Goal: Information Seeking & Learning: Learn about a topic

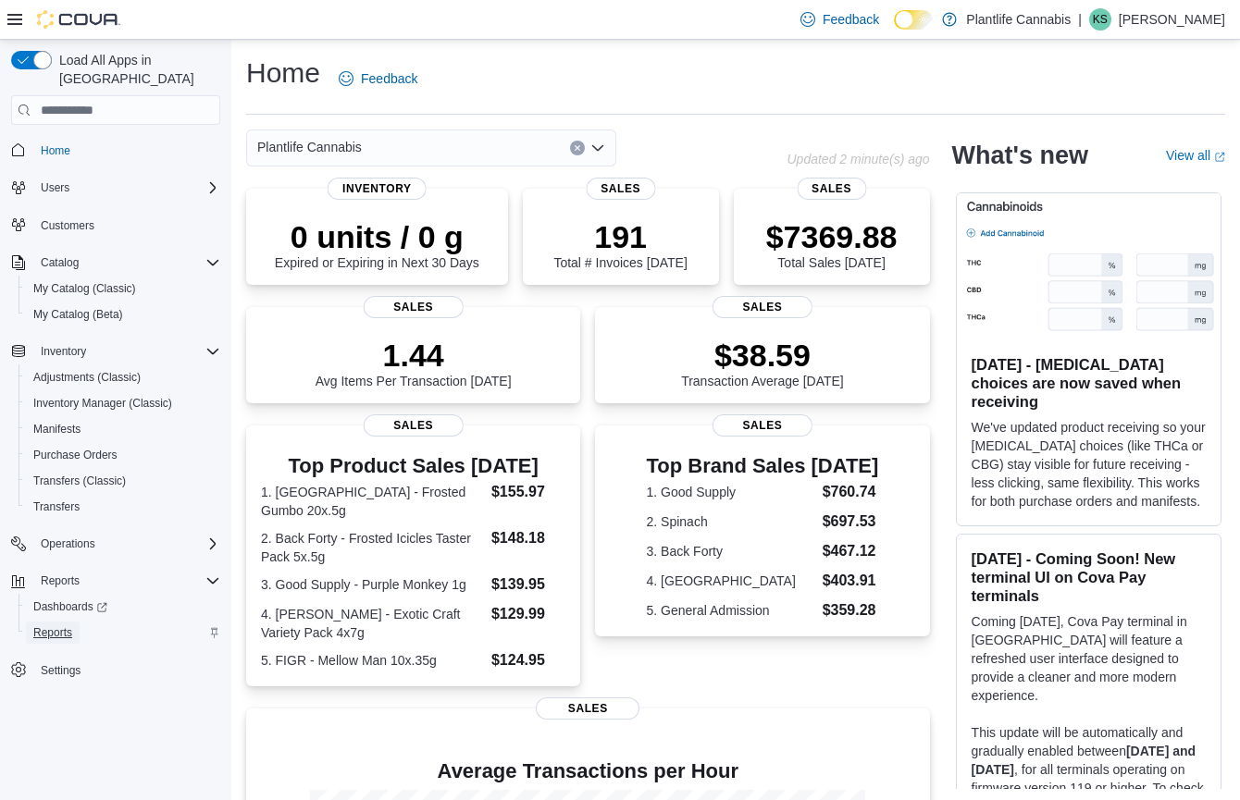
click at [51, 622] on span "Reports" at bounding box center [52, 633] width 39 height 22
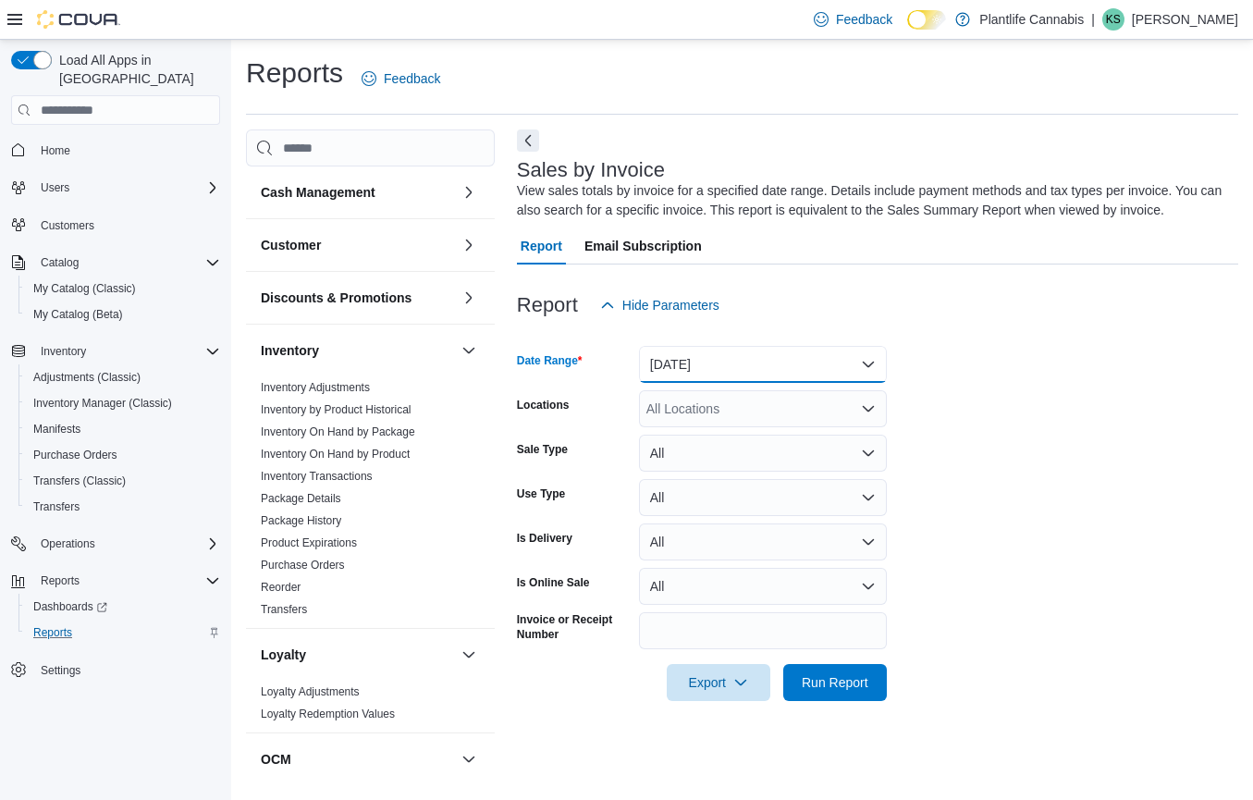
click at [698, 370] on button "Yesterday" at bounding box center [763, 364] width 248 height 37
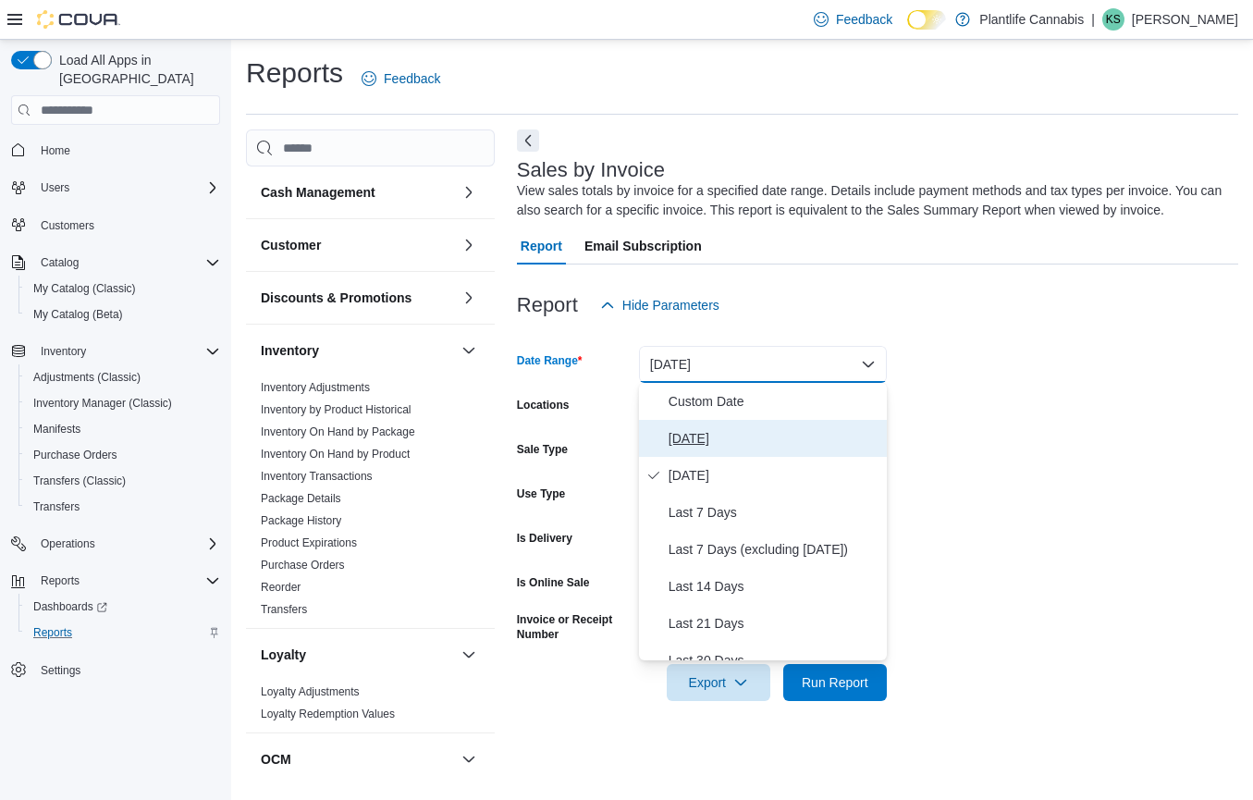
click at [654, 448] on button "Today" at bounding box center [763, 438] width 248 height 37
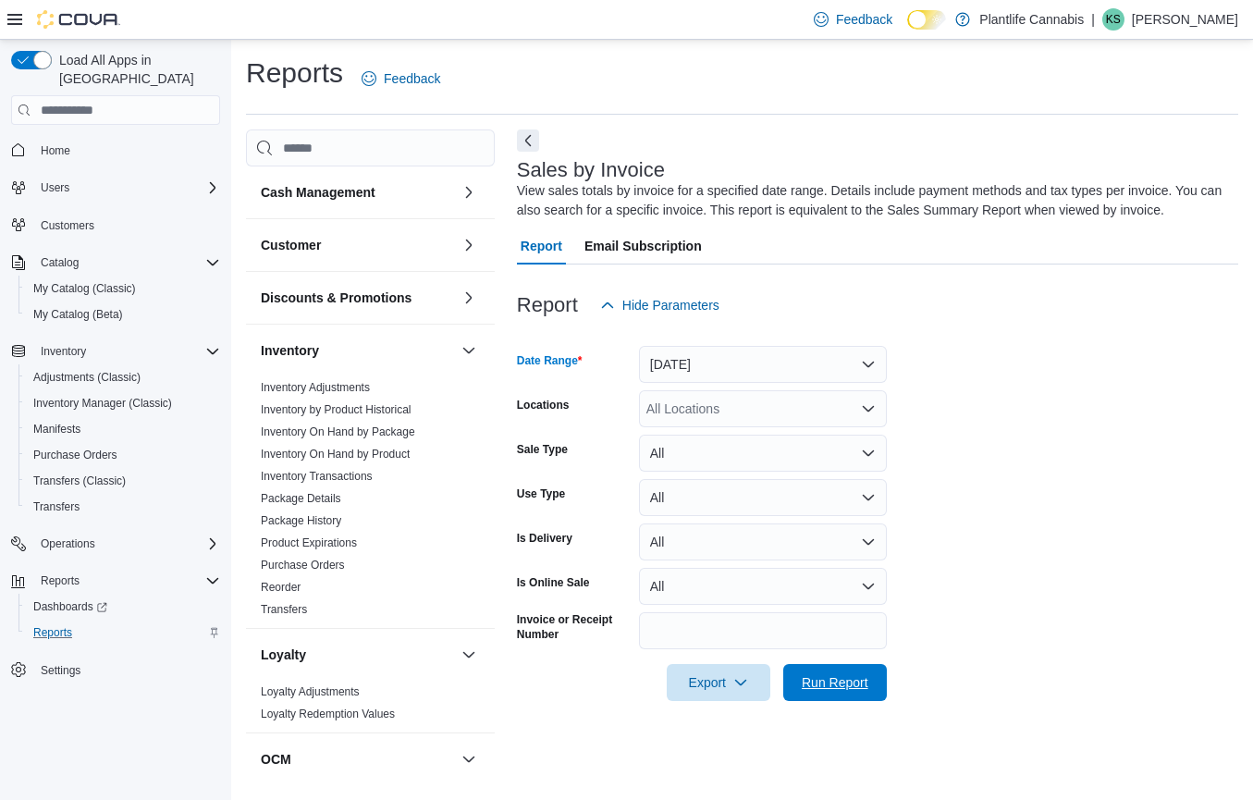
click at [833, 672] on span "Run Report" at bounding box center [835, 682] width 81 height 37
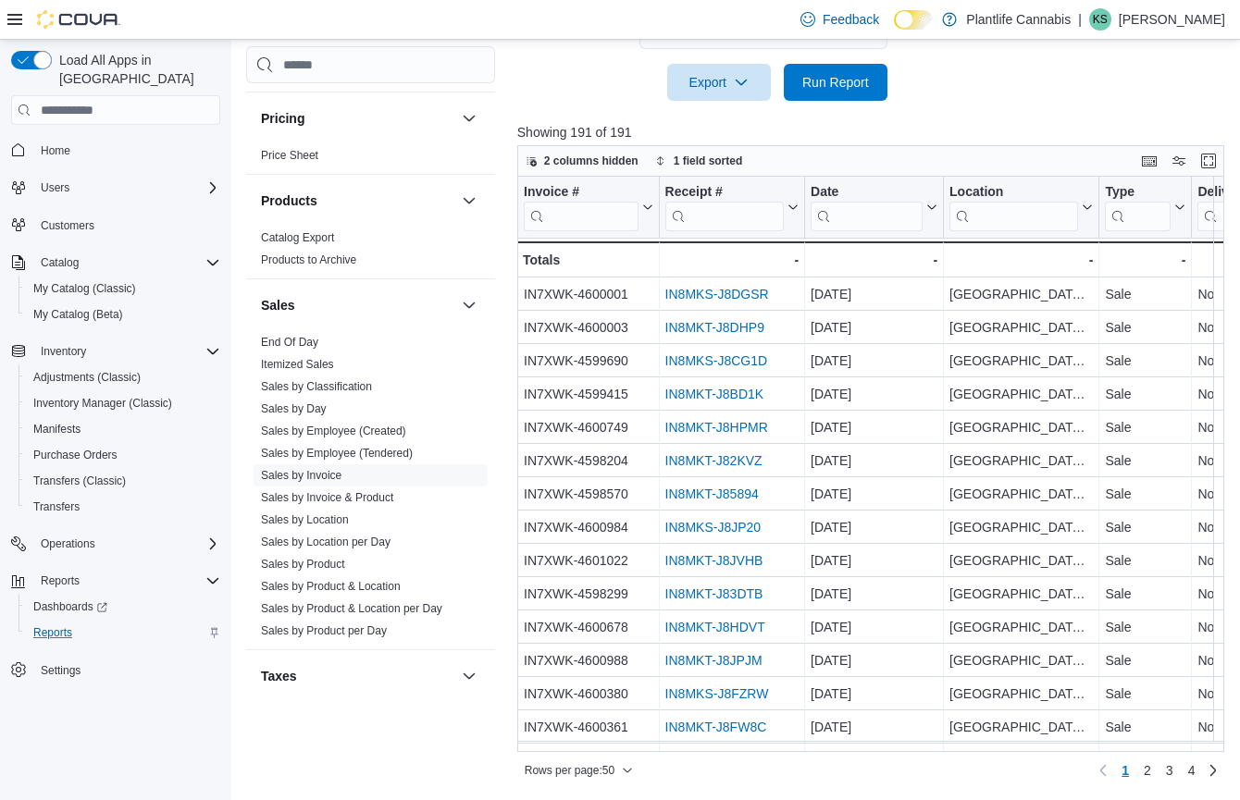
scroll to position [730, 0]
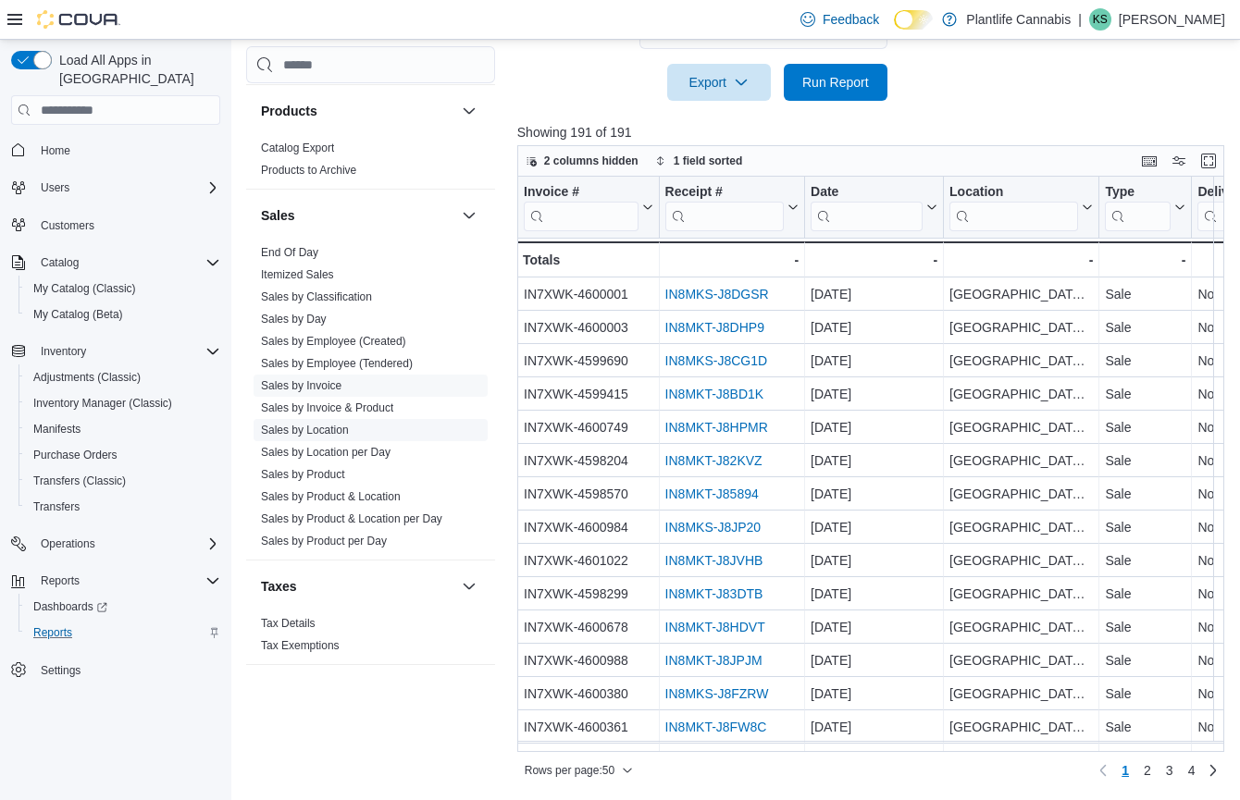
click at [349, 428] on link "Sales by Location" at bounding box center [305, 430] width 88 height 13
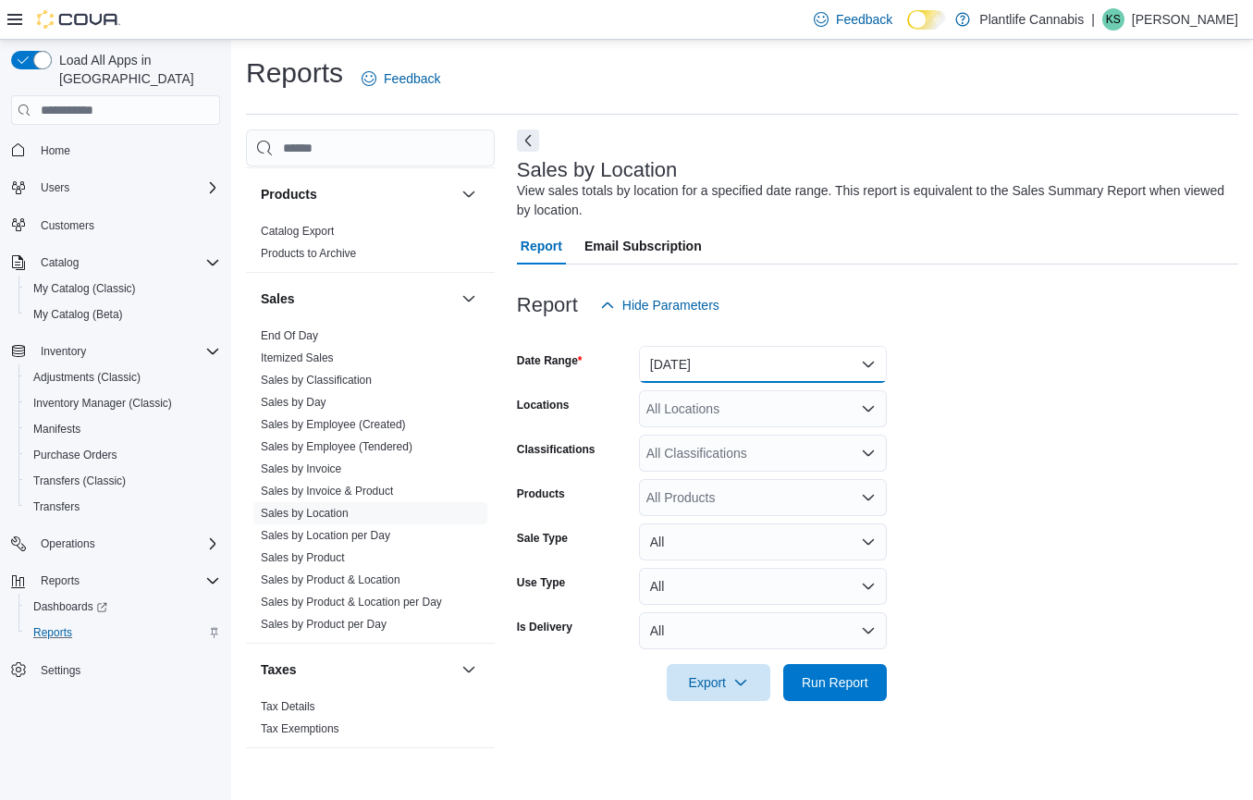
click at [678, 363] on button "Yesterday" at bounding box center [763, 364] width 248 height 37
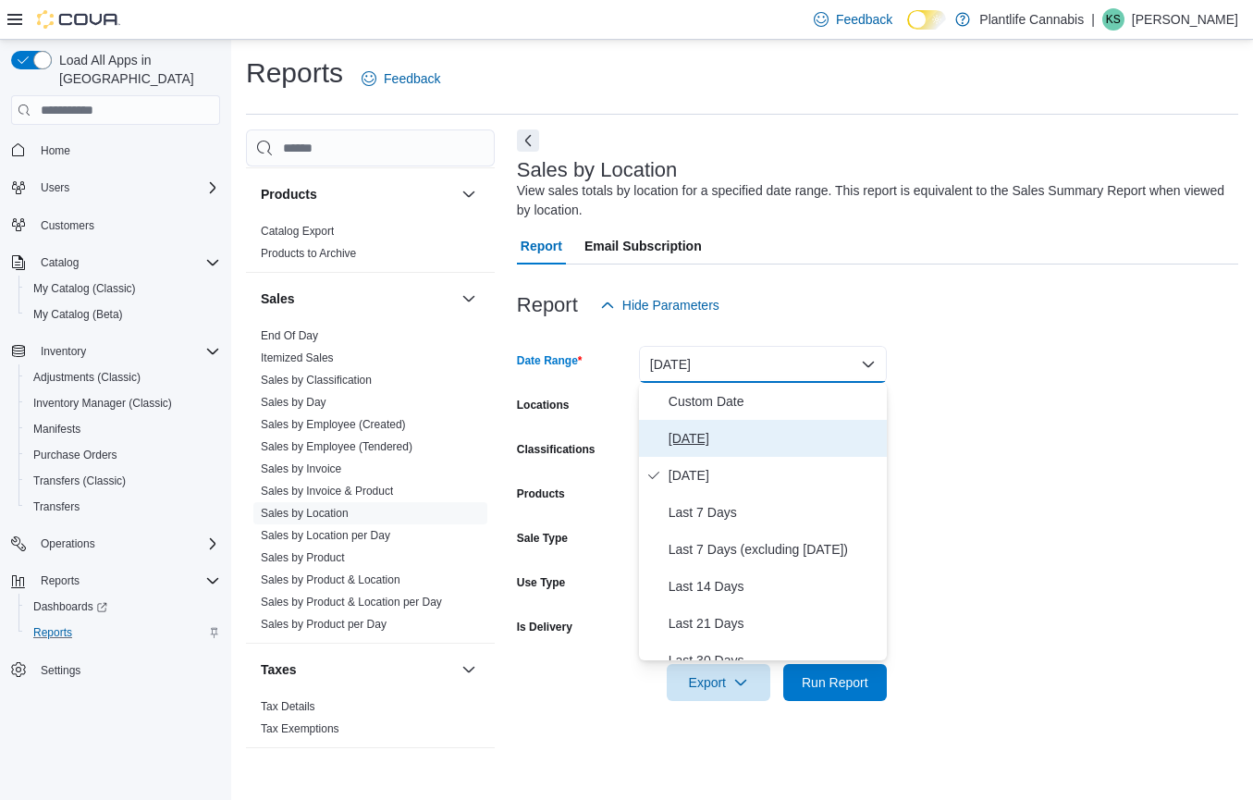
click at [681, 450] on button "Today" at bounding box center [763, 438] width 248 height 37
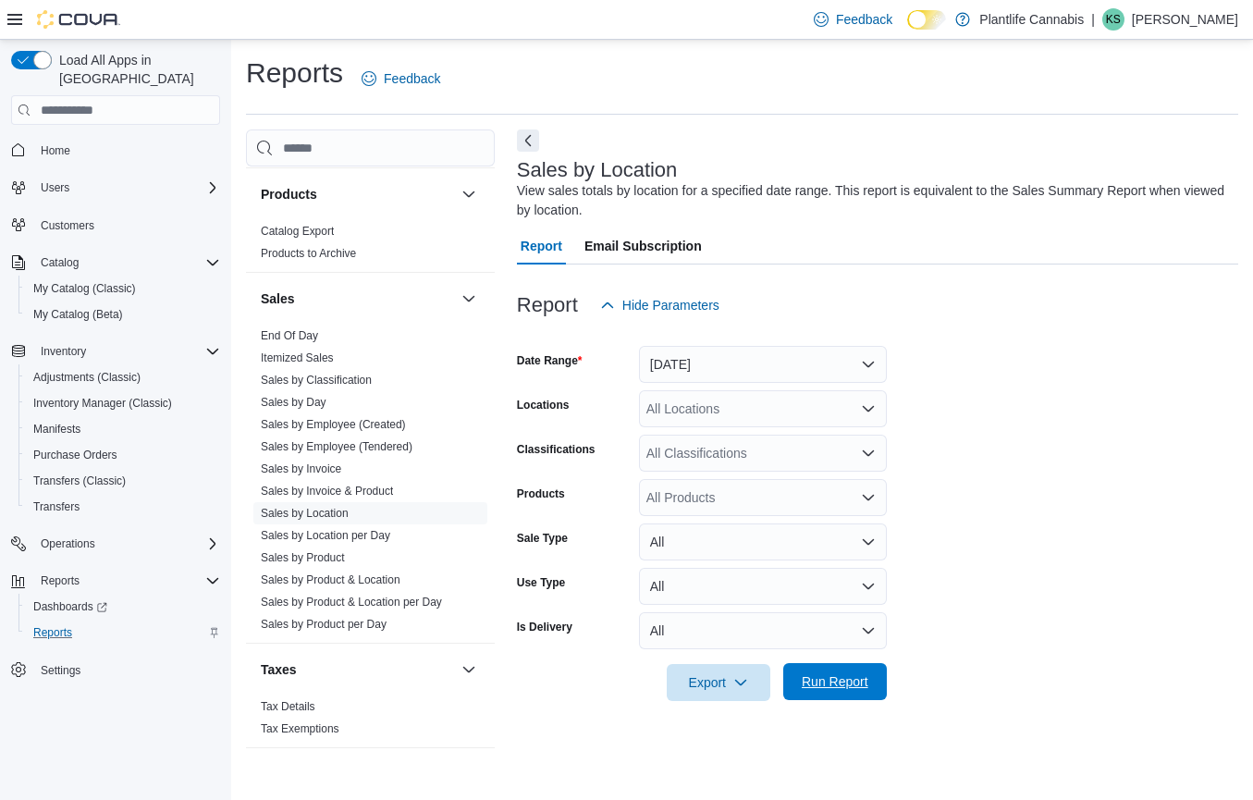
click at [851, 700] on span "Run Report" at bounding box center [835, 681] width 81 height 37
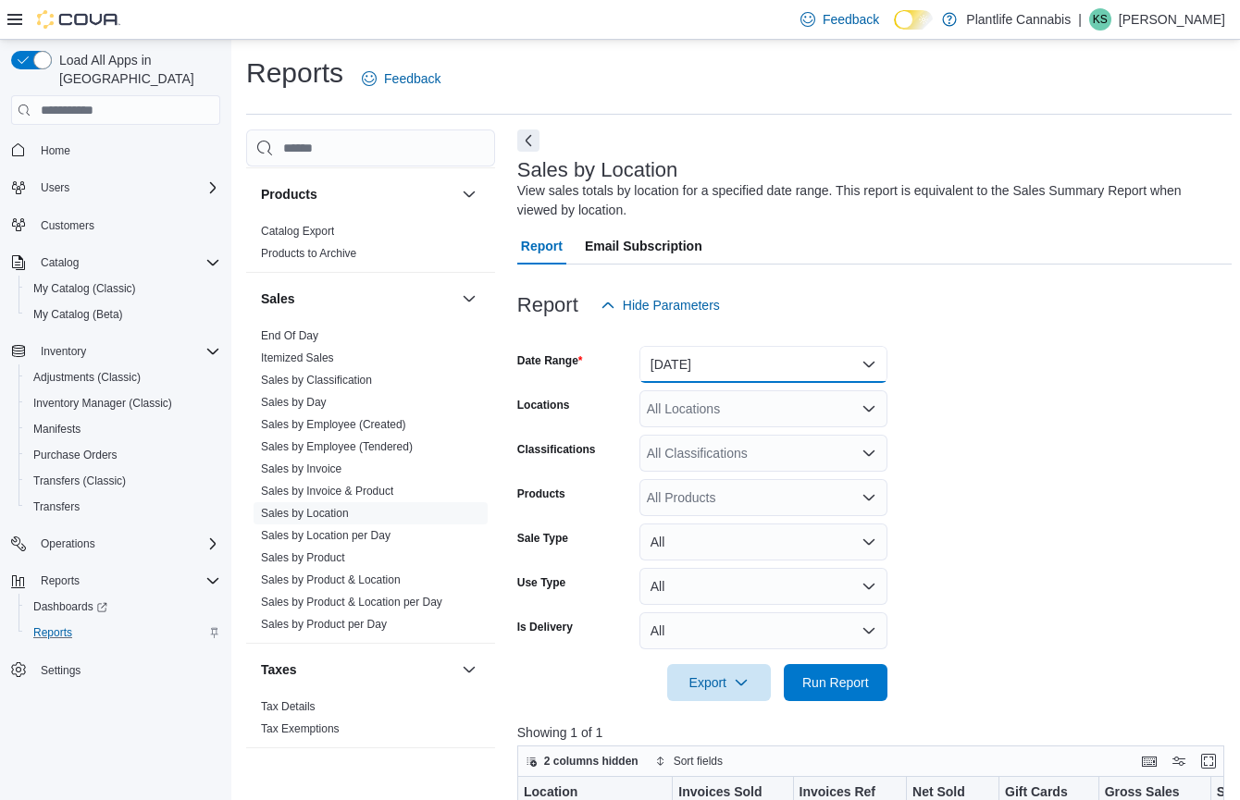
click at [701, 370] on button "Today" at bounding box center [763, 364] width 248 height 37
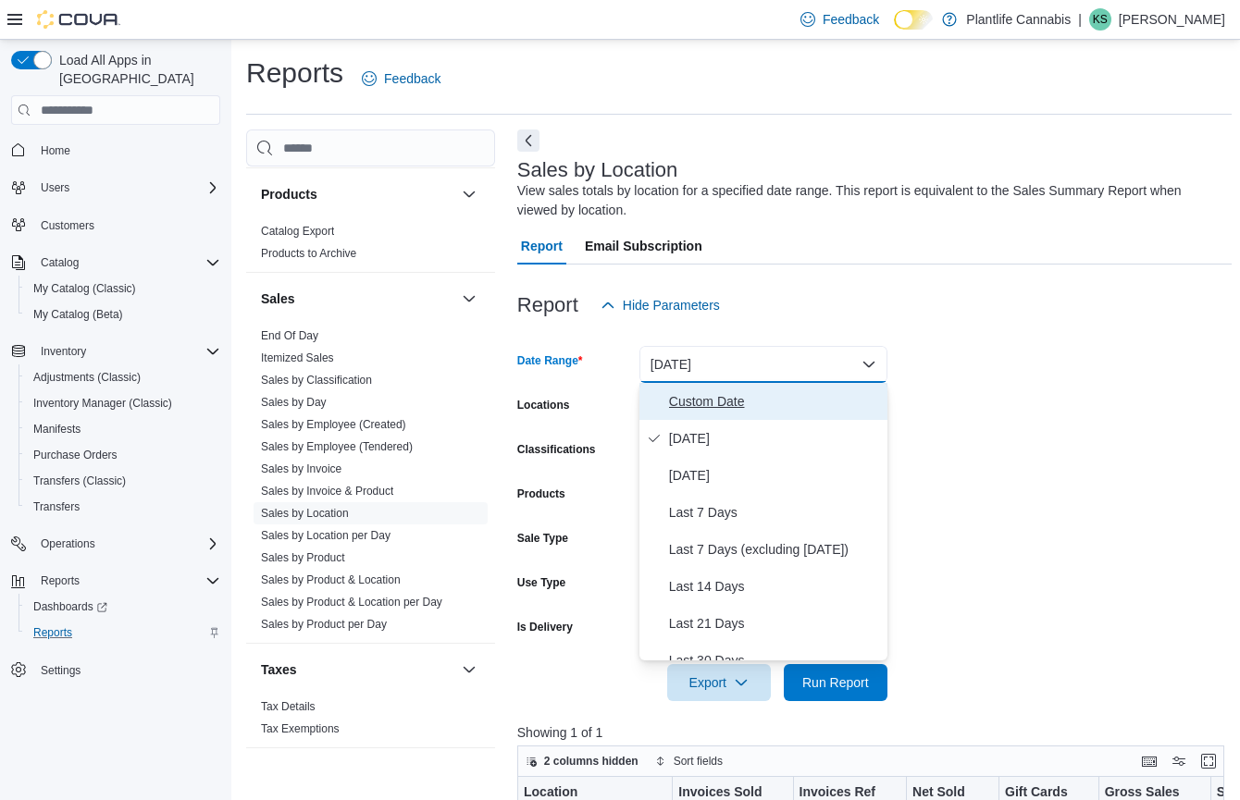
click at [733, 404] on span "Custom Date" at bounding box center [774, 401] width 211 height 22
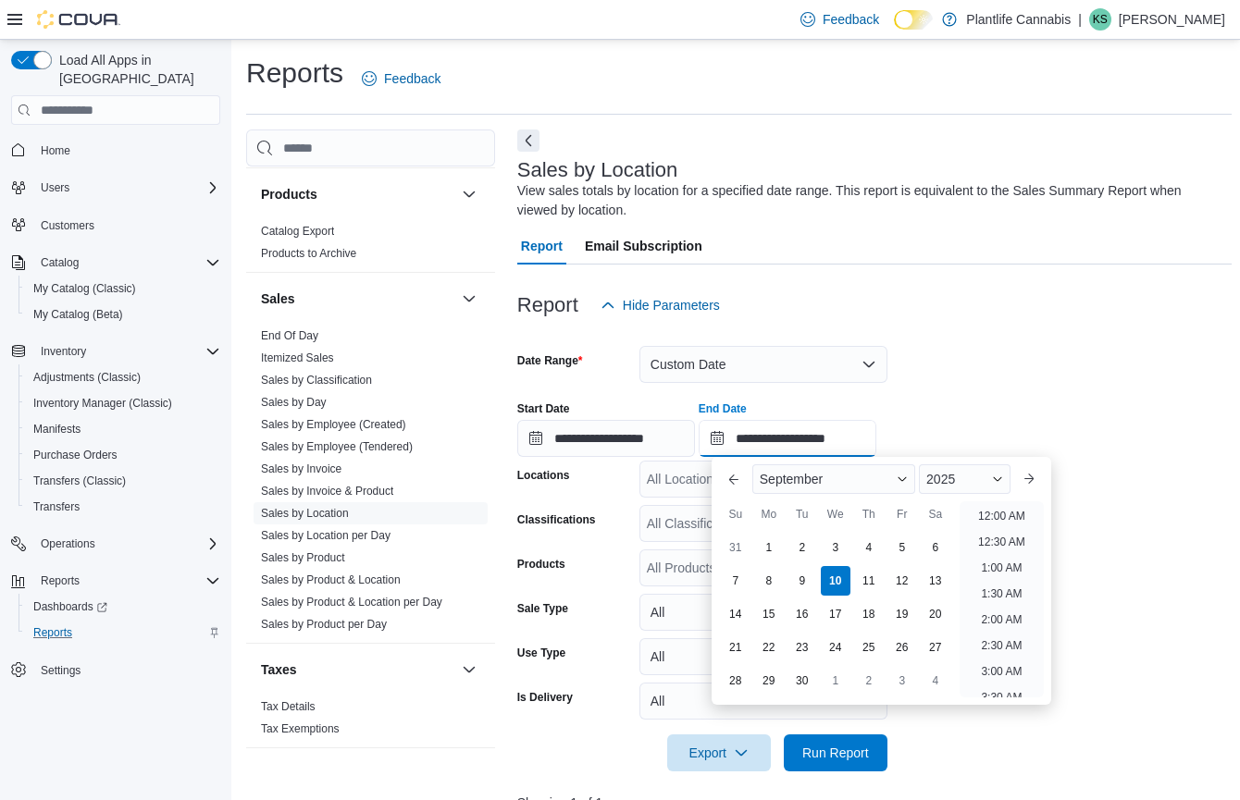
click at [827, 436] on input "**********" at bounding box center [787, 438] width 178 height 37
click at [922, 404] on div "**********" at bounding box center [874, 422] width 714 height 70
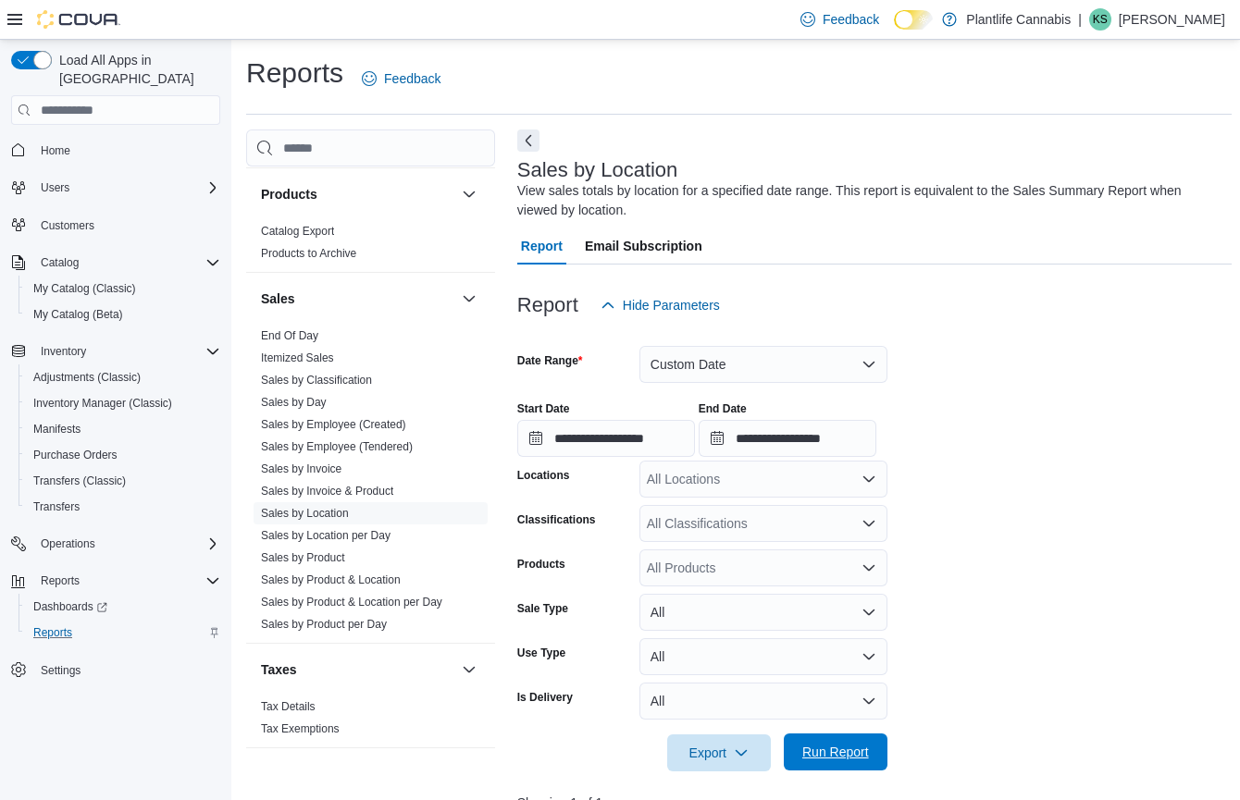
click at [856, 743] on span "Run Report" at bounding box center [835, 752] width 81 height 37
drag, startPoint x: 823, startPoint y: 441, endPoint x: 854, endPoint y: 431, distance: 32.2
click at [823, 441] on input "**********" at bounding box center [787, 438] width 178 height 37
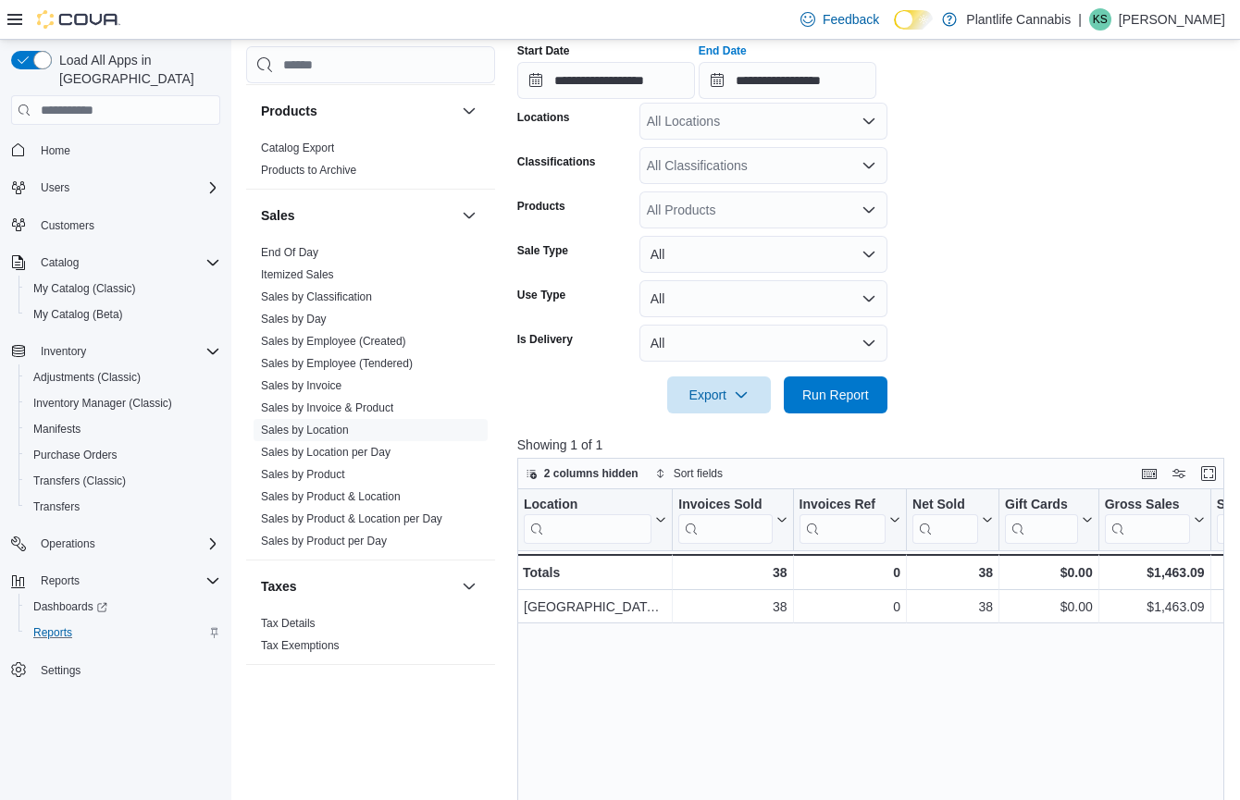
click at [852, 417] on div at bounding box center [874, 424] width 714 height 22
click at [867, 402] on span "Run Report" at bounding box center [835, 394] width 67 height 19
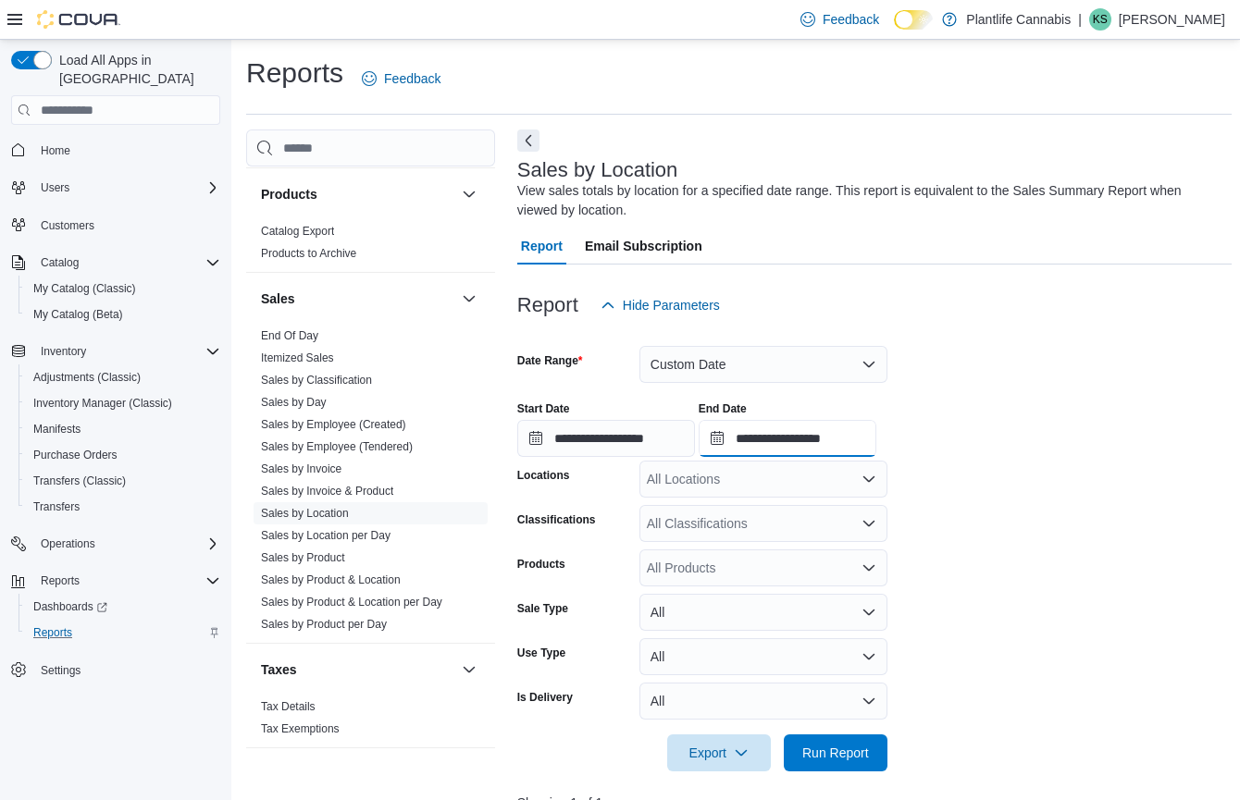
click at [828, 440] on input "**********" at bounding box center [787, 438] width 178 height 37
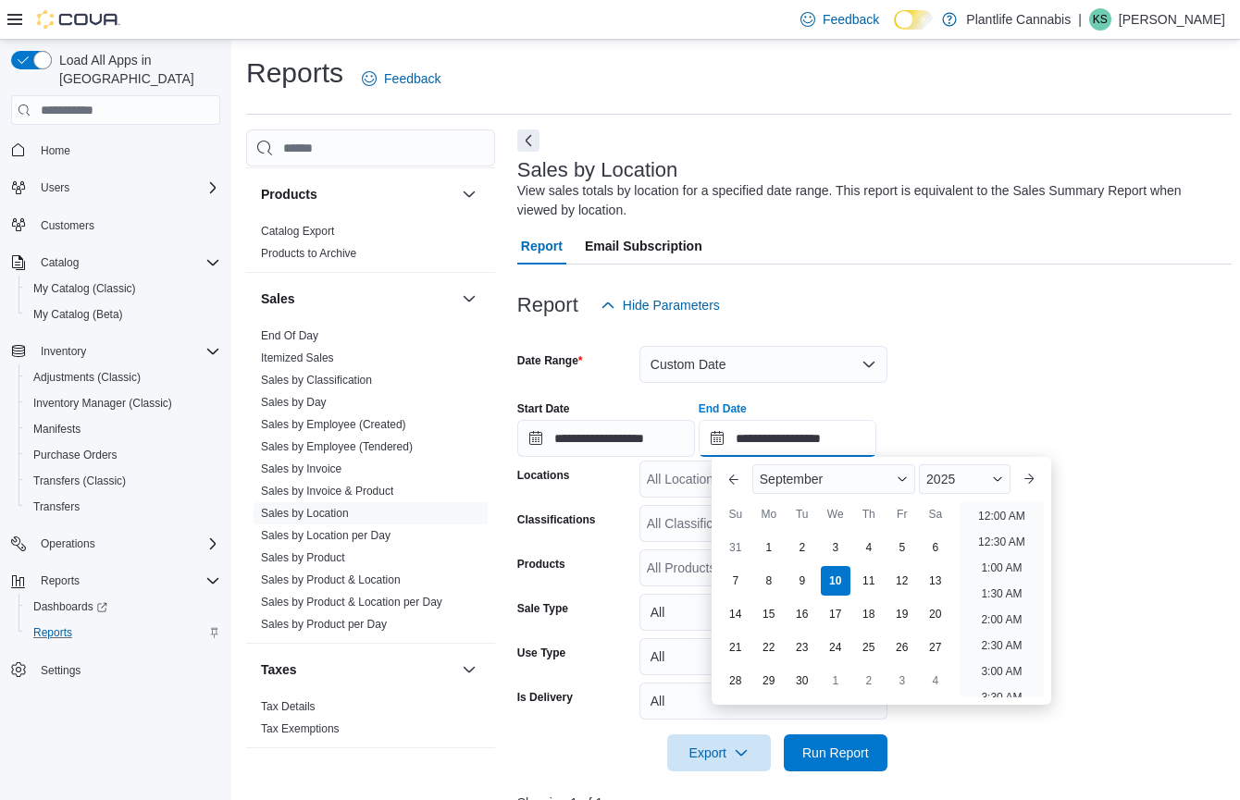
scroll to position [912, 0]
type input "**********"
click at [1115, 315] on div "Report Hide Parameters" at bounding box center [874, 305] width 714 height 37
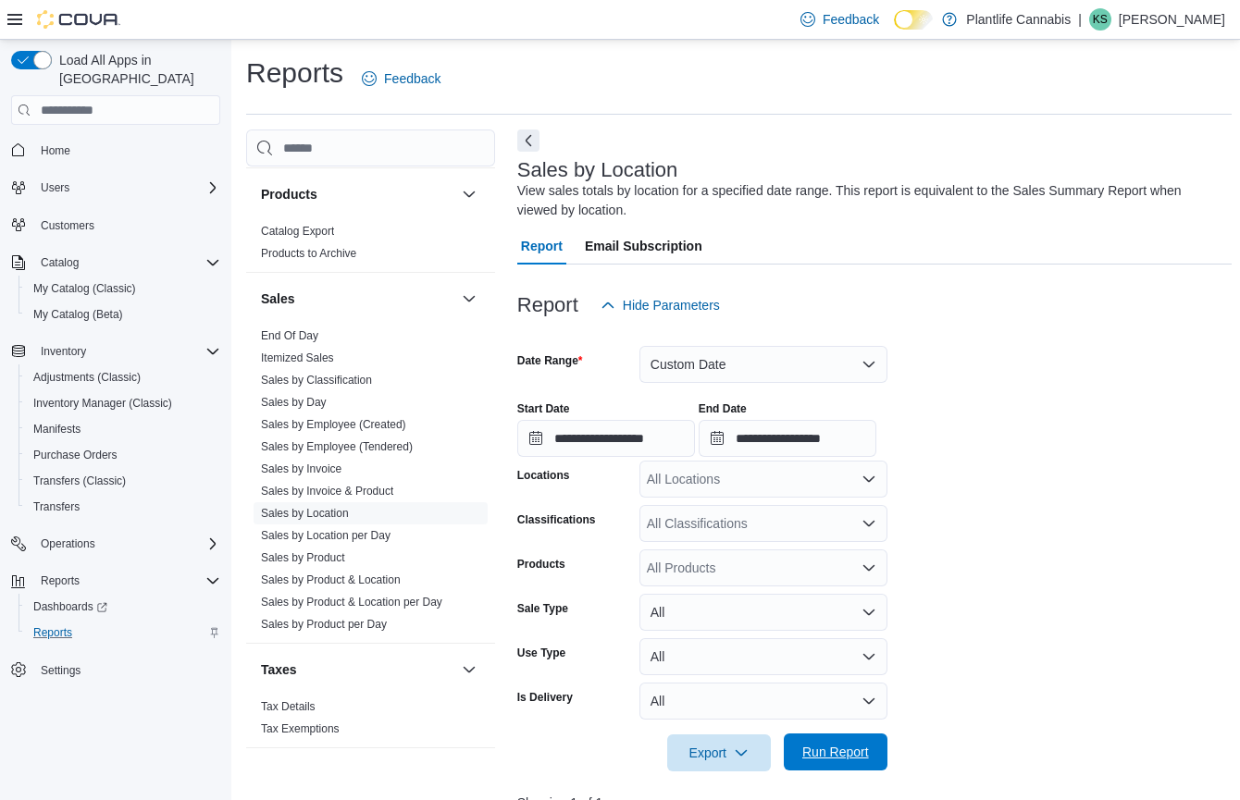
click at [844, 761] on span "Run Report" at bounding box center [835, 752] width 67 height 19
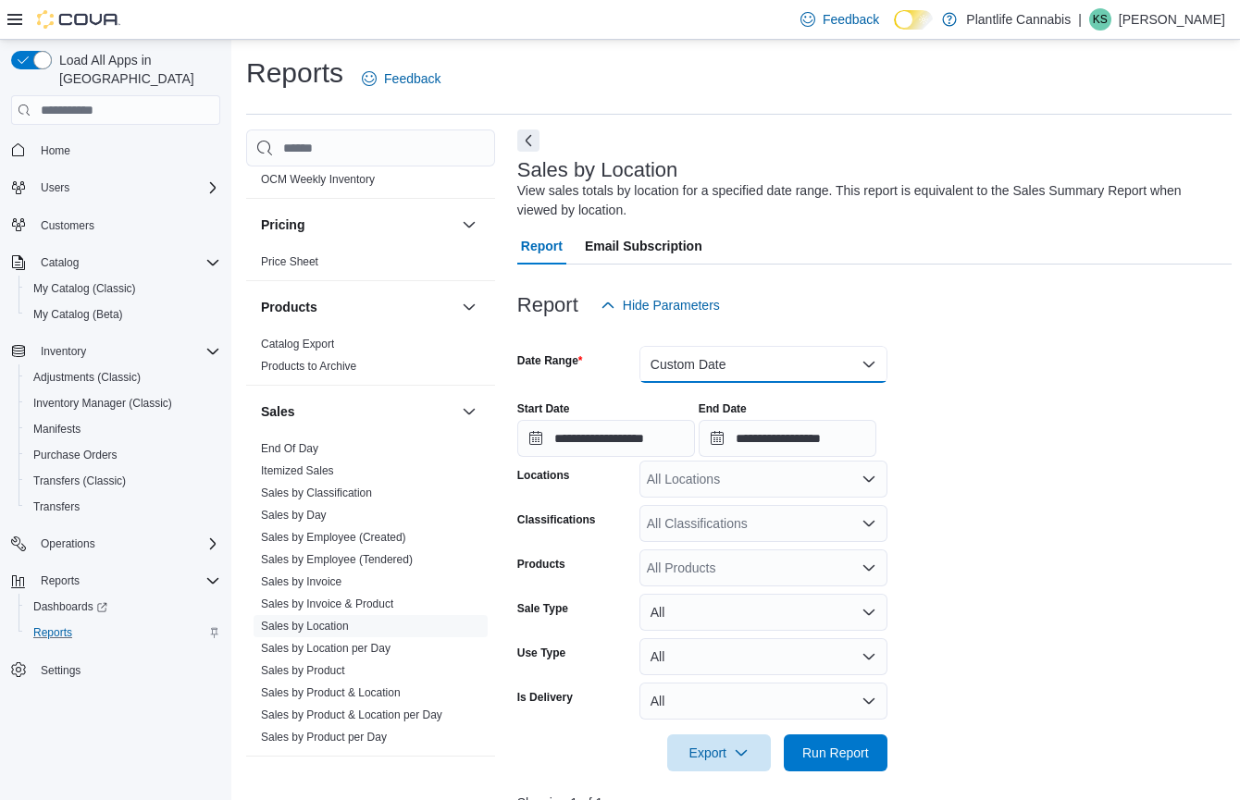
click at [719, 368] on button "Custom Date" at bounding box center [763, 364] width 248 height 37
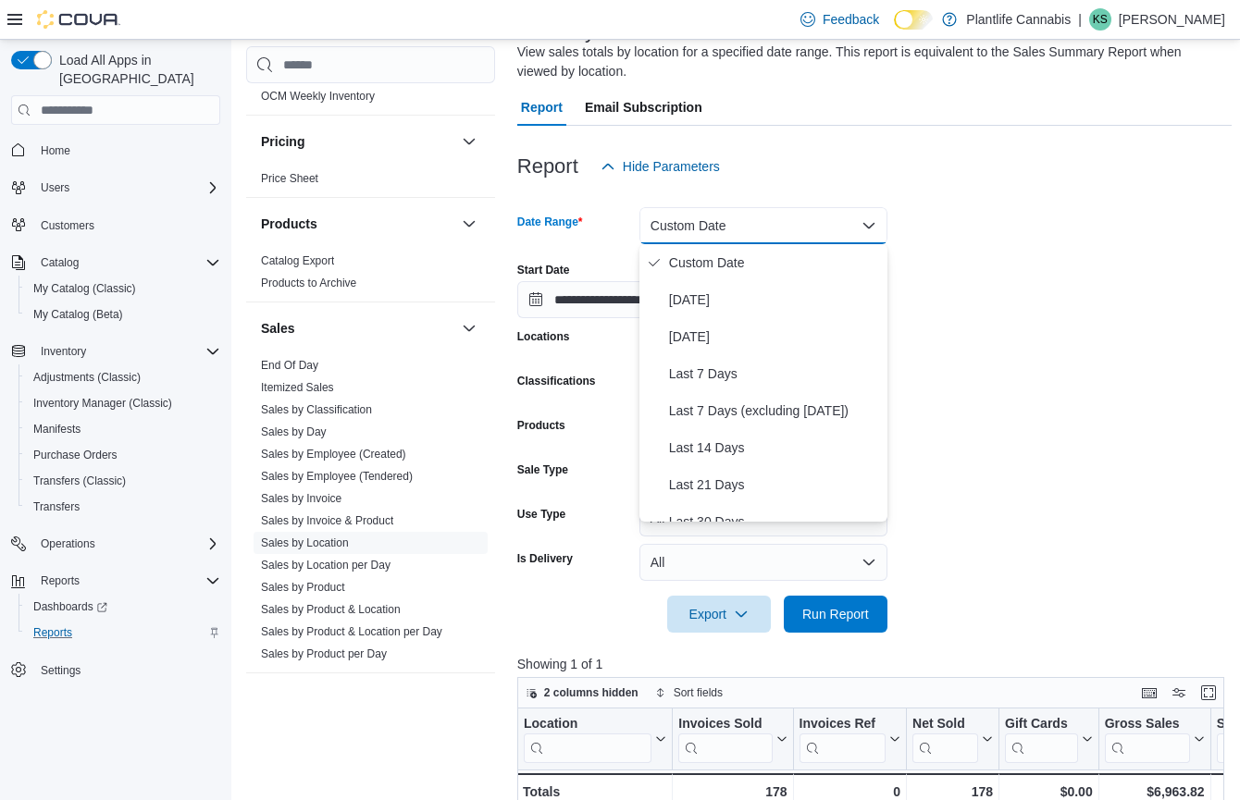
scroll to position [141, 0]
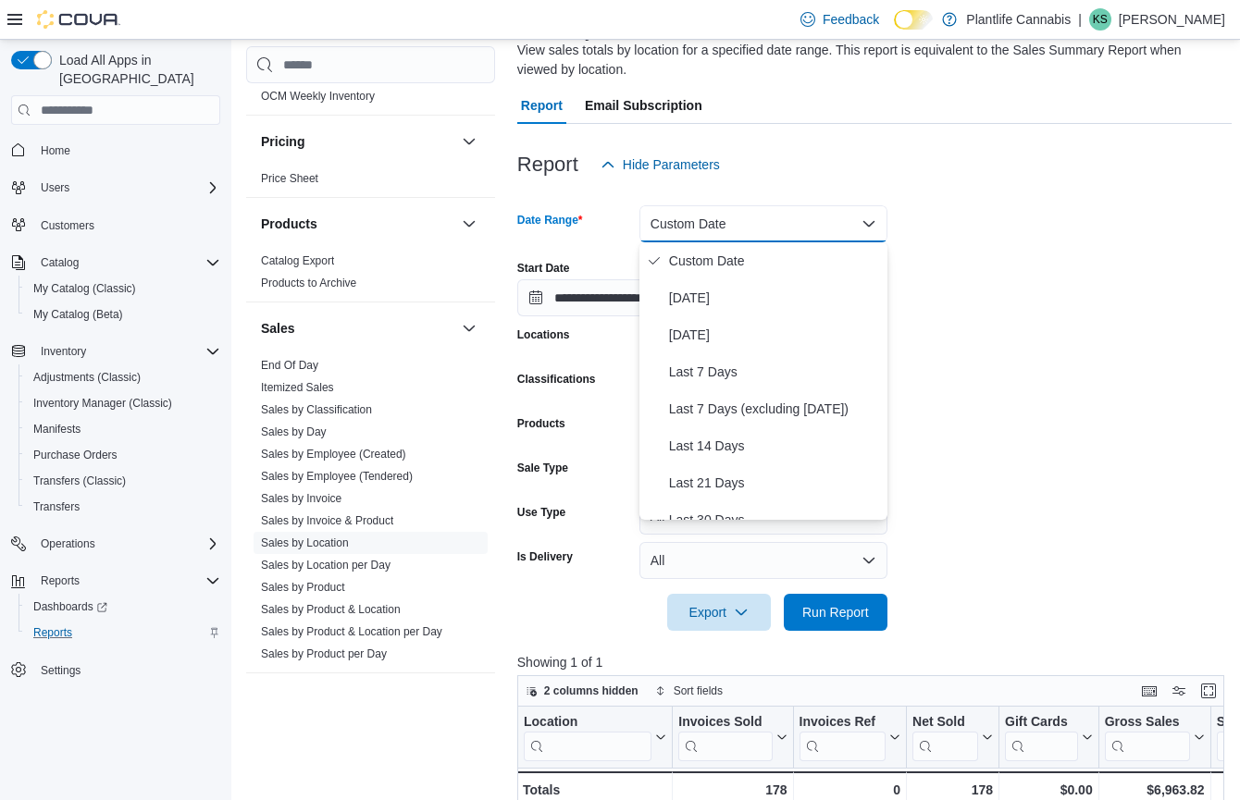
drag, startPoint x: 1231, startPoint y: 521, endPoint x: 1252, endPoint y: 522, distance: 20.4
click at [1231, 521] on form "**********" at bounding box center [874, 407] width 714 height 448
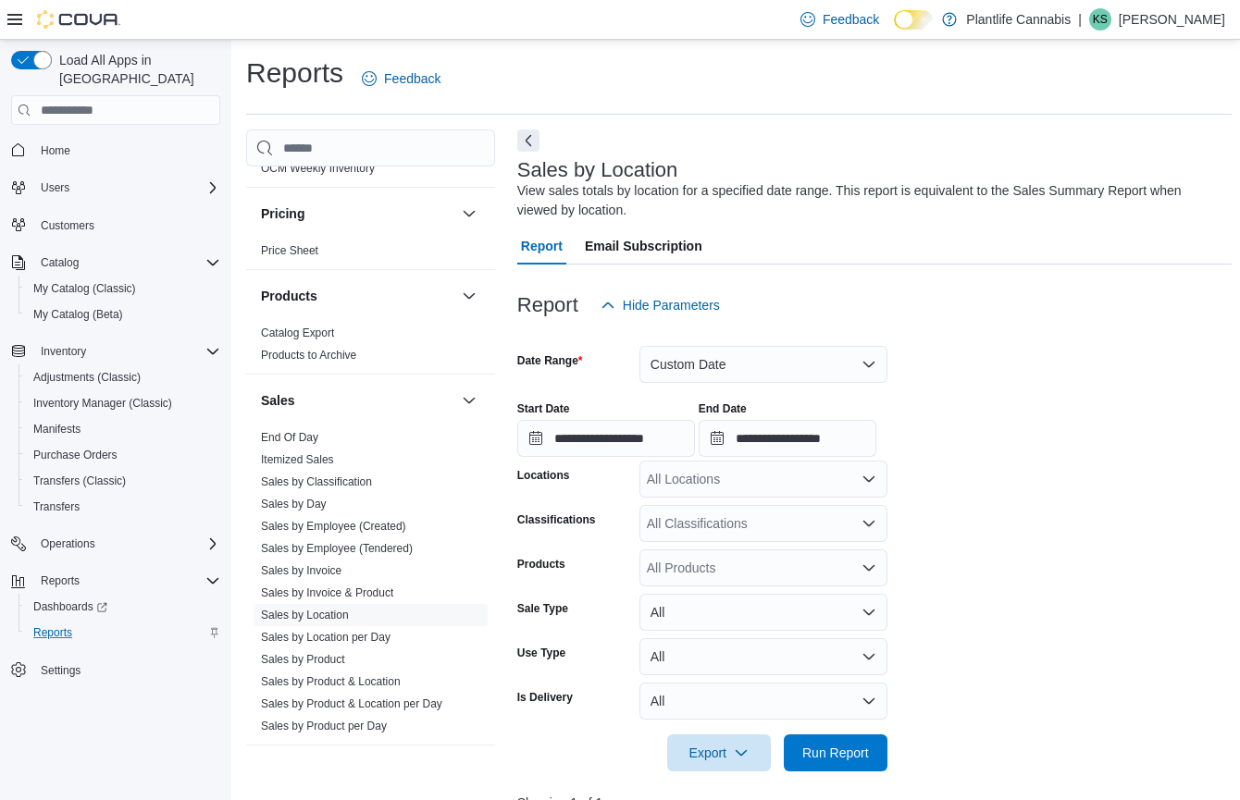
scroll to position [730, 0]
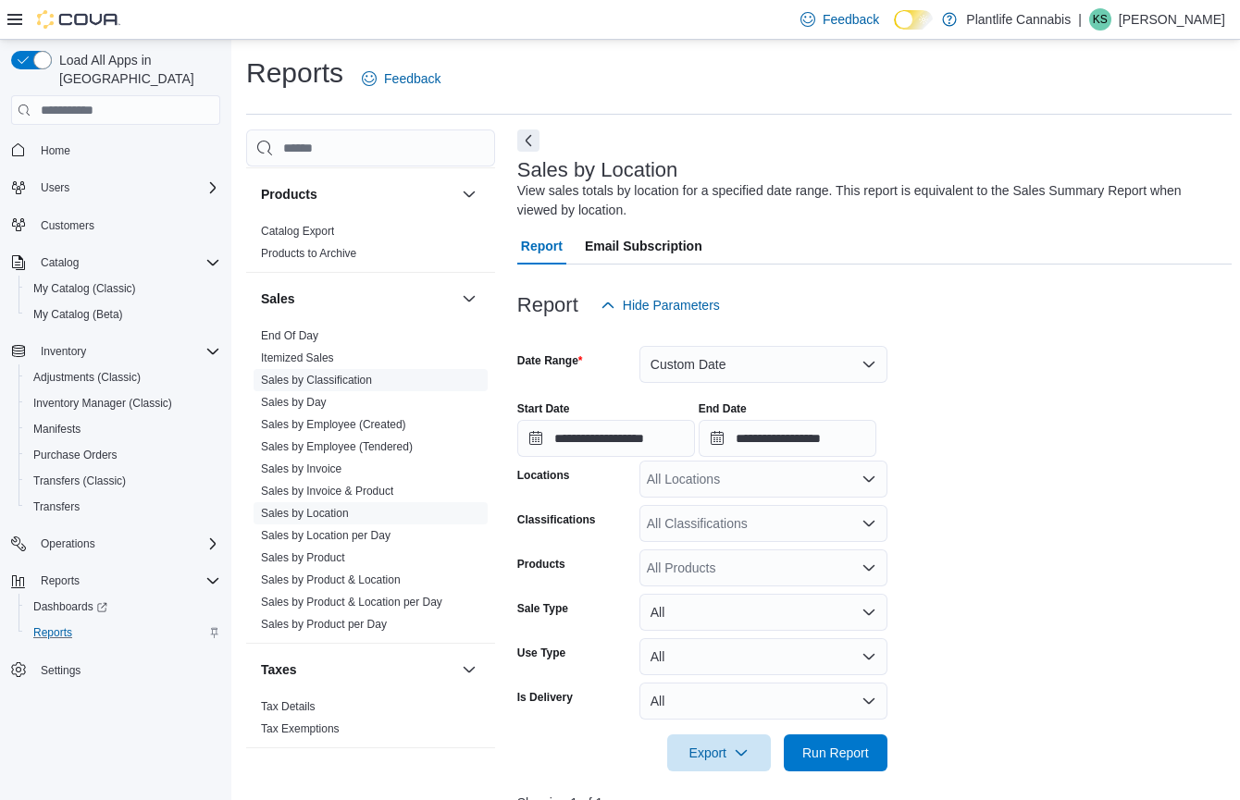
click at [344, 374] on link "Sales by Classification" at bounding box center [316, 380] width 111 height 13
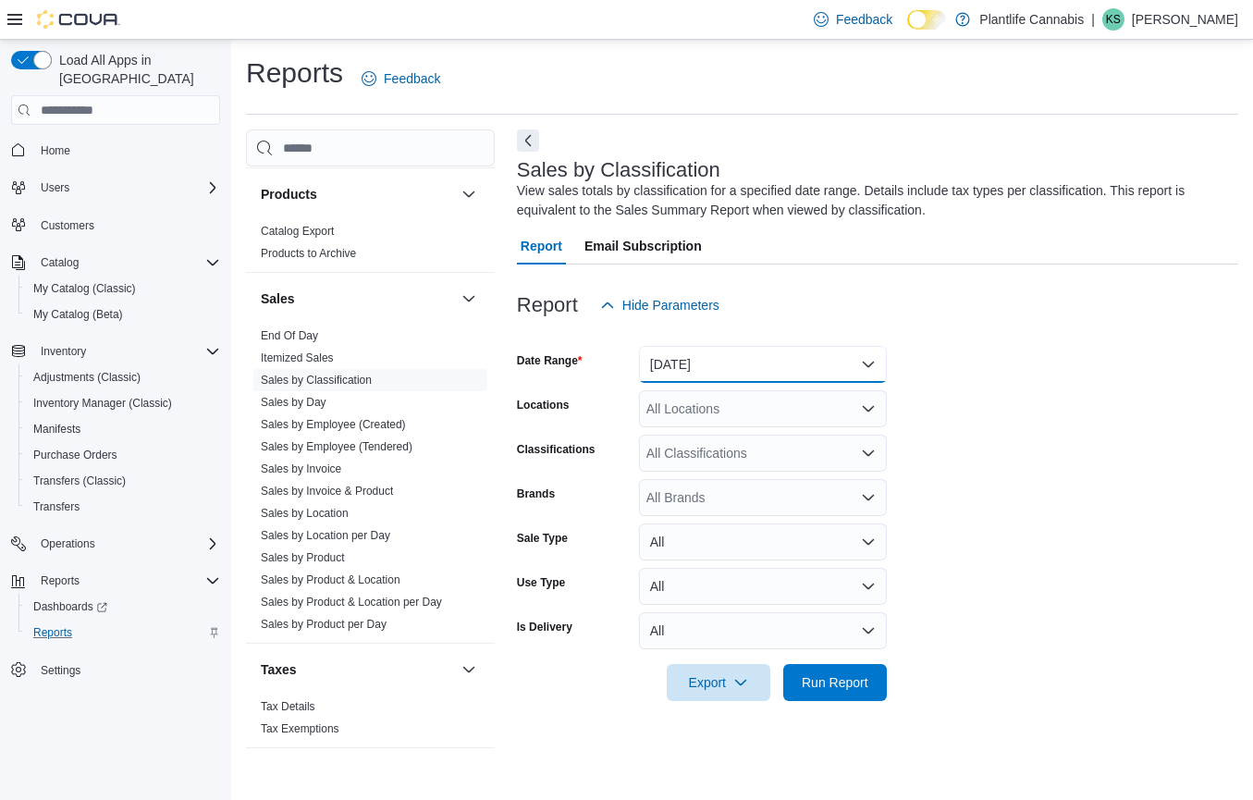
click at [686, 364] on button "Yesterday" at bounding box center [763, 364] width 248 height 37
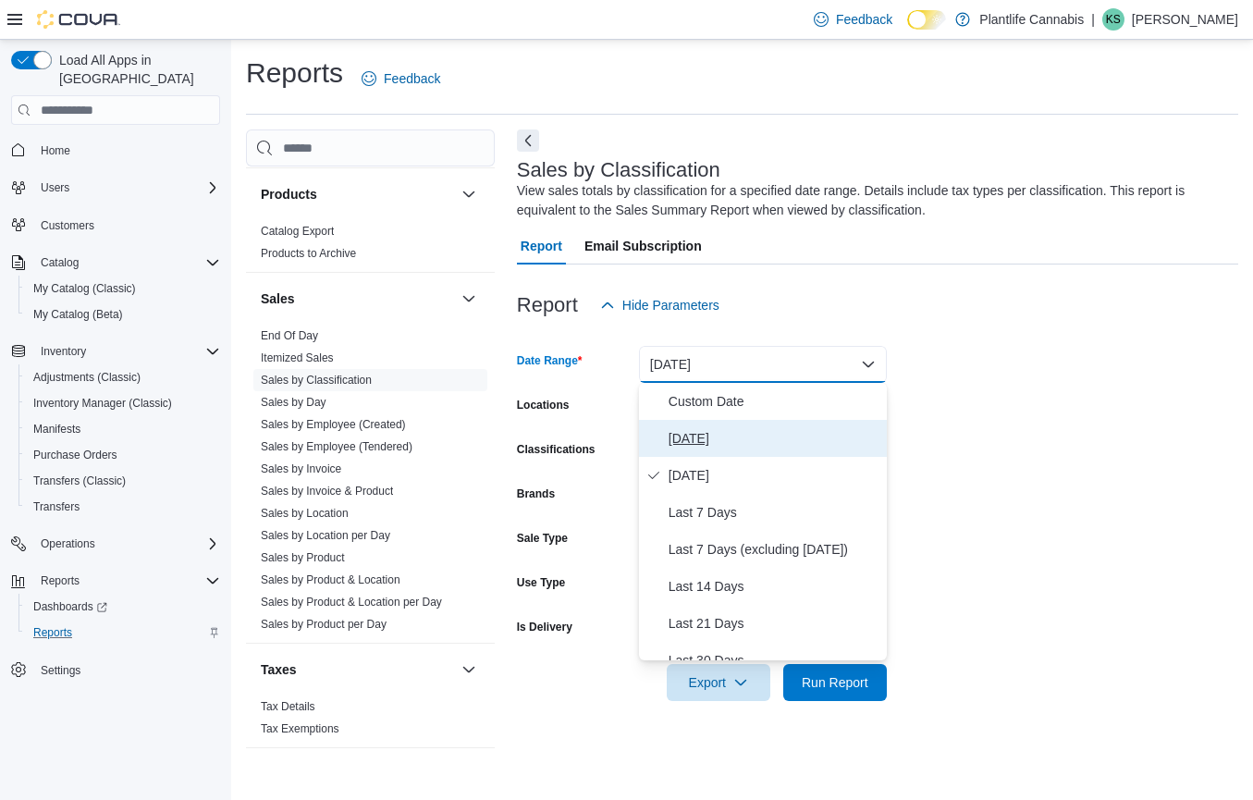
click at [672, 438] on span "Today" at bounding box center [774, 438] width 211 height 22
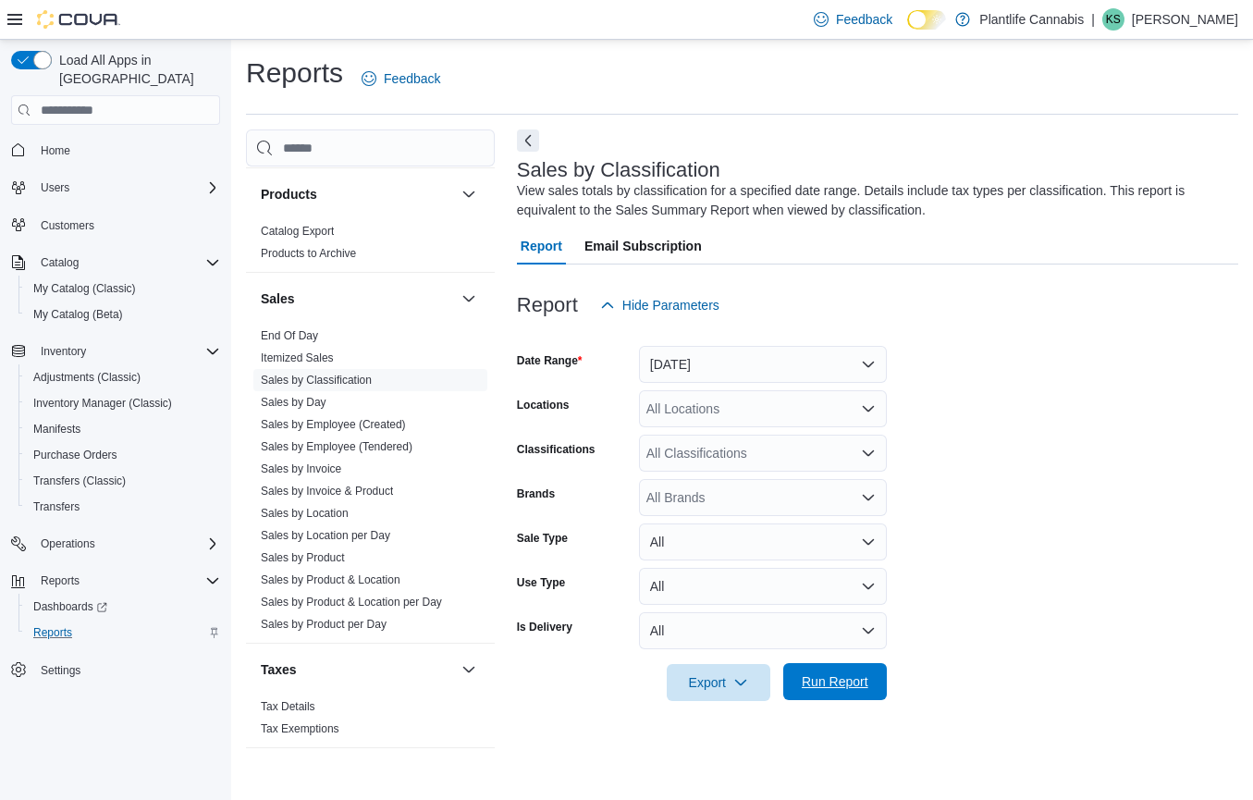
click at [844, 680] on span "Run Report" at bounding box center [835, 681] width 67 height 19
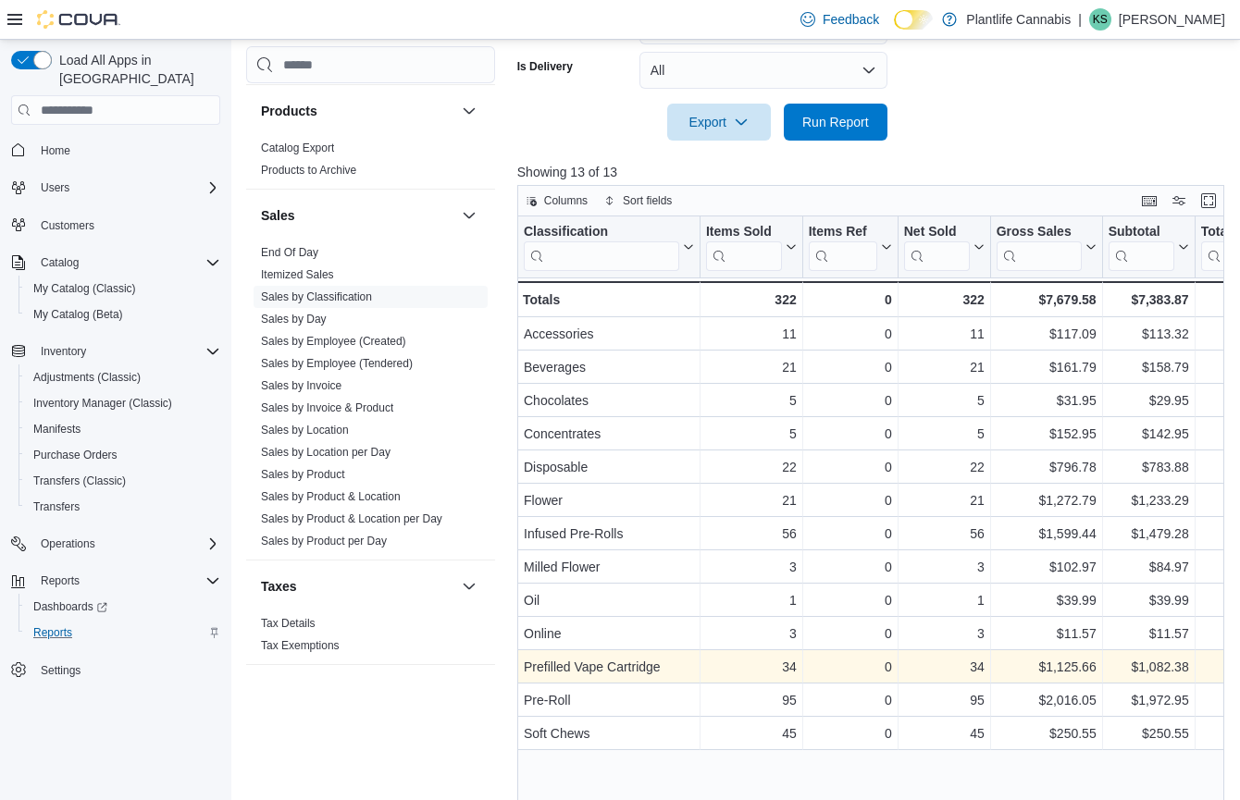
scroll to position [549, 0]
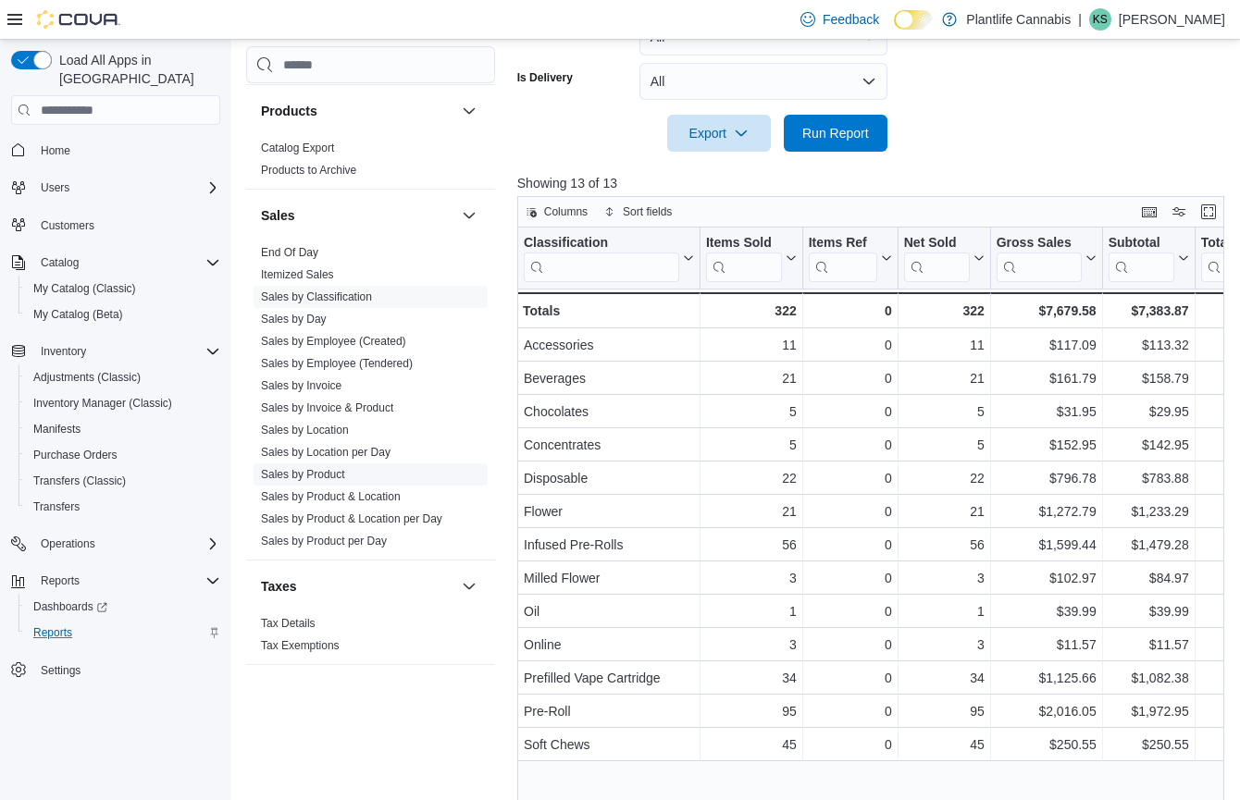
click at [338, 476] on link "Sales by Product" at bounding box center [303, 474] width 84 height 13
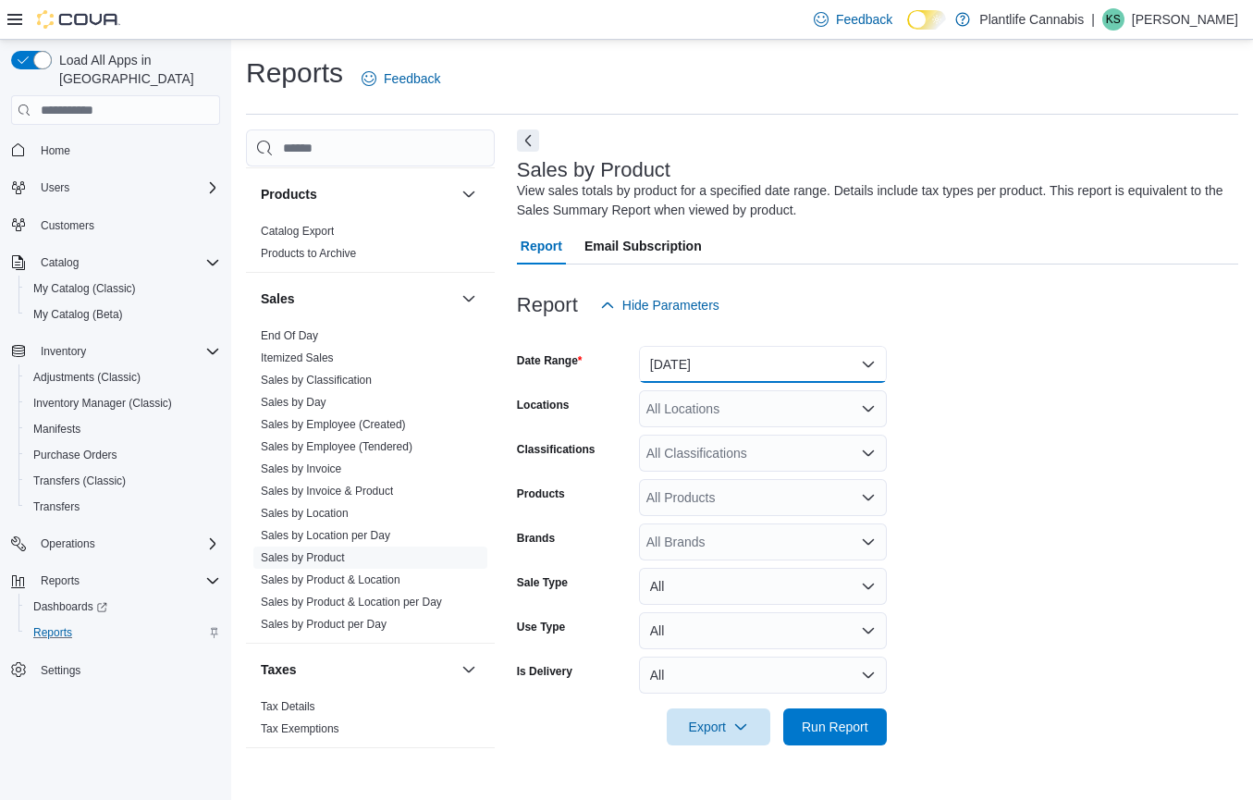
click at [732, 366] on button "Yesterday" at bounding box center [763, 364] width 248 height 37
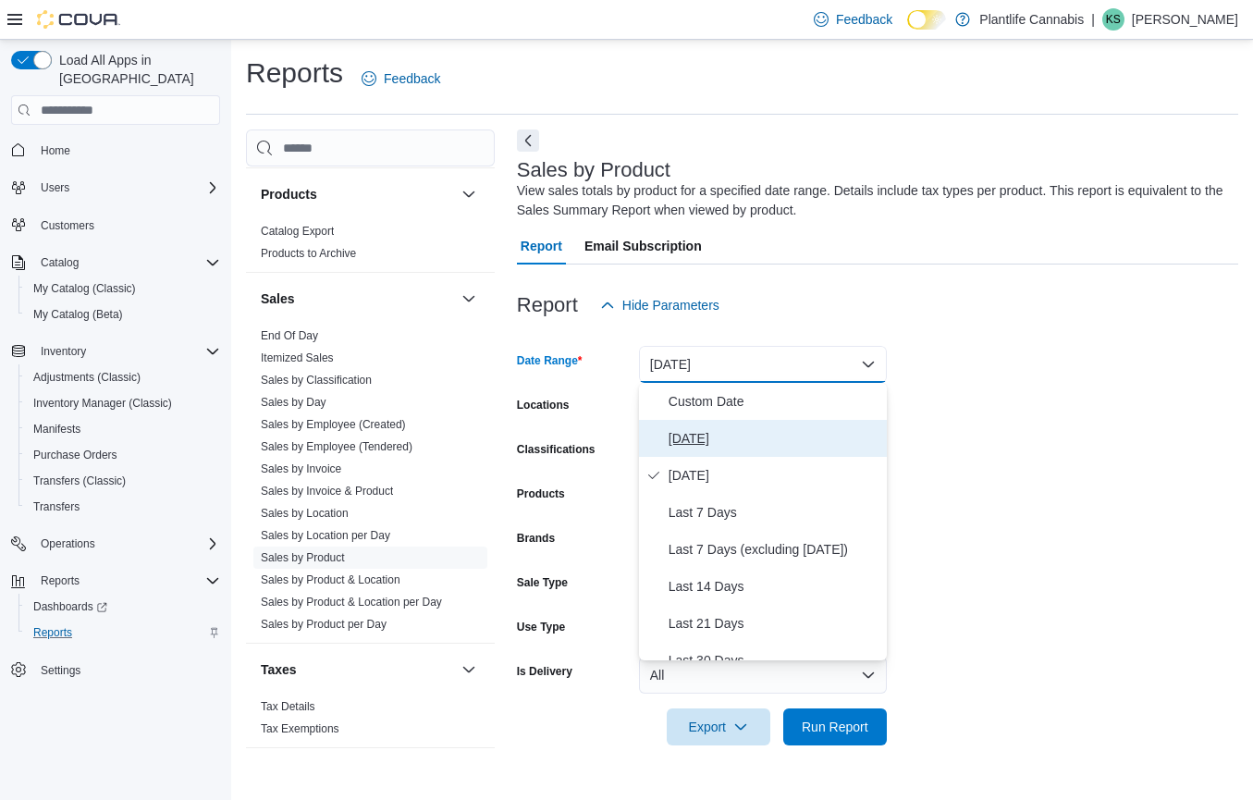
click at [714, 421] on button "Today" at bounding box center [763, 438] width 248 height 37
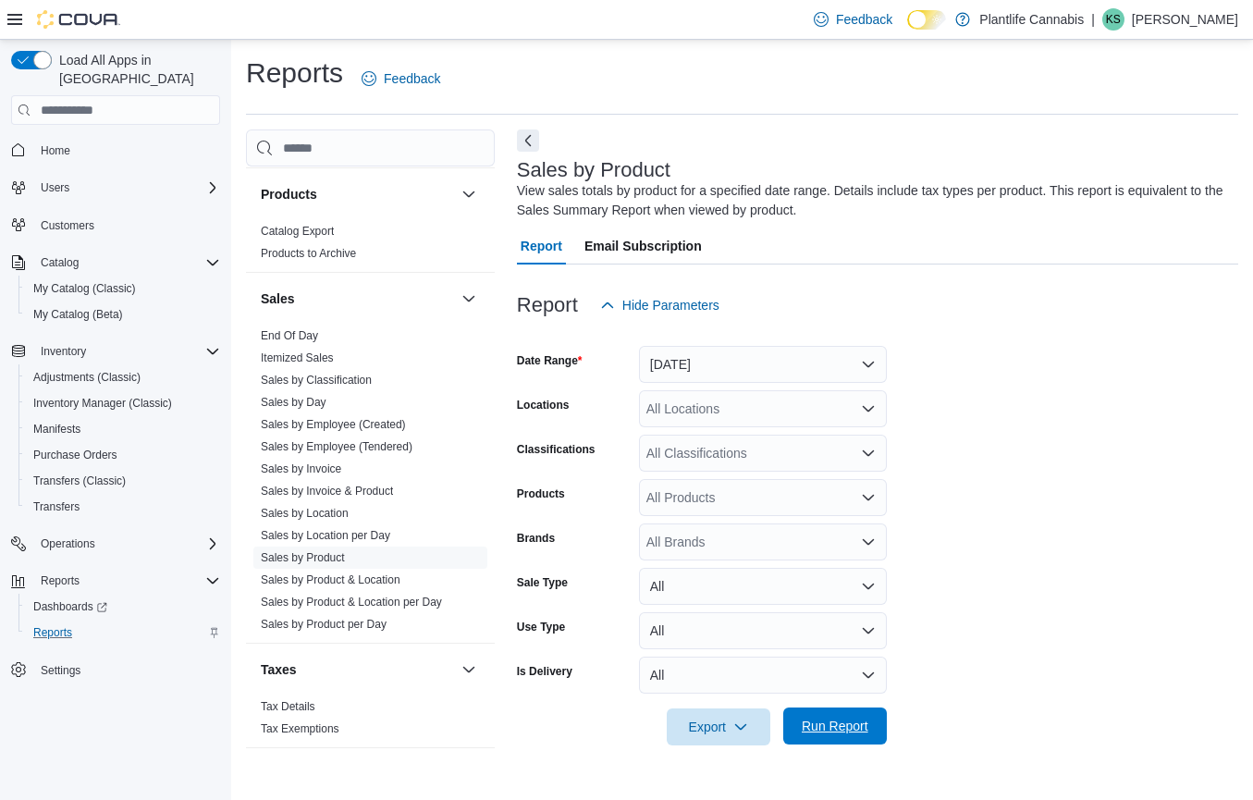
click at [849, 713] on span "Run Report" at bounding box center [835, 726] width 81 height 37
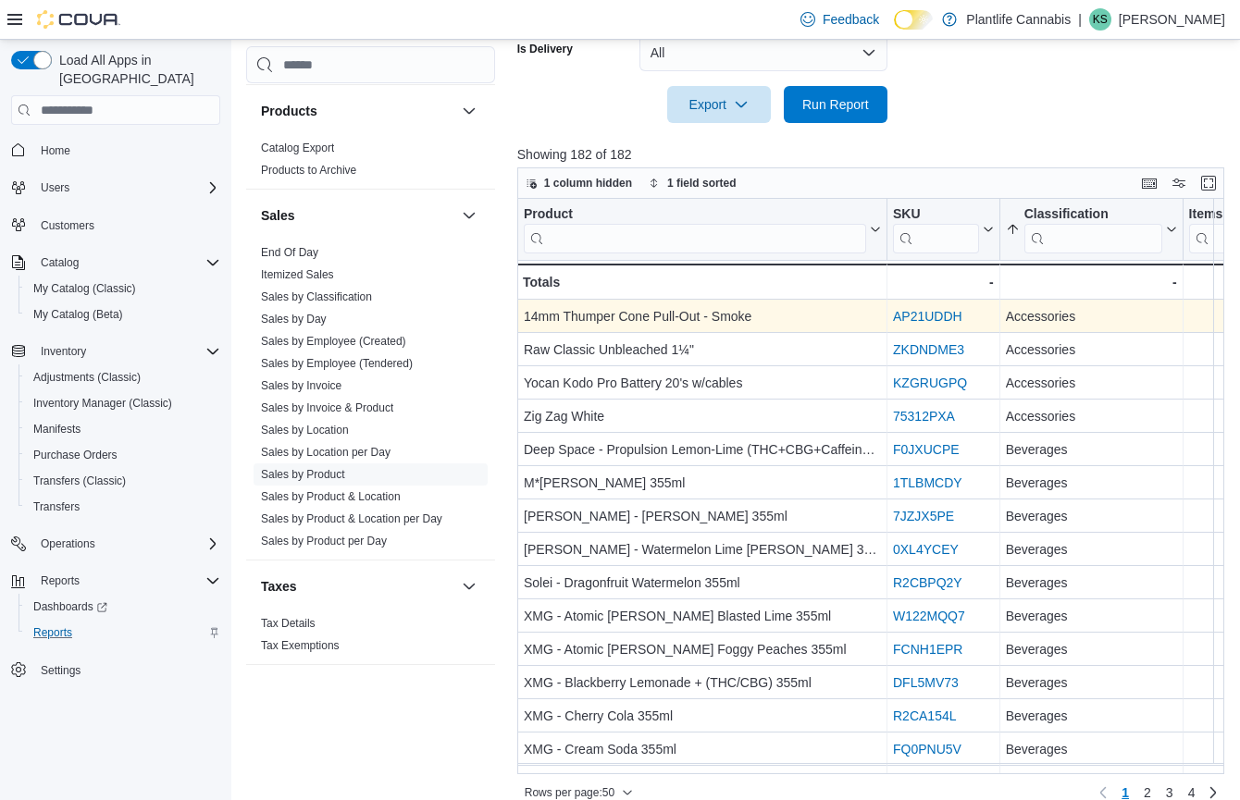
scroll to position [622, 0]
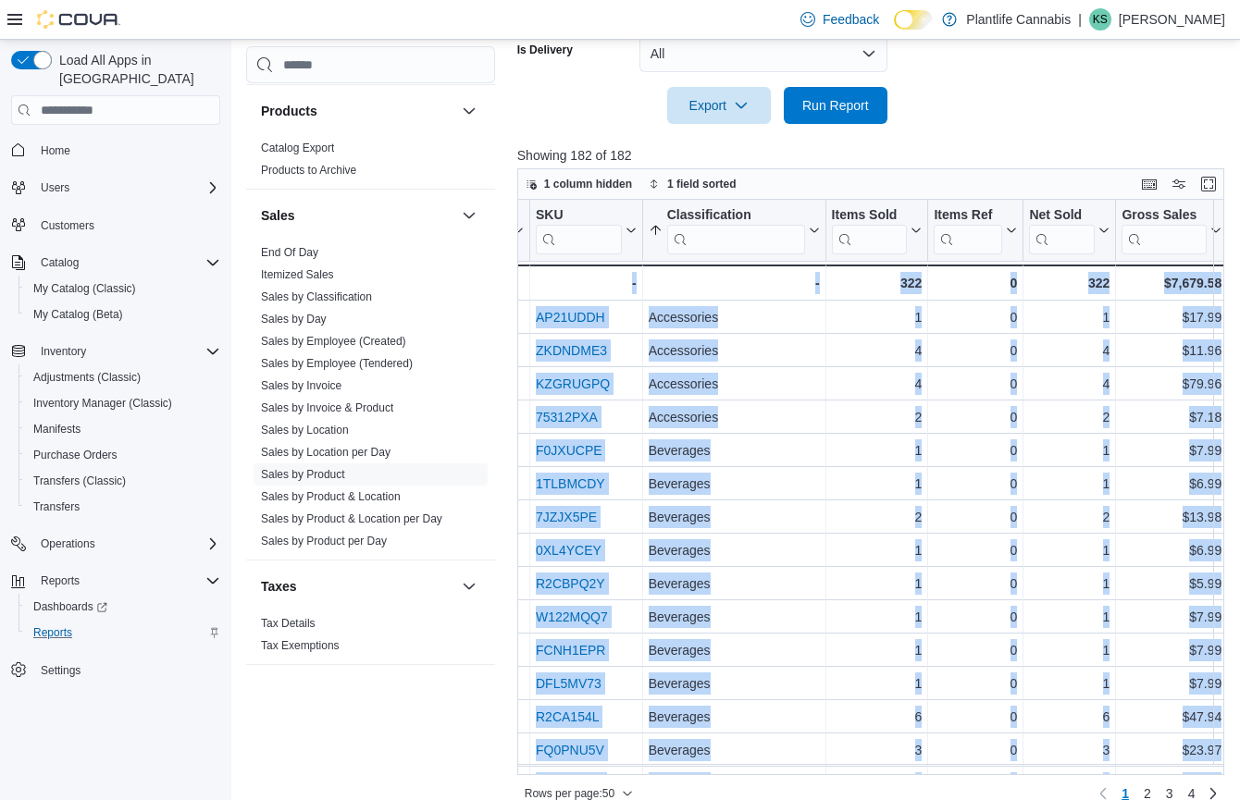
drag, startPoint x: 864, startPoint y: 323, endPoint x: 1229, endPoint y: 326, distance: 365.4
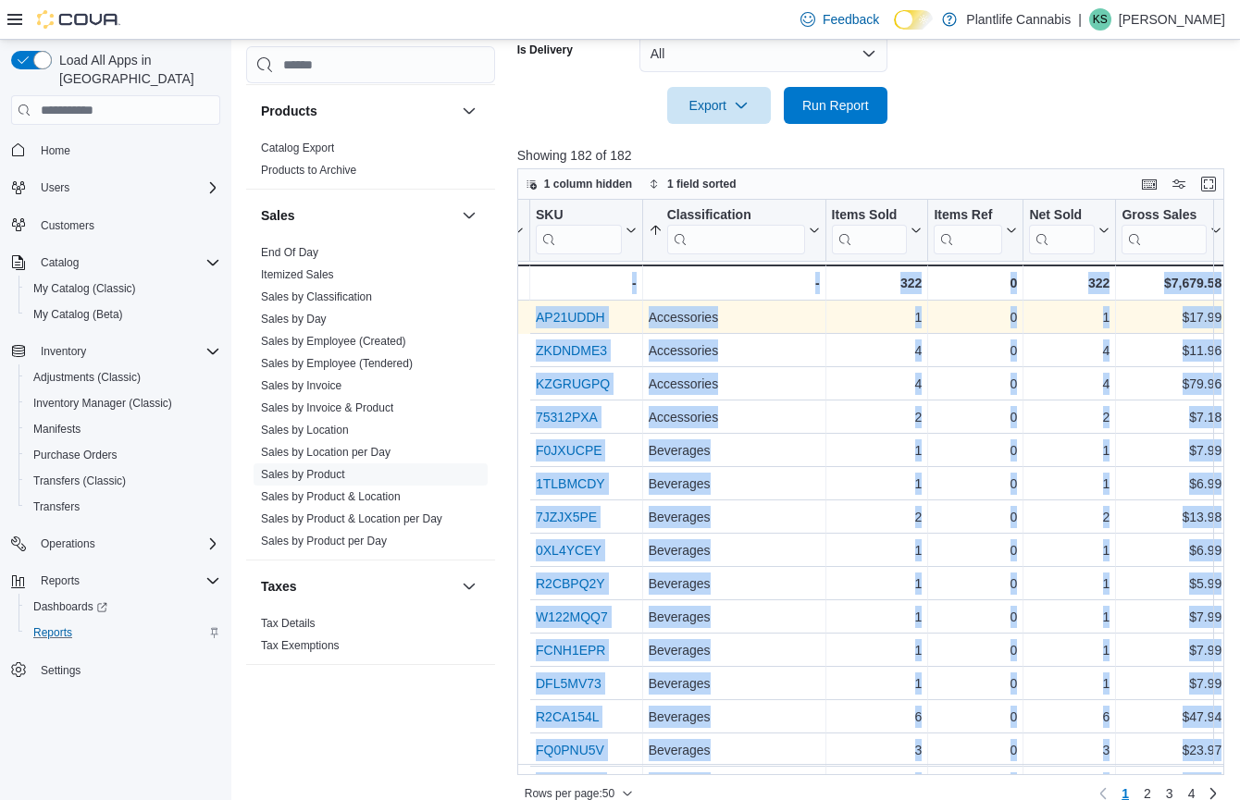
scroll to position [0, 496]
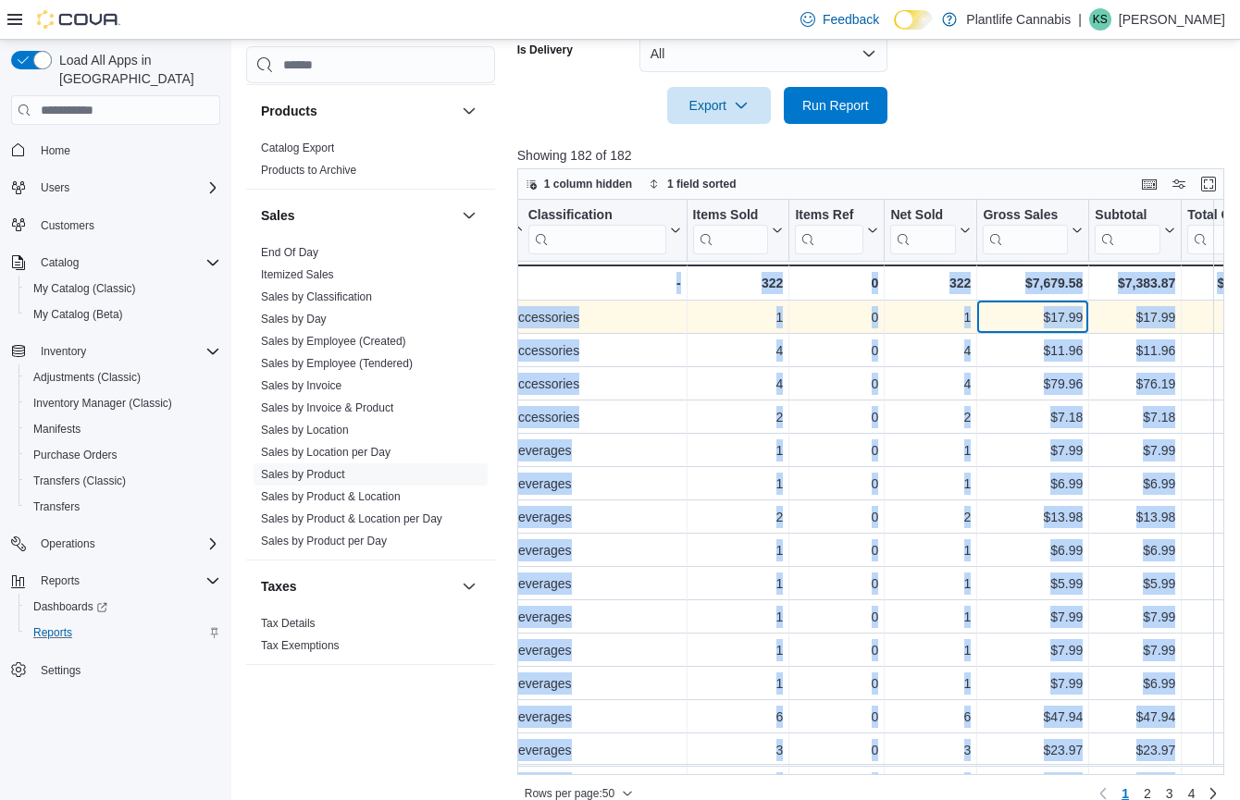
click at [1045, 322] on div "$17.99" at bounding box center [1032, 317] width 100 height 22
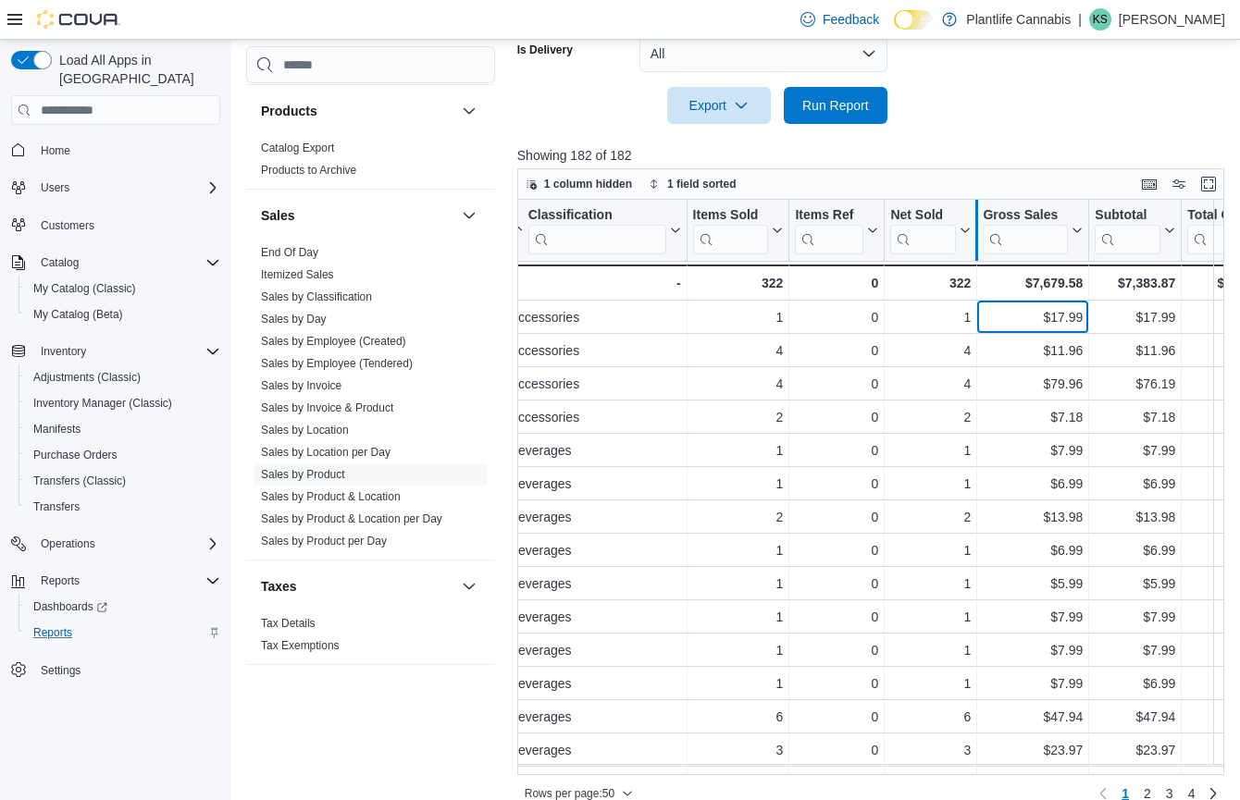
click at [969, 235] on div at bounding box center [976, 230] width 15 height 61
click at [964, 225] on icon at bounding box center [963, 230] width 15 height 11
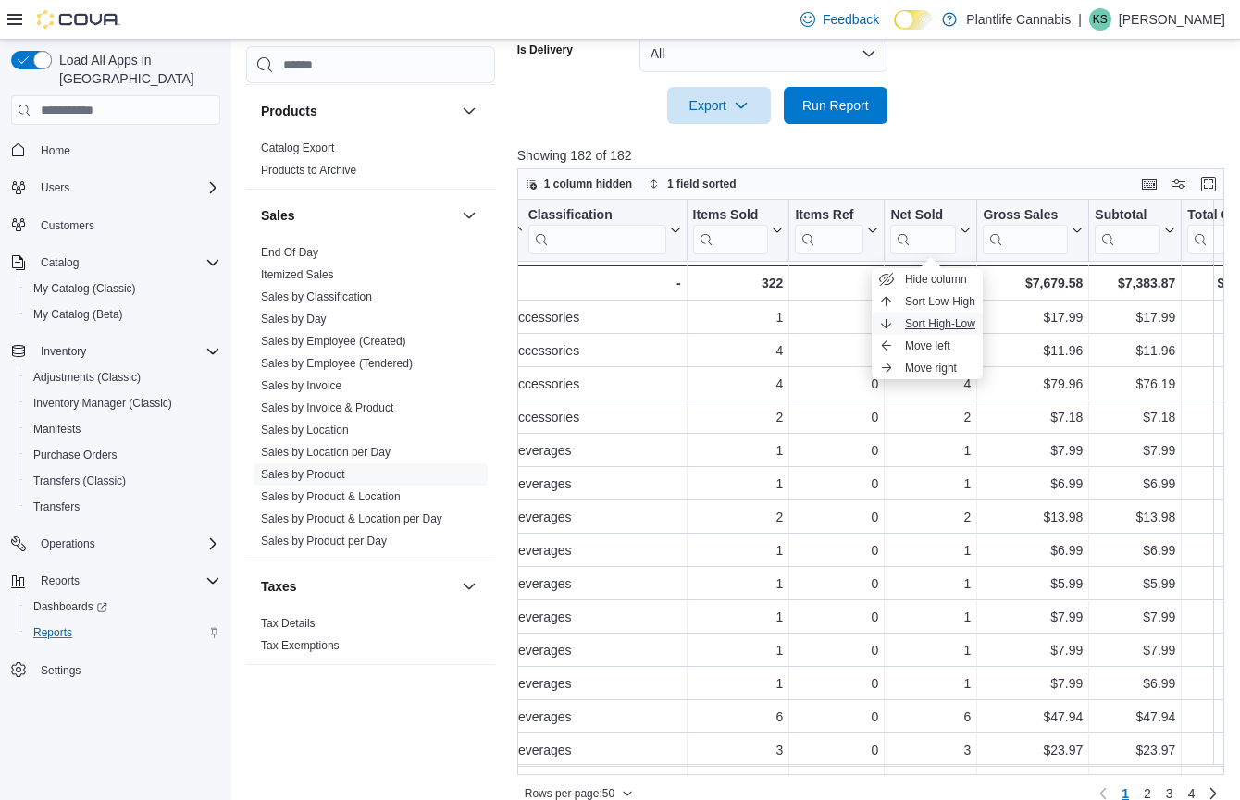
click at [945, 322] on span "Sort High-Low" at bounding box center [940, 323] width 70 height 15
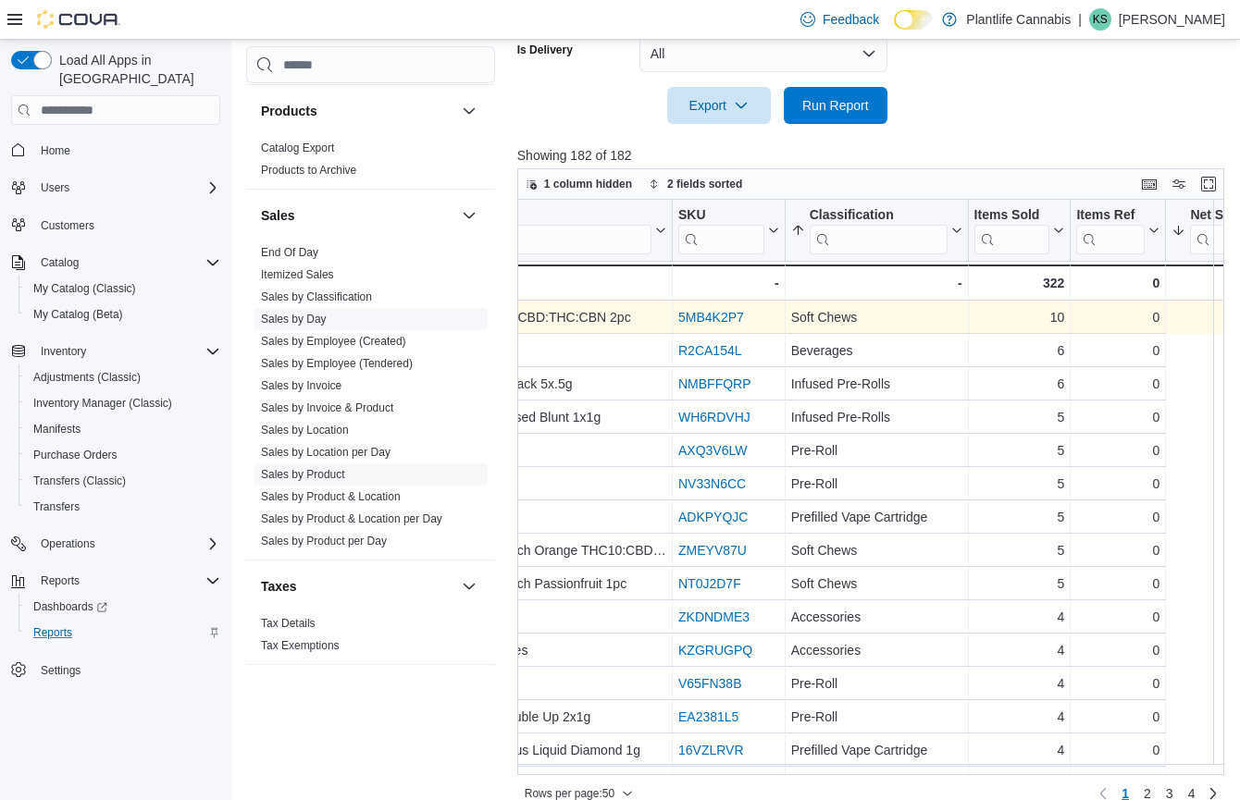
scroll to position [0, 0]
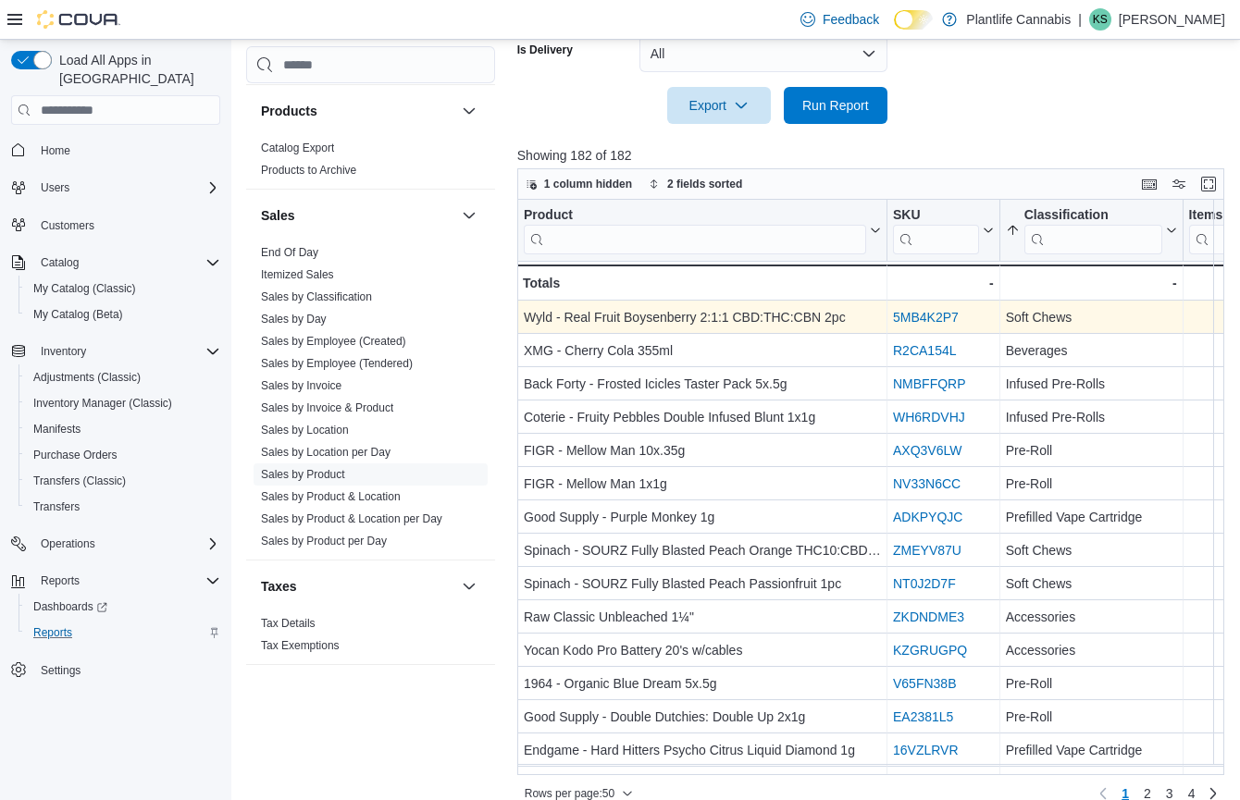
drag, startPoint x: 1051, startPoint y: 310, endPoint x: 535, endPoint y: 320, distance: 516.3
click at [684, 325] on div "Wyld - Real Fruit Boysenberry 2:1:1 CBD:THC:CBN 2pc" at bounding box center [702, 317] width 357 height 22
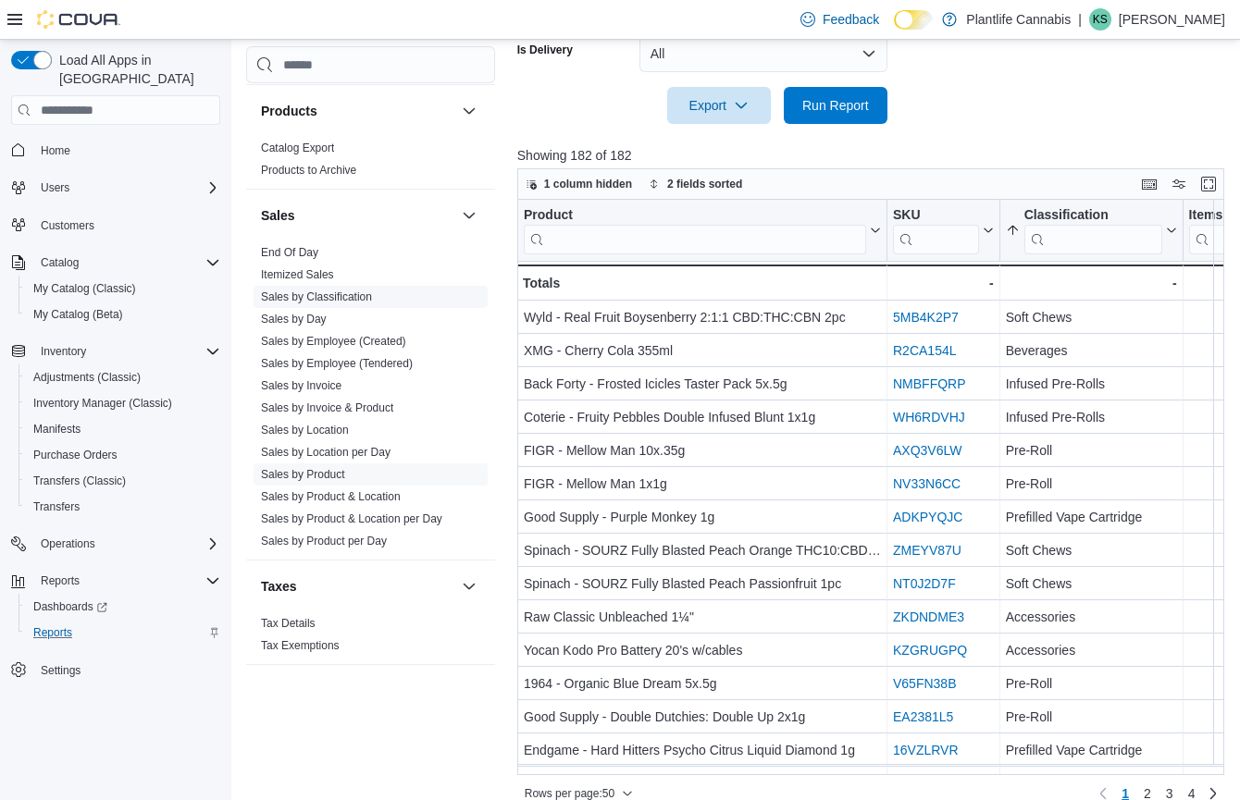
click at [324, 379] on link "Sales by Invoice" at bounding box center [301, 385] width 80 height 13
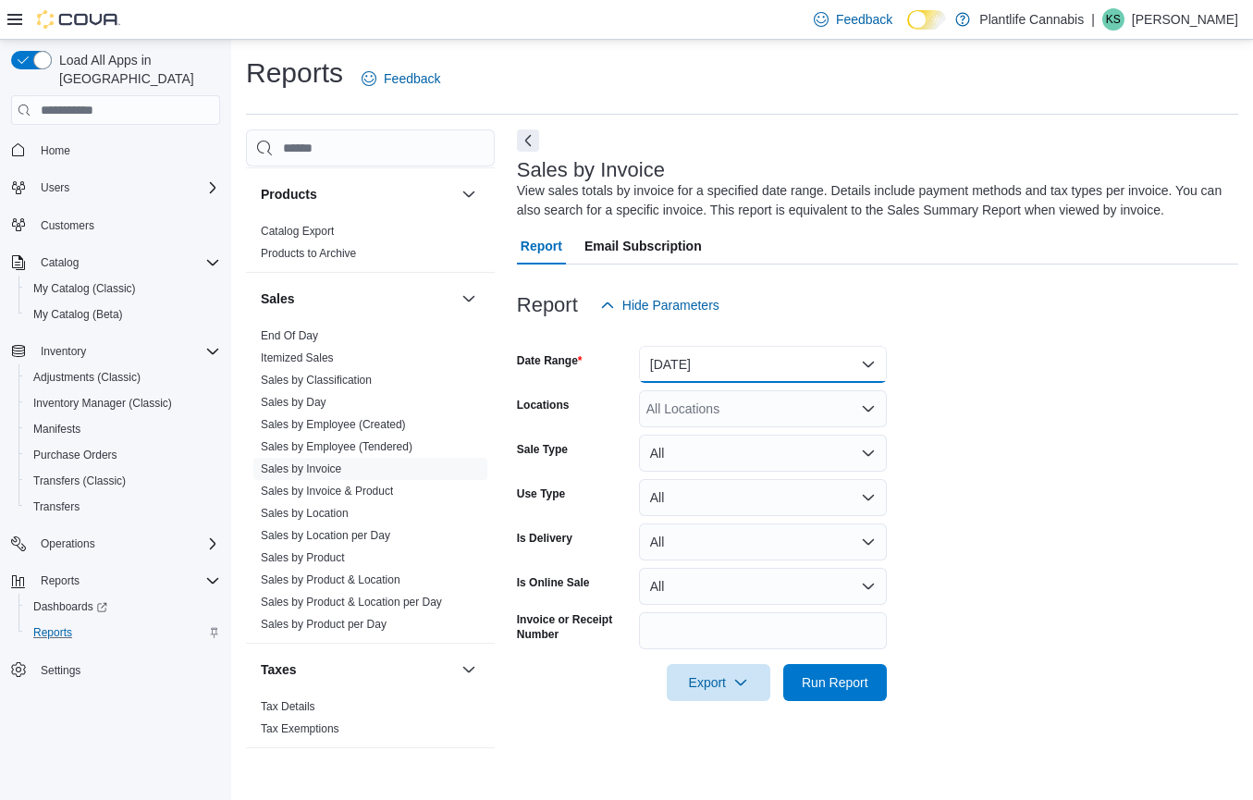
click at [712, 366] on button "Yesterday" at bounding box center [763, 364] width 248 height 37
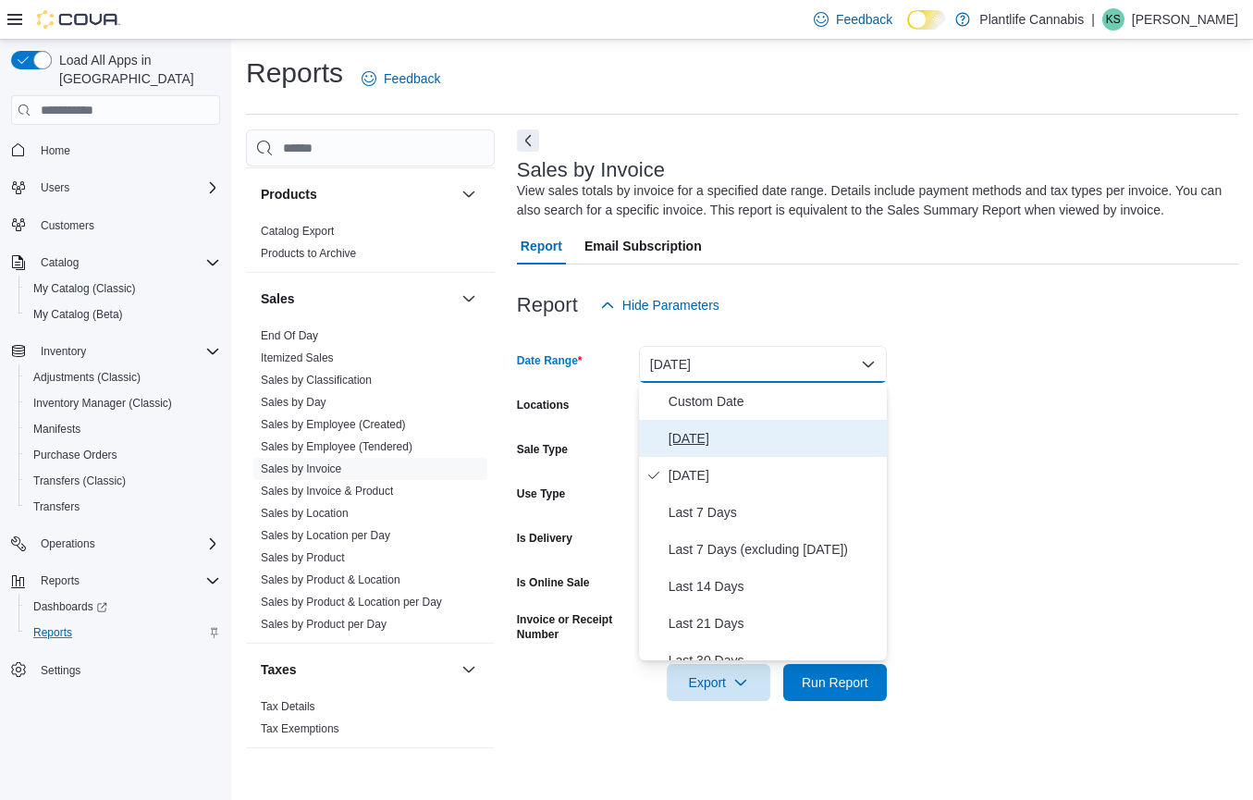
click at [702, 442] on span "Today" at bounding box center [774, 438] width 211 height 22
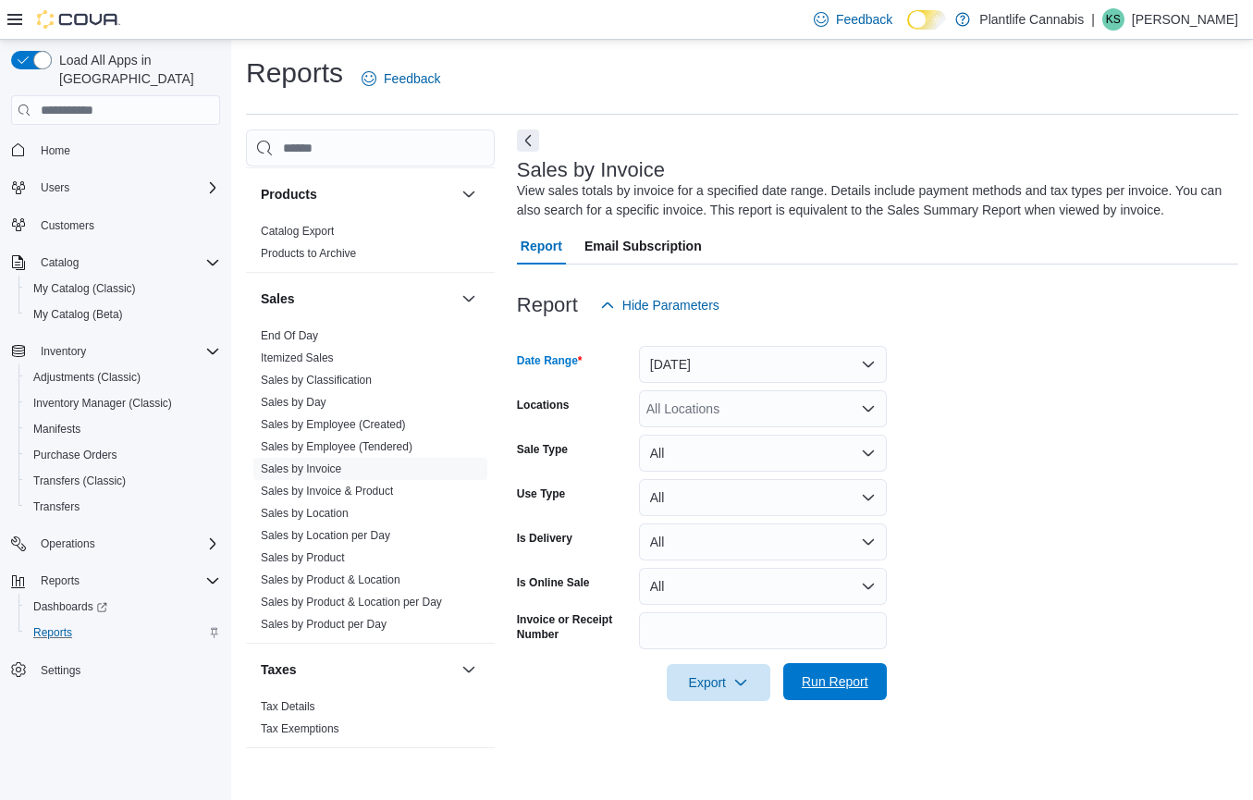
click at [859, 699] on span "Run Report" at bounding box center [835, 681] width 81 height 37
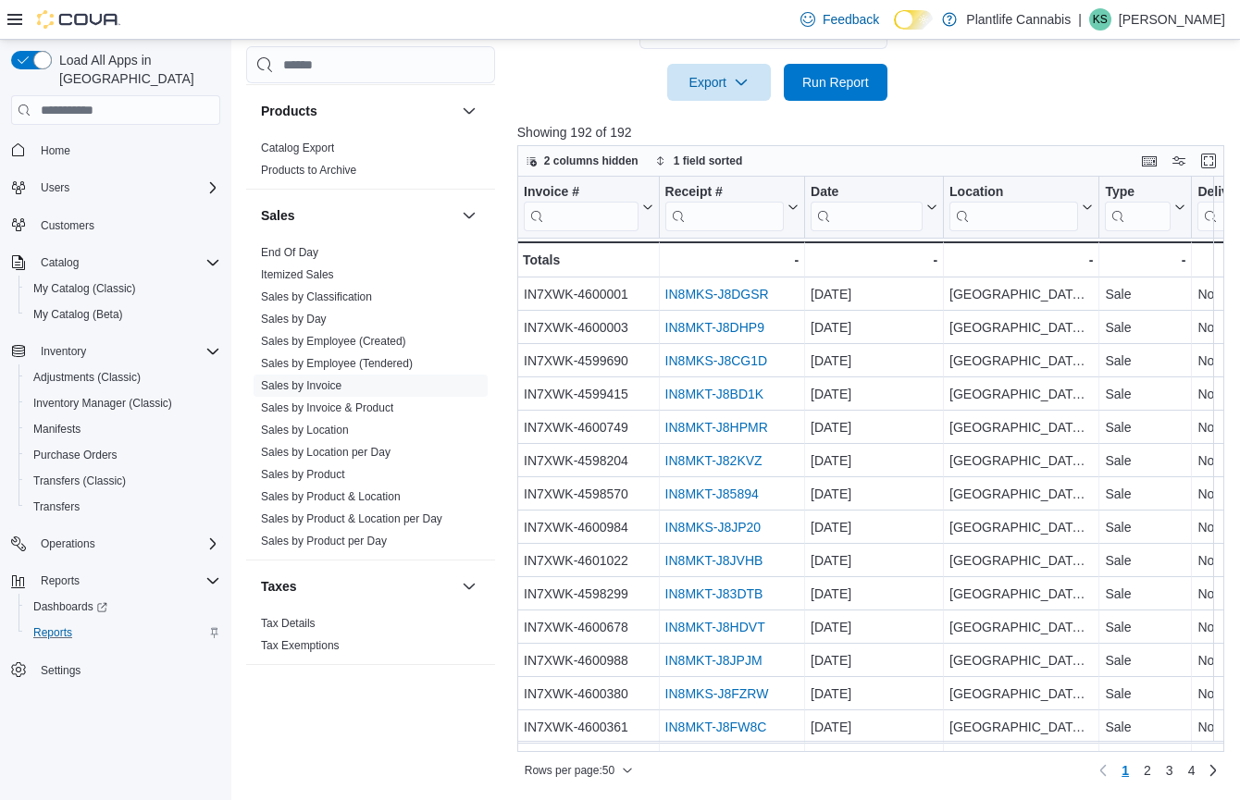
scroll to position [600, 0]
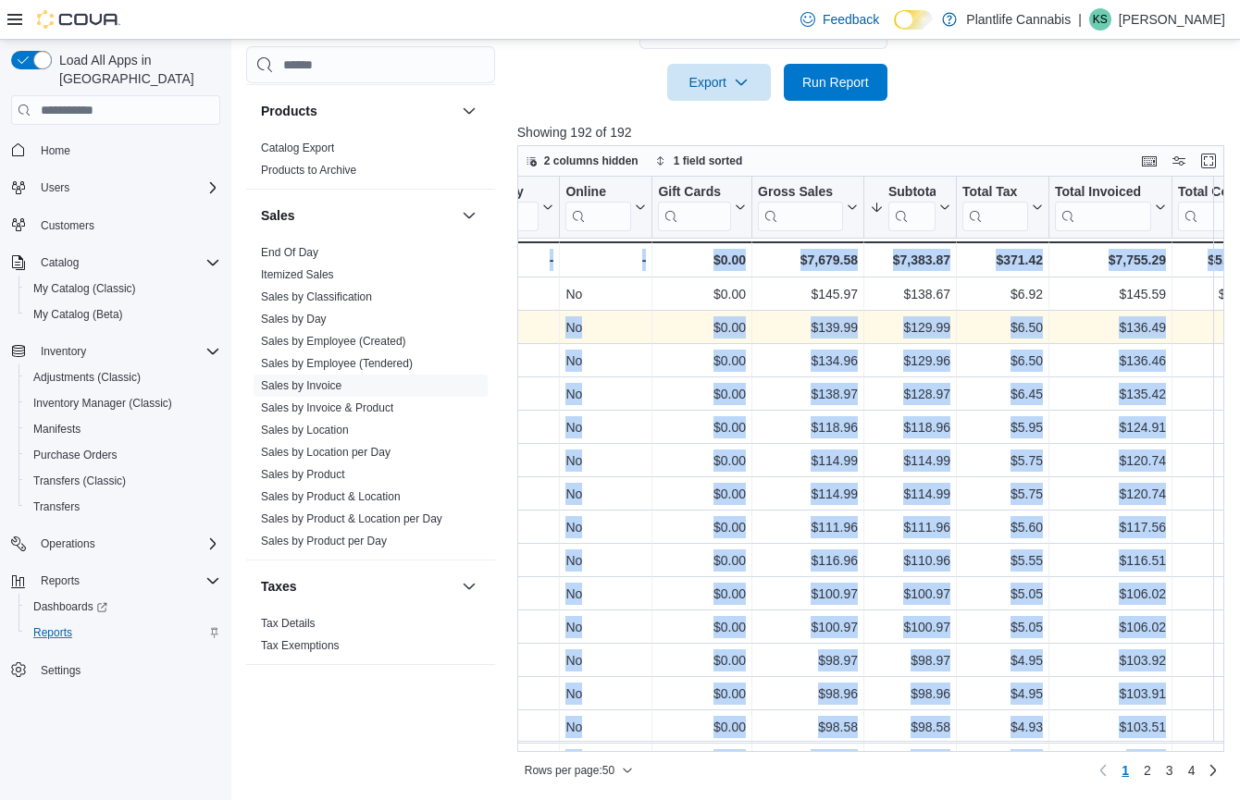
drag, startPoint x: 1059, startPoint y: 315, endPoint x: 1225, endPoint y: 317, distance: 165.6
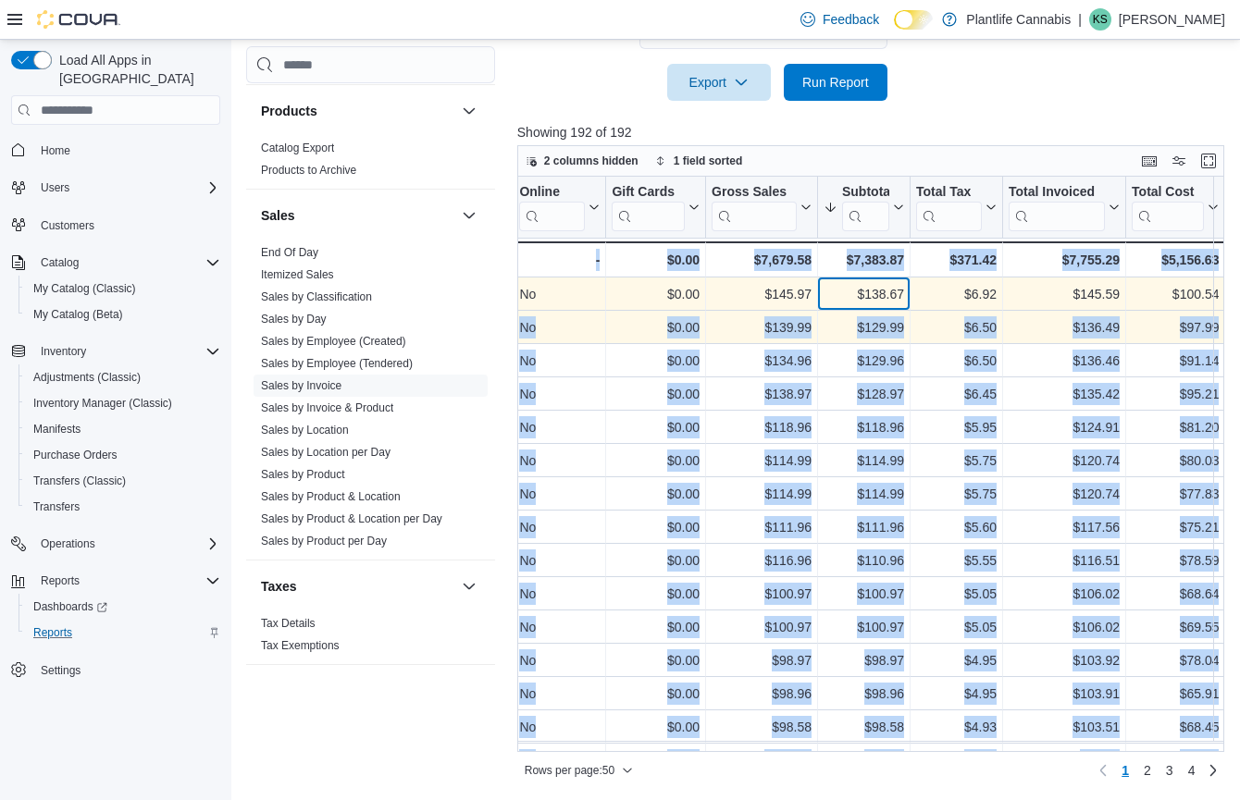
click at [829, 302] on div "$138.67" at bounding box center [863, 294] width 80 height 22
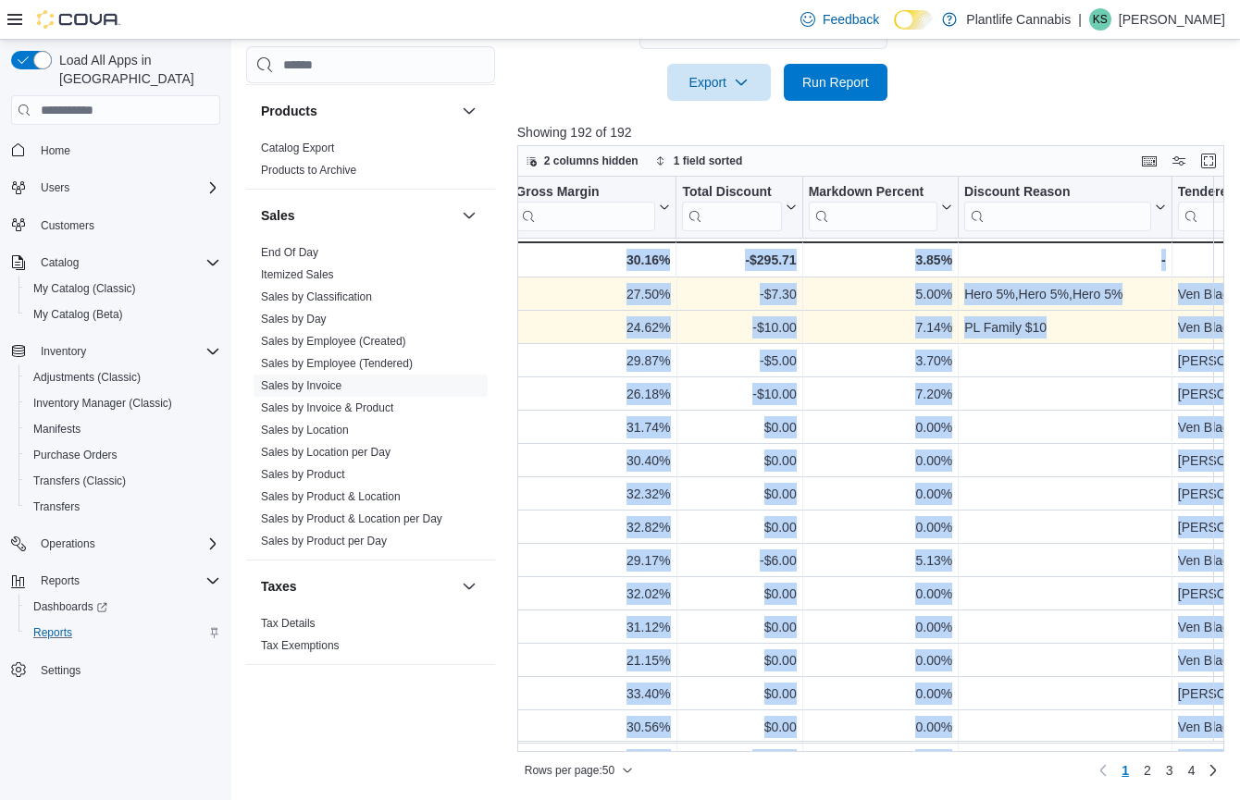
drag, startPoint x: 900, startPoint y: 291, endPoint x: 1279, endPoint y: 299, distance: 379.3
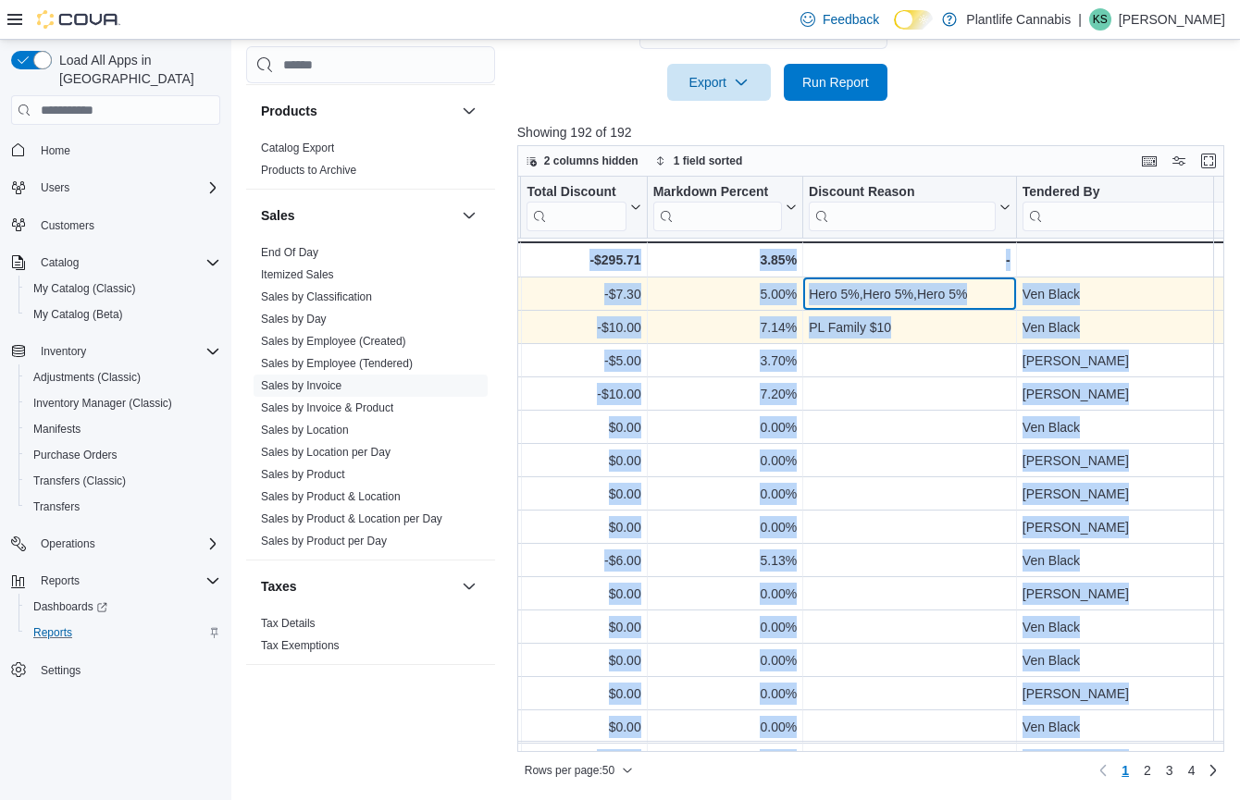
click at [994, 295] on div "Hero 5%,Hero 5%,Hero 5%" at bounding box center [909, 294] width 202 height 22
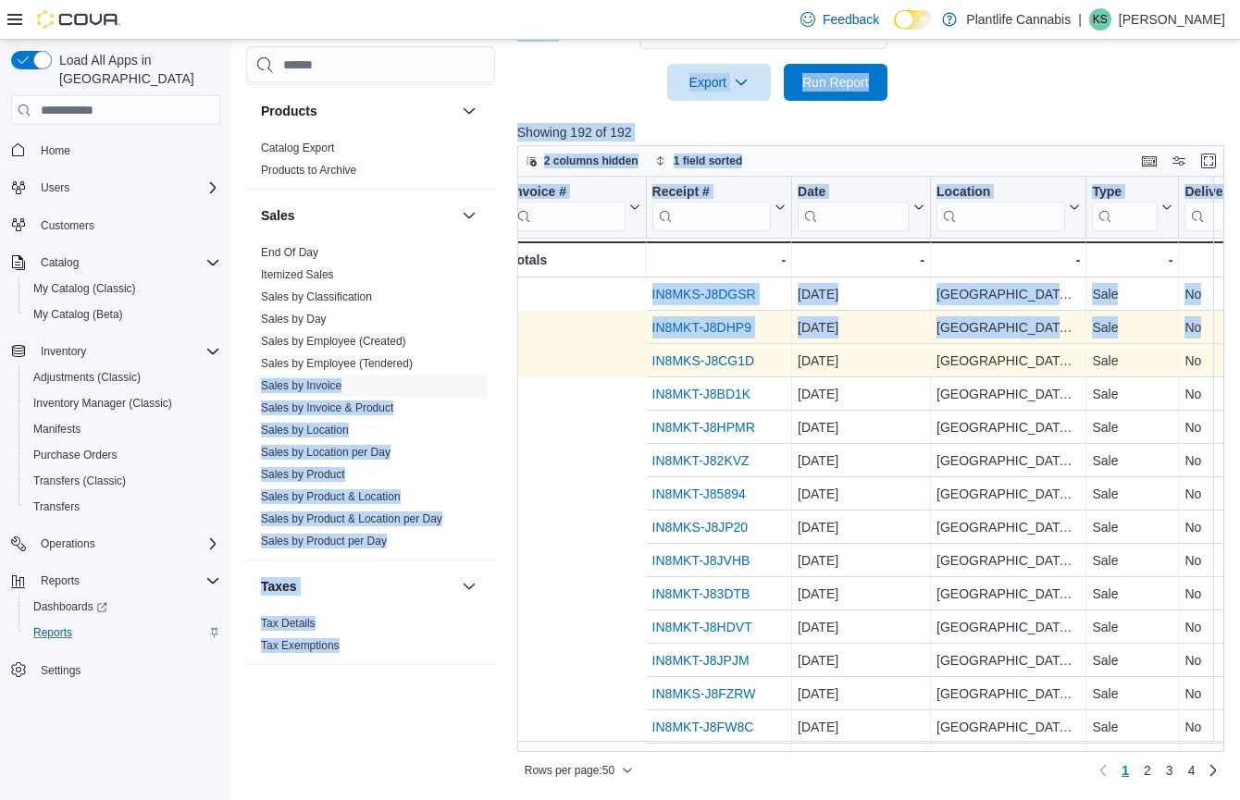
scroll to position [0, 0]
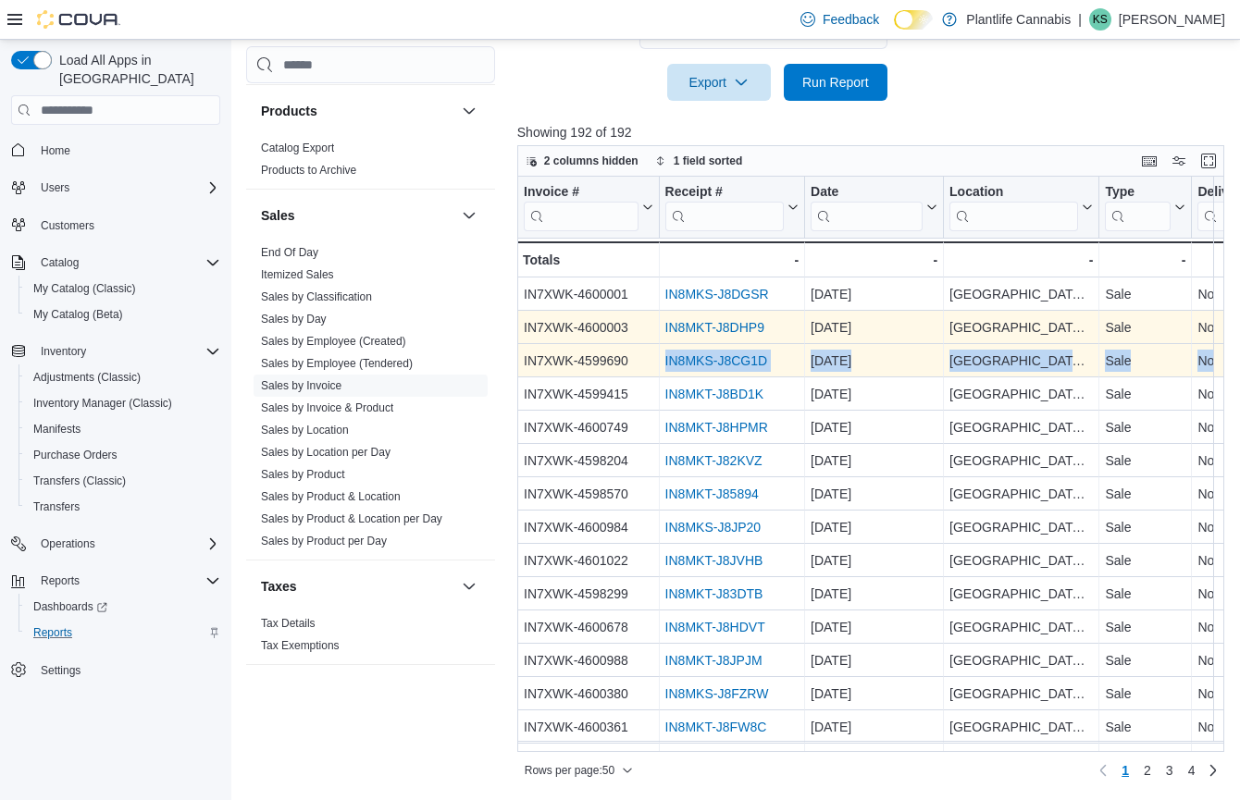
drag, startPoint x: 1064, startPoint y: 352, endPoint x: 524, endPoint y: 369, distance: 540.5
click at [759, 356] on link "IN8MKS-J8CG1D" at bounding box center [715, 360] width 102 height 15
click at [319, 335] on link "Sales by Employee (Created)" at bounding box center [333, 341] width 145 height 13
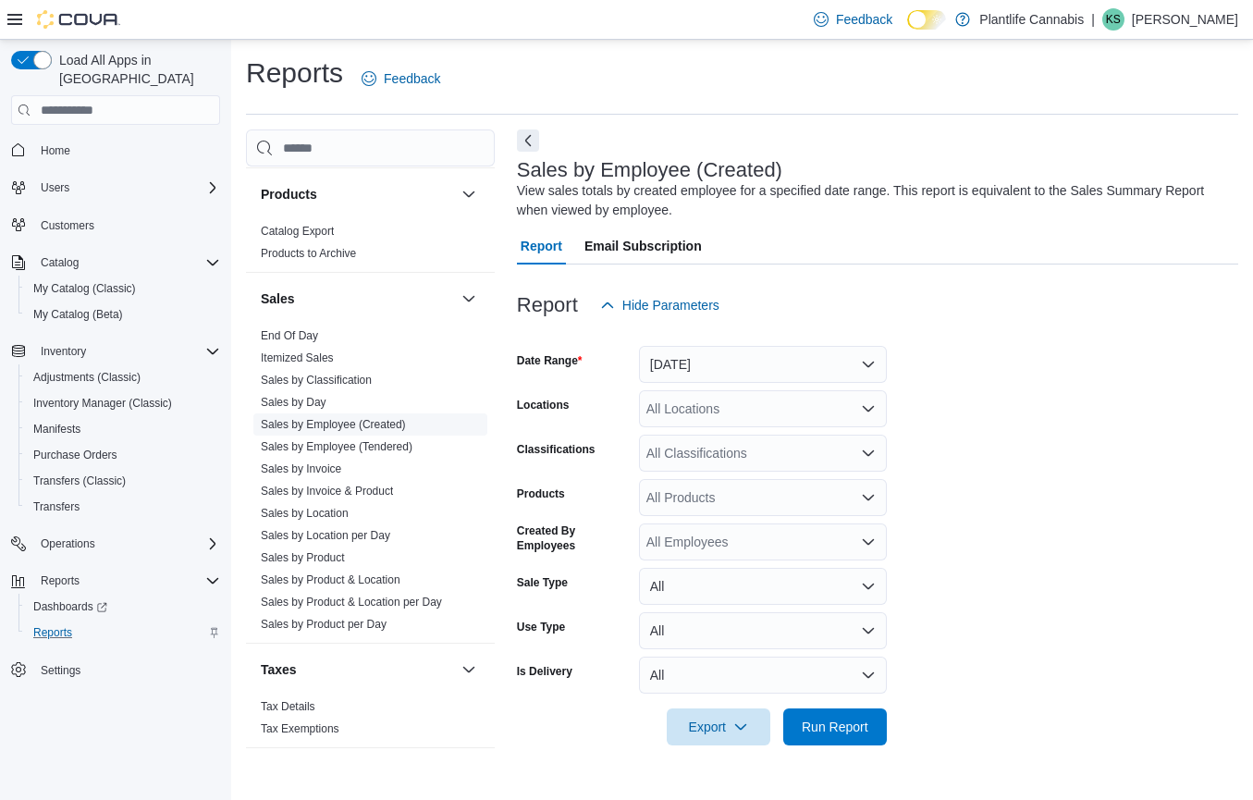
drag, startPoint x: 338, startPoint y: 451, endPoint x: 394, endPoint y: 427, distance: 61.3
click at [338, 451] on link "Sales by Employee (Tendered)" at bounding box center [337, 446] width 152 height 13
click at [723, 350] on button "Yesterday" at bounding box center [763, 364] width 248 height 37
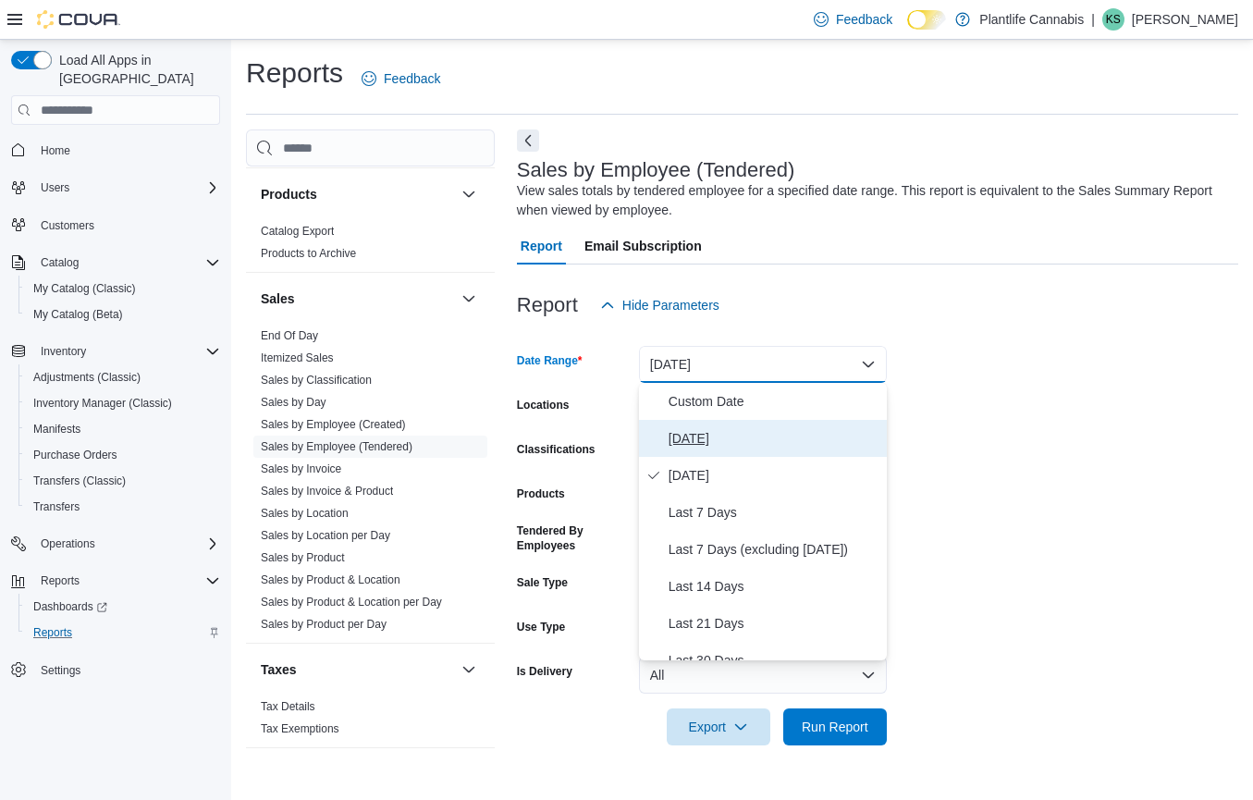
drag, startPoint x: 672, startPoint y: 424, endPoint x: 844, endPoint y: 520, distance: 196.3
click at [672, 425] on button "Today" at bounding box center [763, 438] width 248 height 37
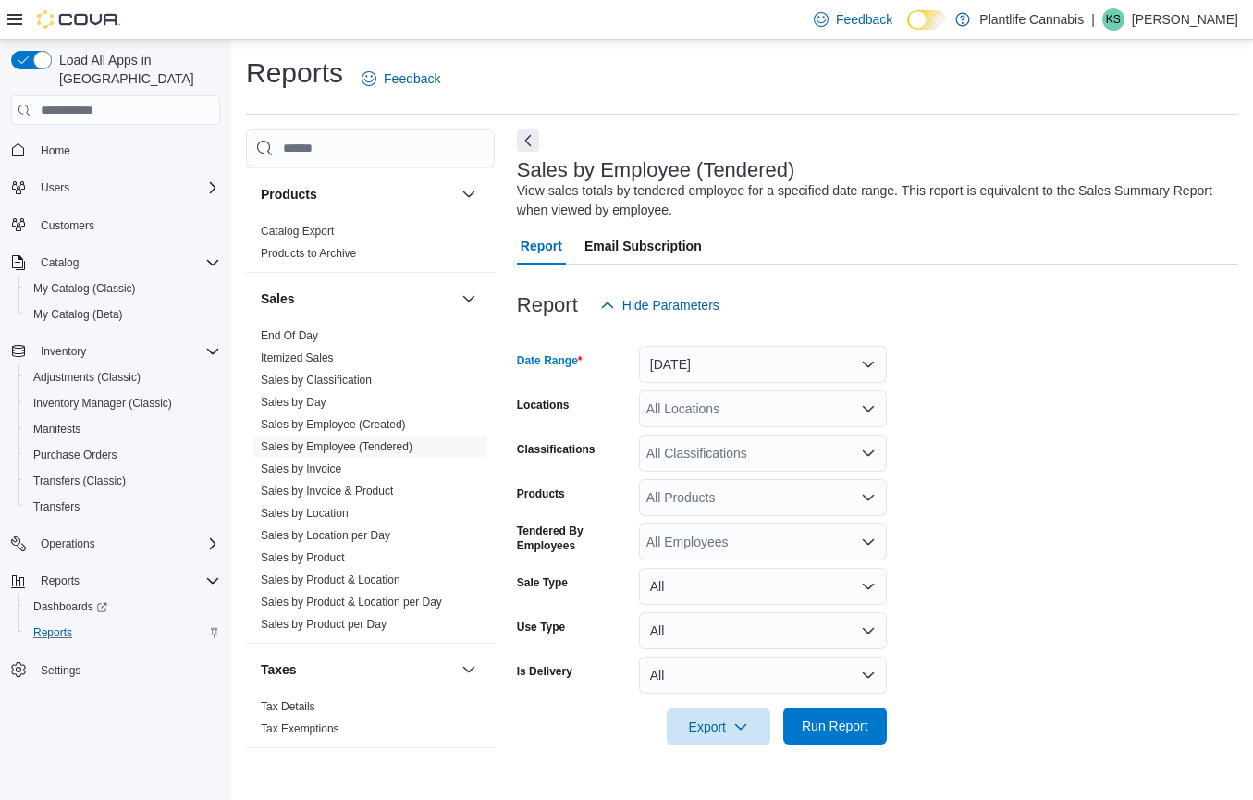
click at [838, 718] on span "Run Report" at bounding box center [835, 726] width 67 height 19
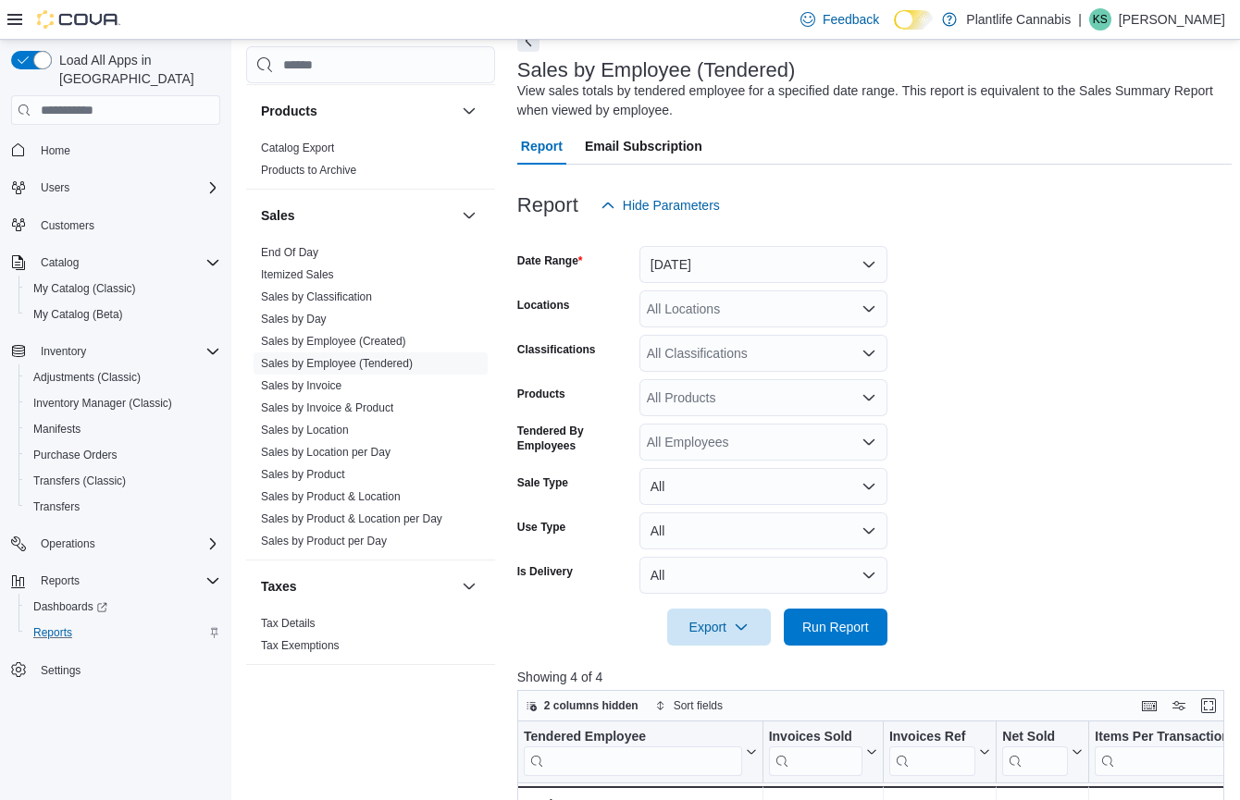
scroll to position [380, 0]
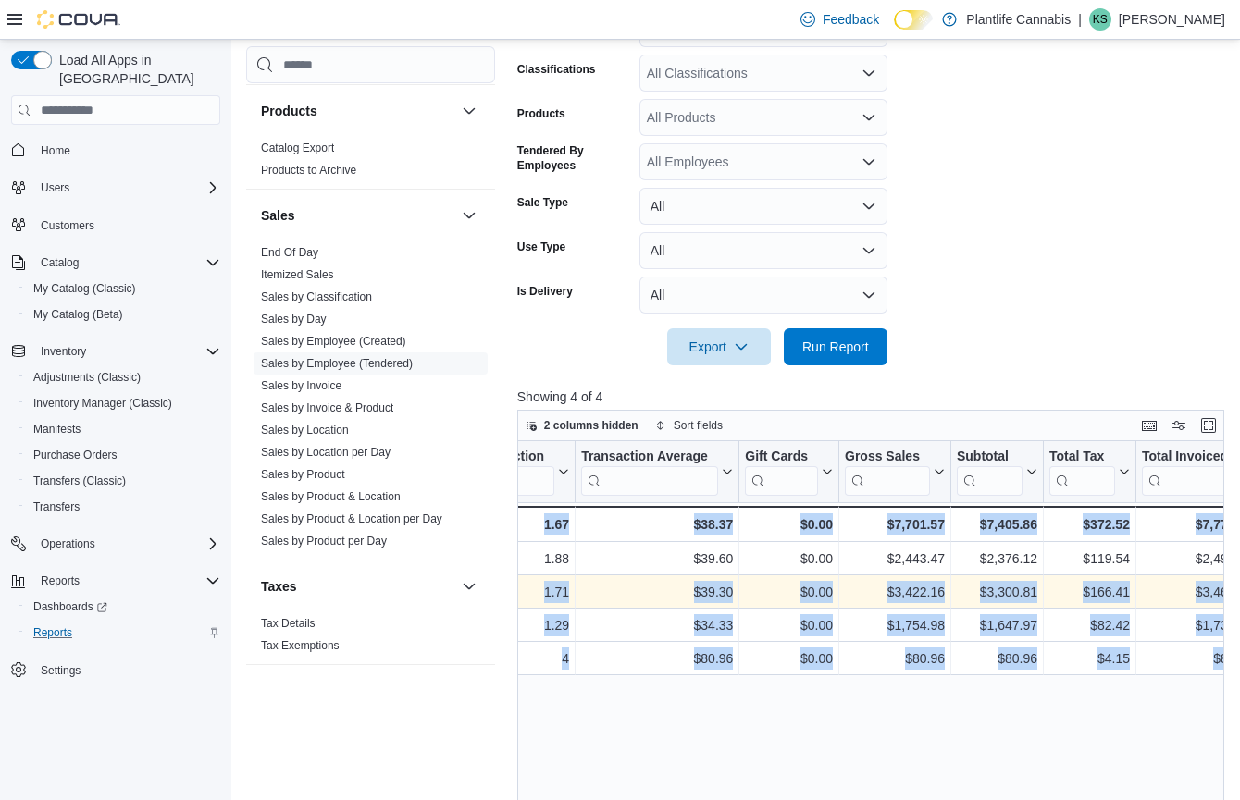
drag, startPoint x: 1082, startPoint y: 590, endPoint x: 1288, endPoint y: 586, distance: 205.4
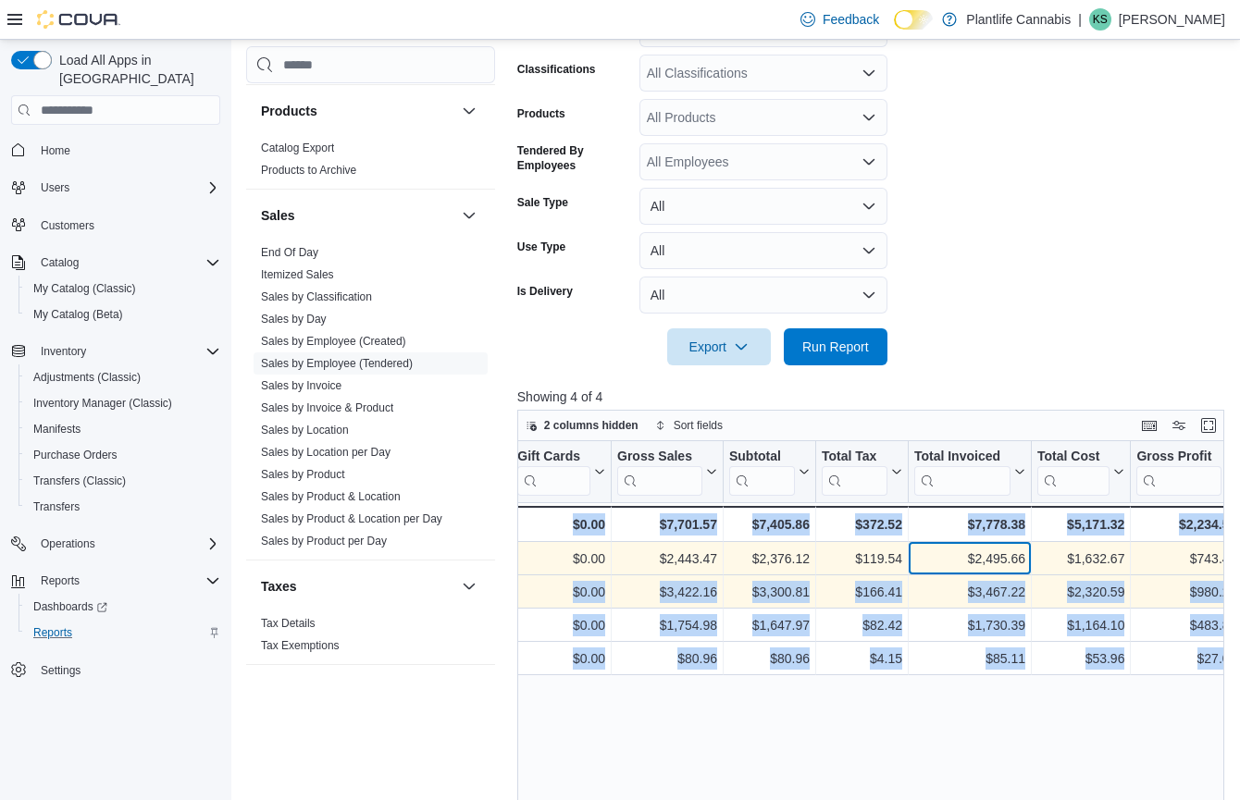
click at [982, 574] on div "$2,495.66 - Total Invoiced, column 12, row 1" at bounding box center [969, 558] width 123 height 33
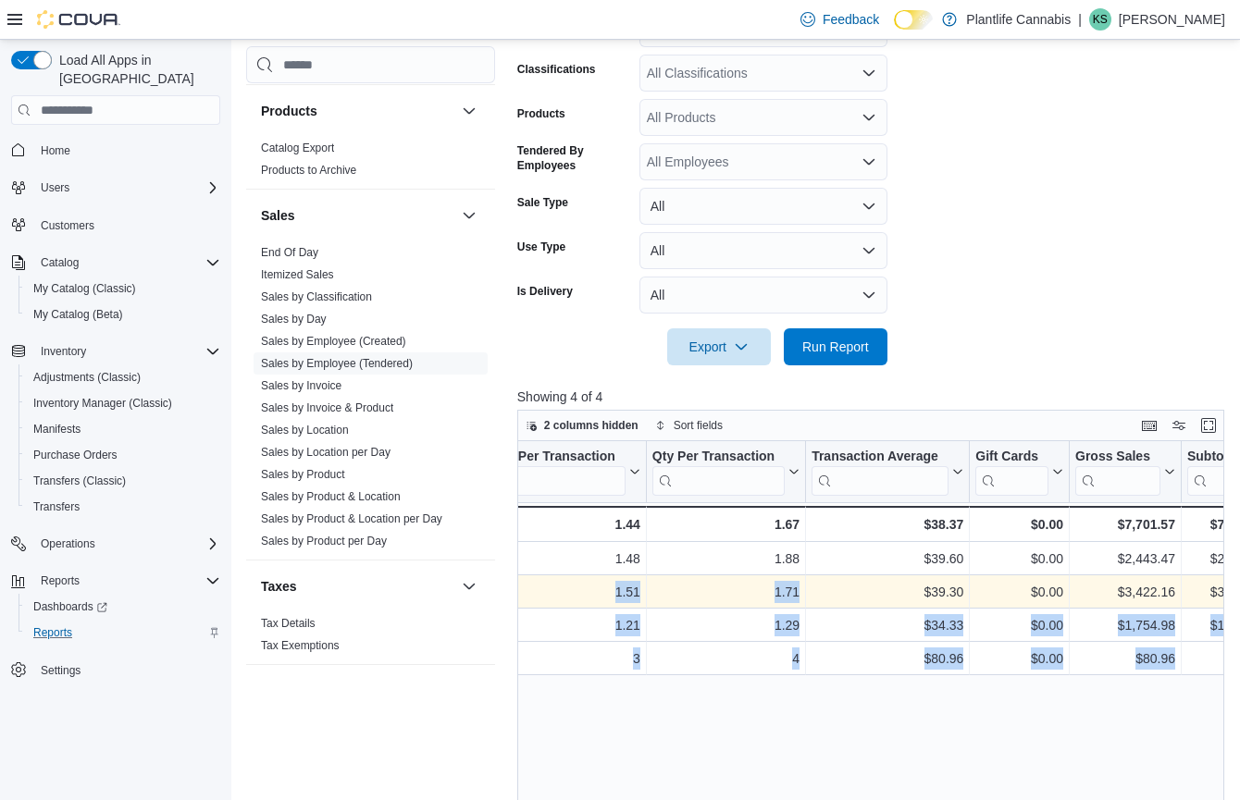
drag, startPoint x: 964, startPoint y: 597, endPoint x: 508, endPoint y: 594, distance: 456.0
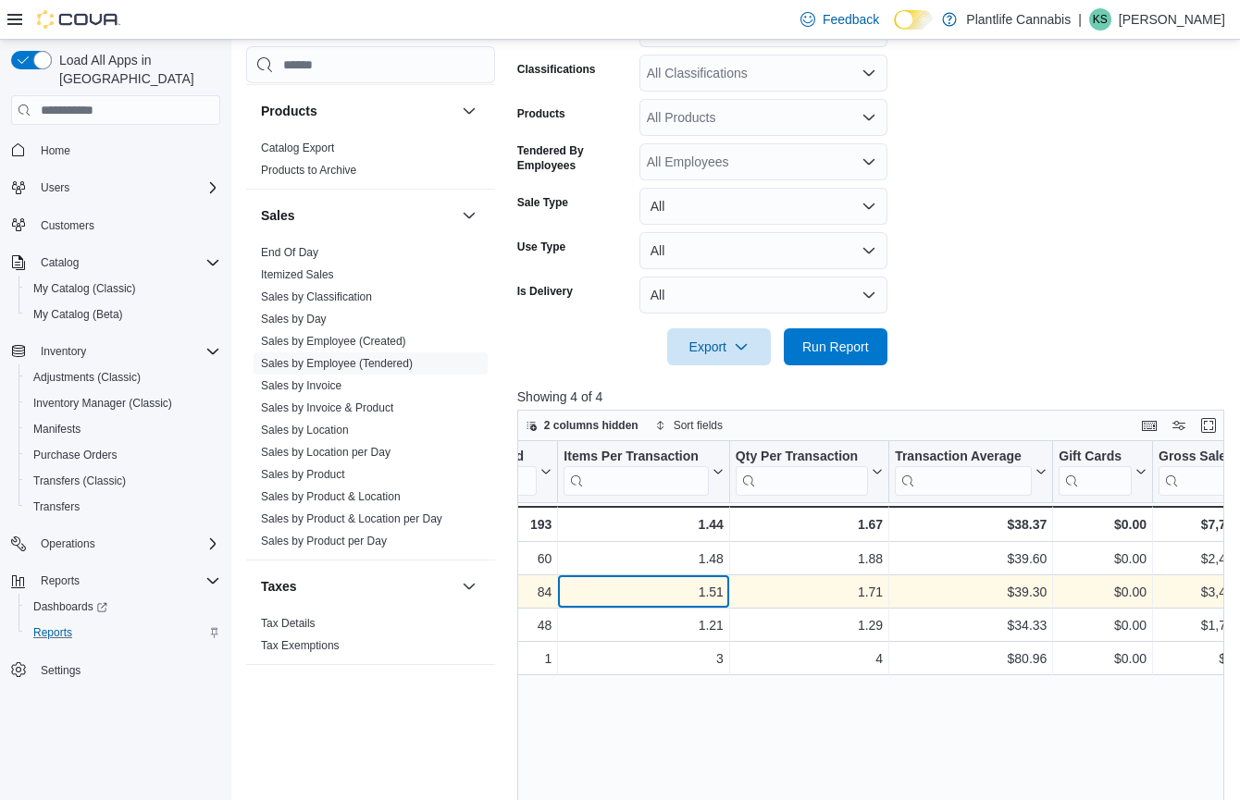
click at [643, 607] on div "1.51 - Items Per Transaction, column 5, row 2" at bounding box center [644, 591] width 172 height 33
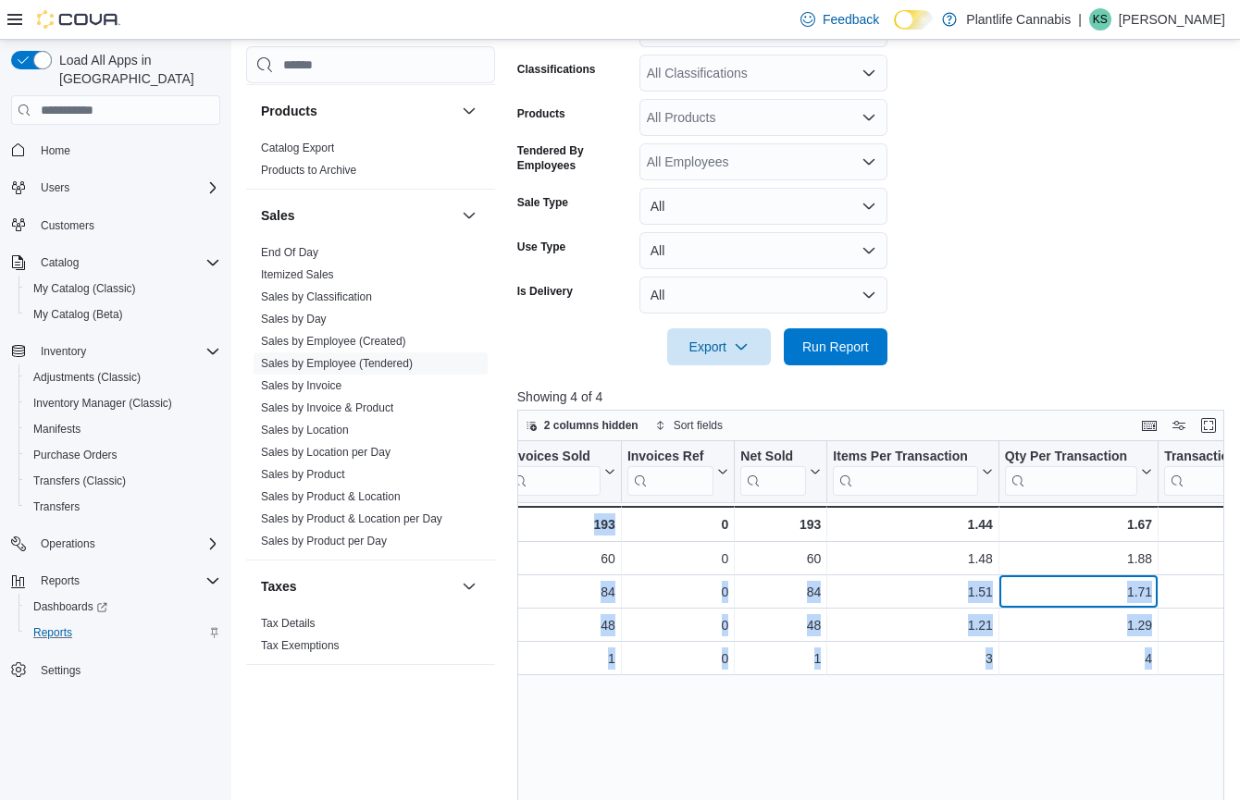
scroll to position [0, 102]
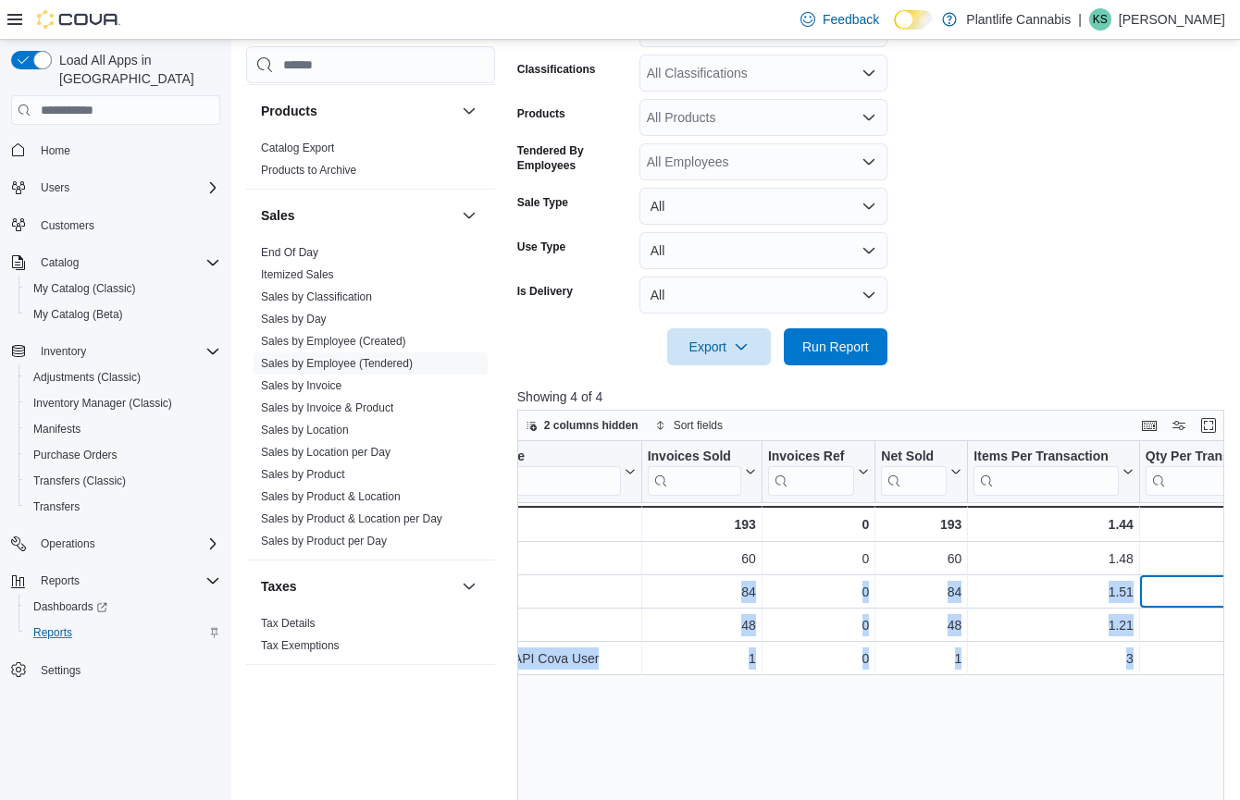
drag, startPoint x: 758, startPoint y: 593, endPoint x: 545, endPoint y: 593, distance: 212.8
click at [510, 600] on div "Cash Management Cash Management Cash Out Details Customer Customer Activity Lis…" at bounding box center [738, 399] width 985 height 1301
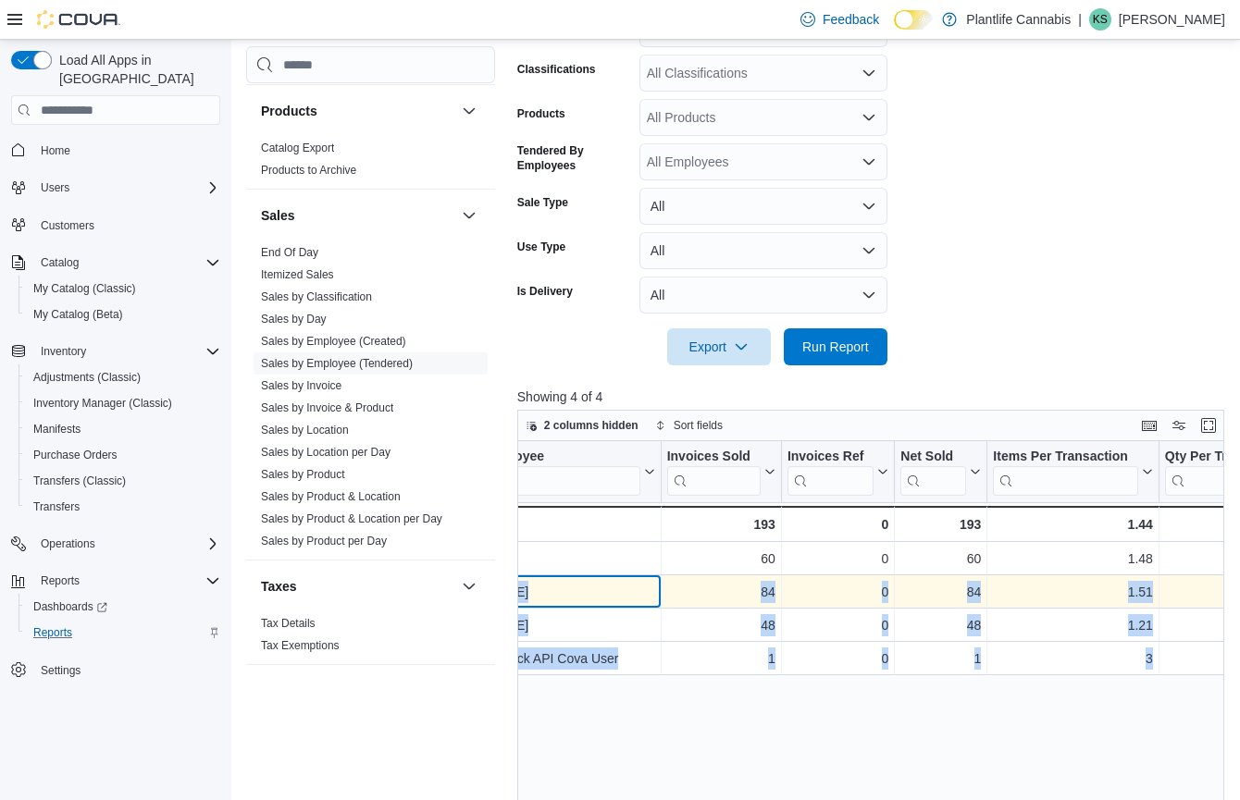
click at [654, 596] on div "Kris Swick - Tendered Employee, column 1, row 2" at bounding box center [538, 591] width 246 height 33
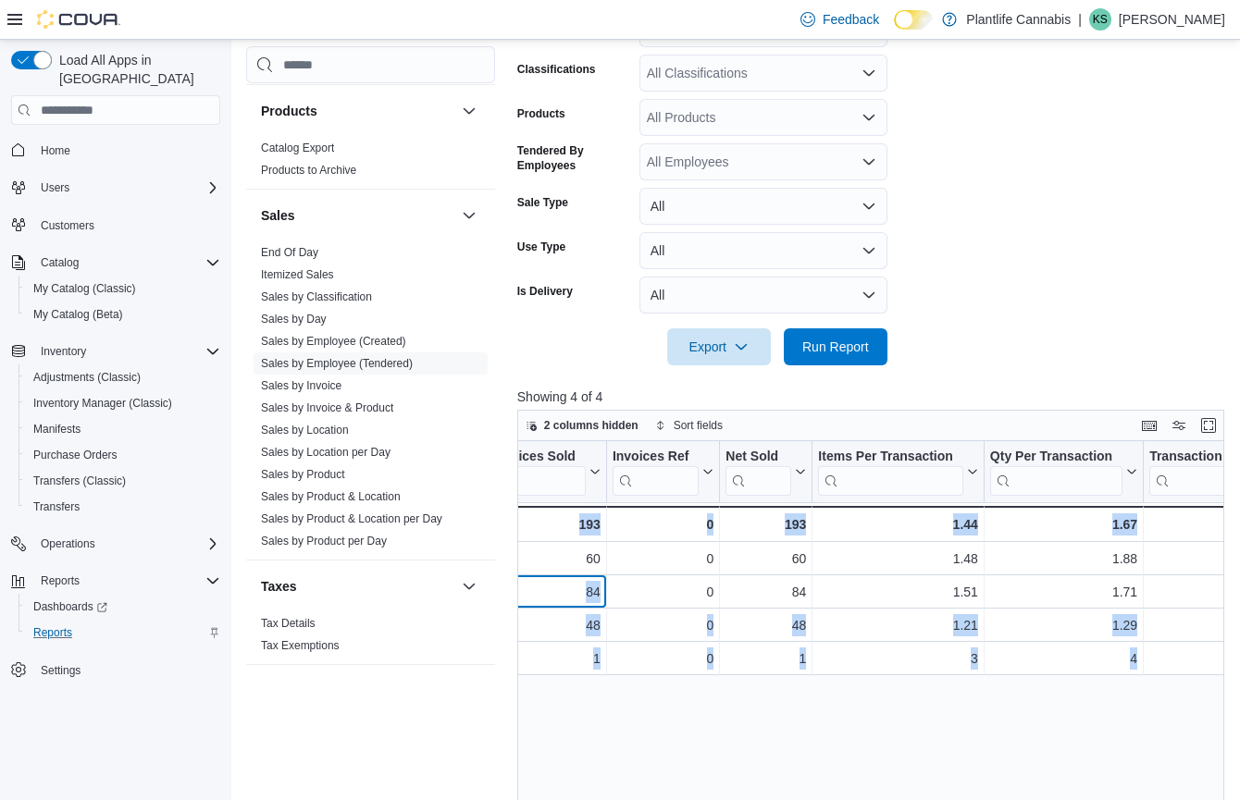
scroll to position [0, 489]
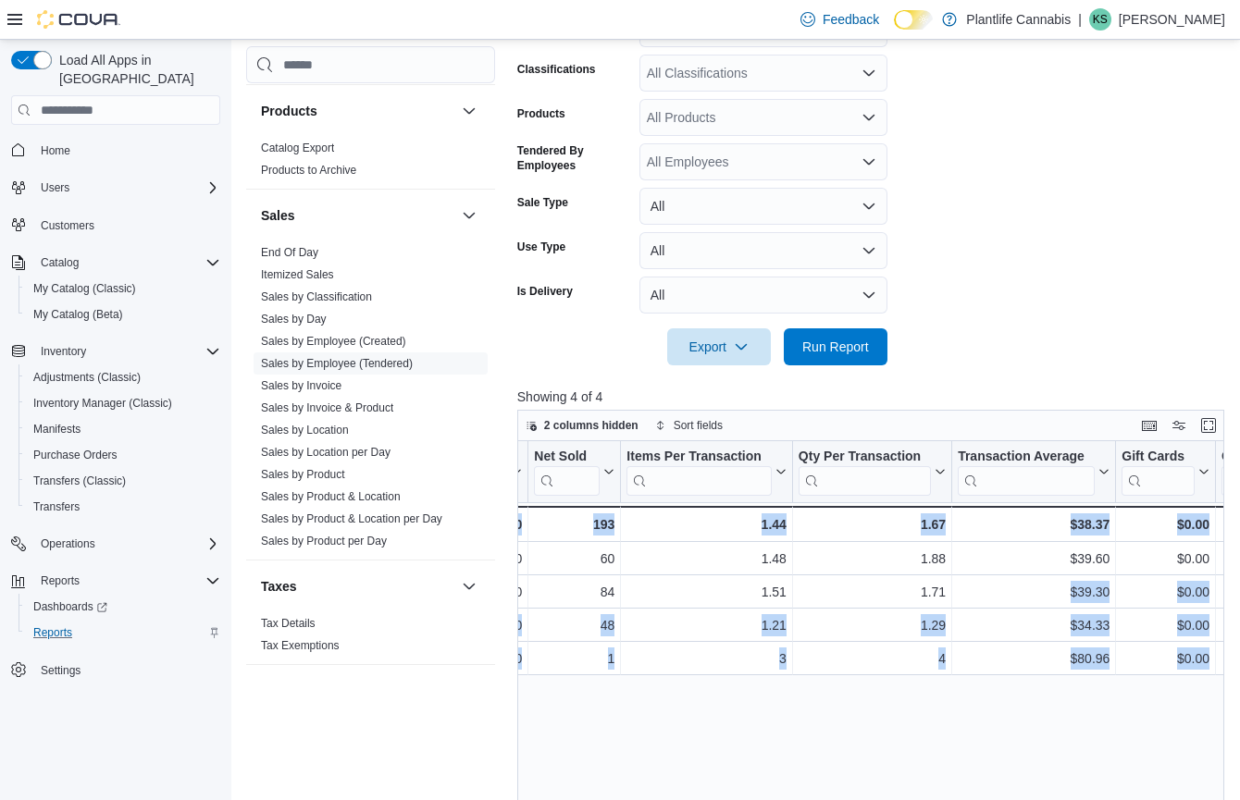
drag, startPoint x: 845, startPoint y: 595, endPoint x: 1233, endPoint y: 590, distance: 388.5
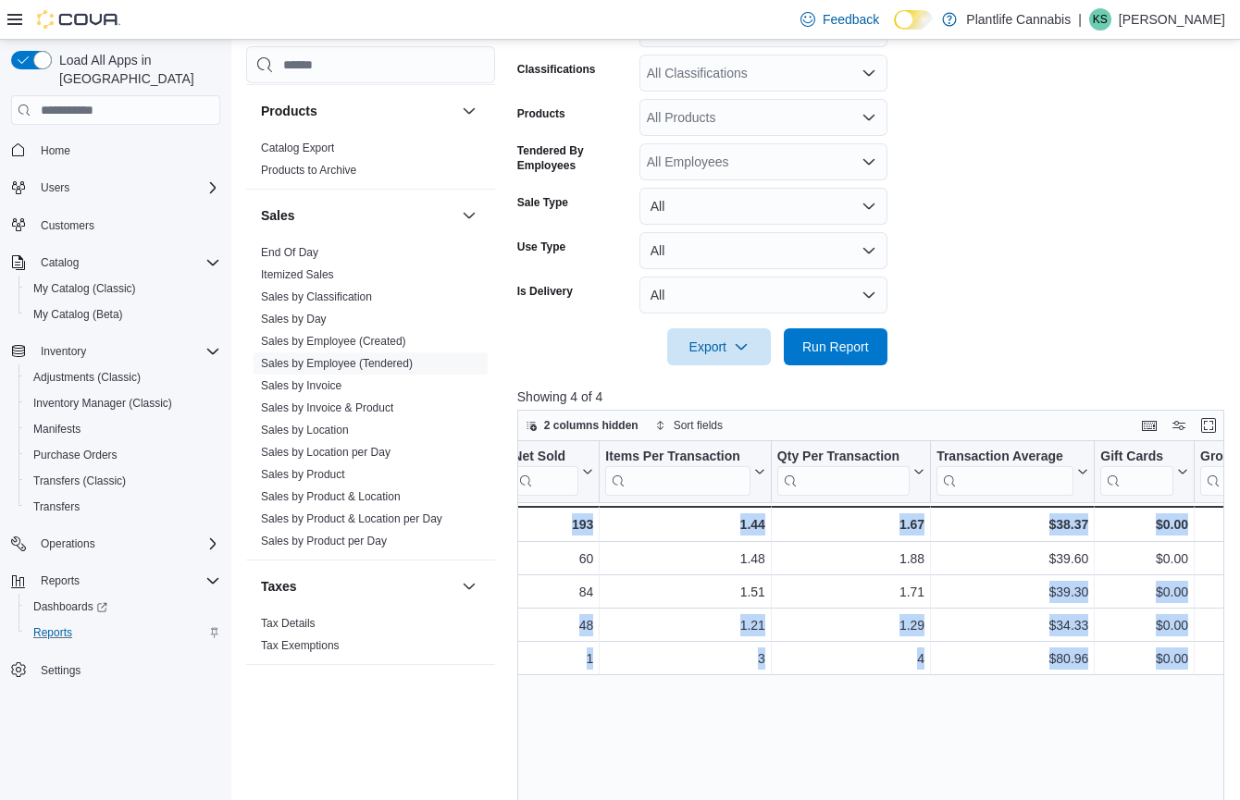
click at [1231, 587] on div "2 columns hidden Sort fields Tendered Employee Click to view column header acti…" at bounding box center [874, 730] width 714 height 640
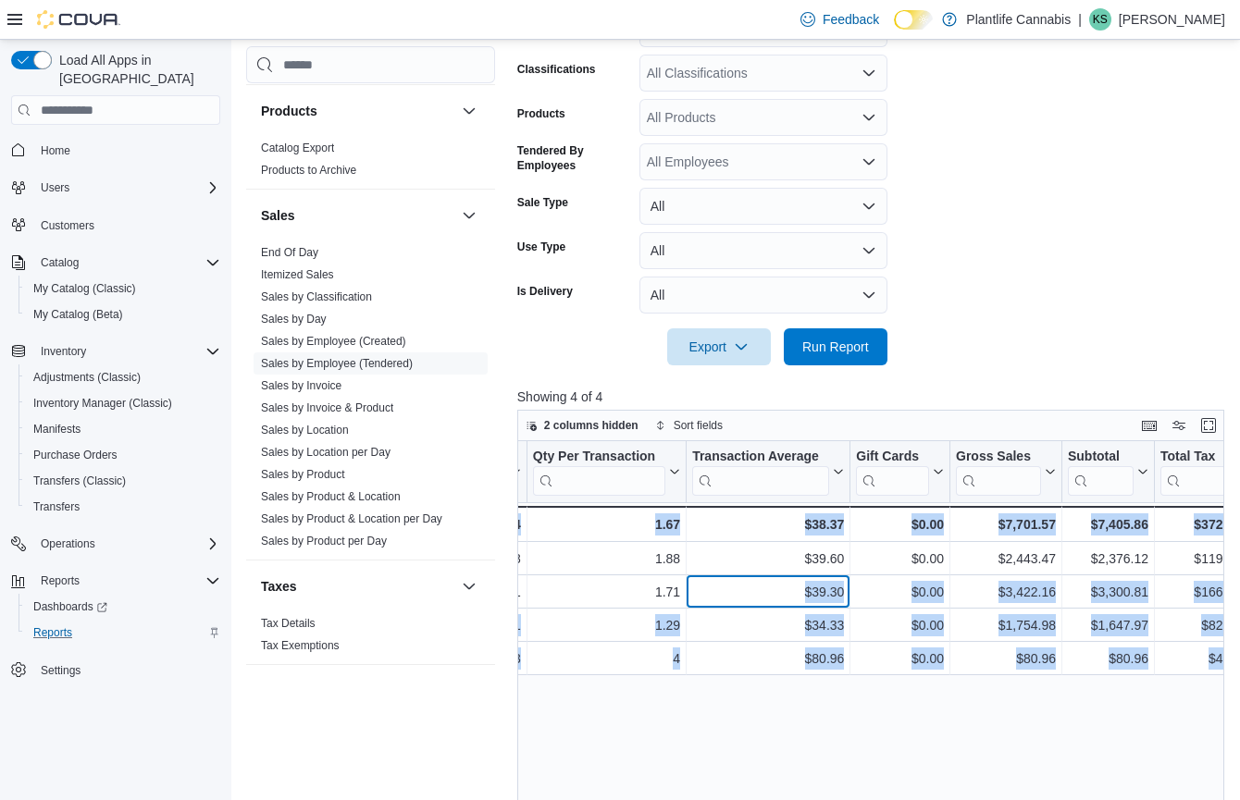
drag, startPoint x: 999, startPoint y: 589, endPoint x: 1220, endPoint y: 586, distance: 221.1
click at [1220, 586] on div "Tendered Employee Click to view column header actions Invoices Sold Click to vi…" at bounding box center [874, 745] width 714 height 609
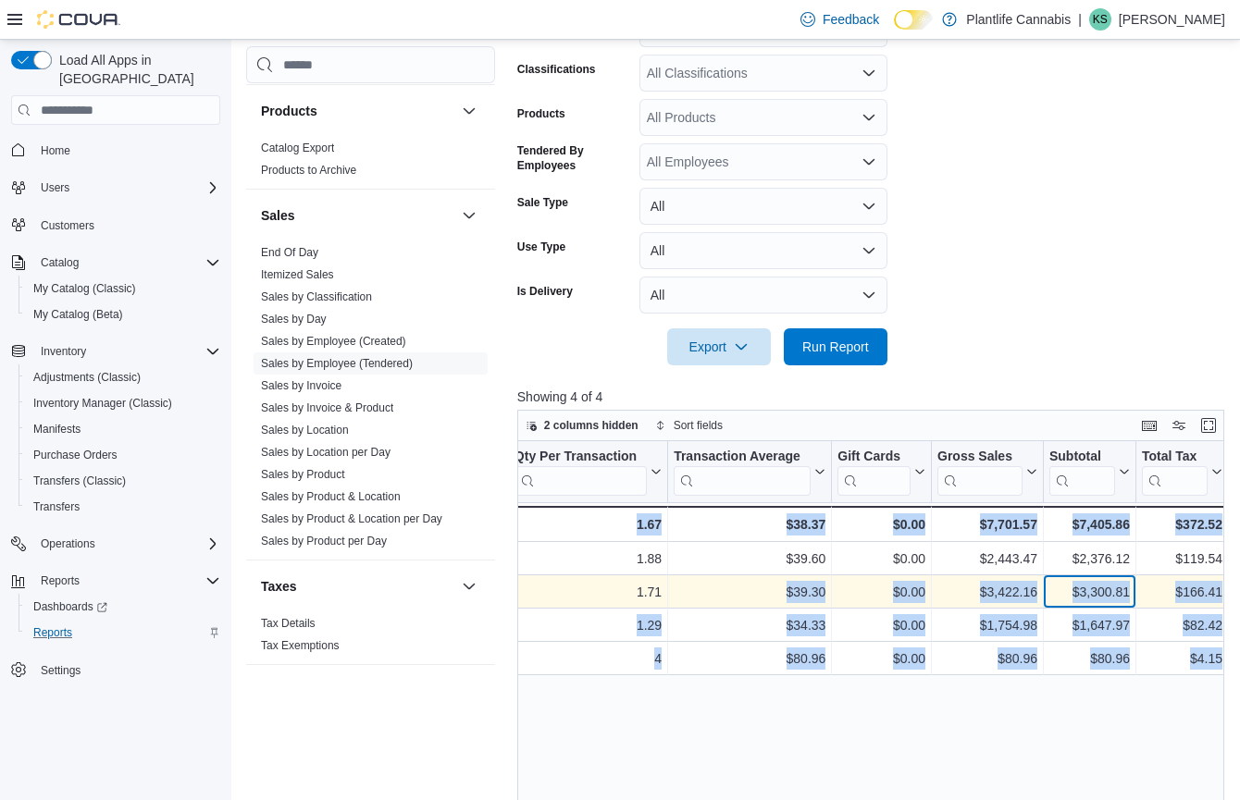
click at [1114, 590] on div "$3,300.81" at bounding box center [1089, 592] width 80 height 22
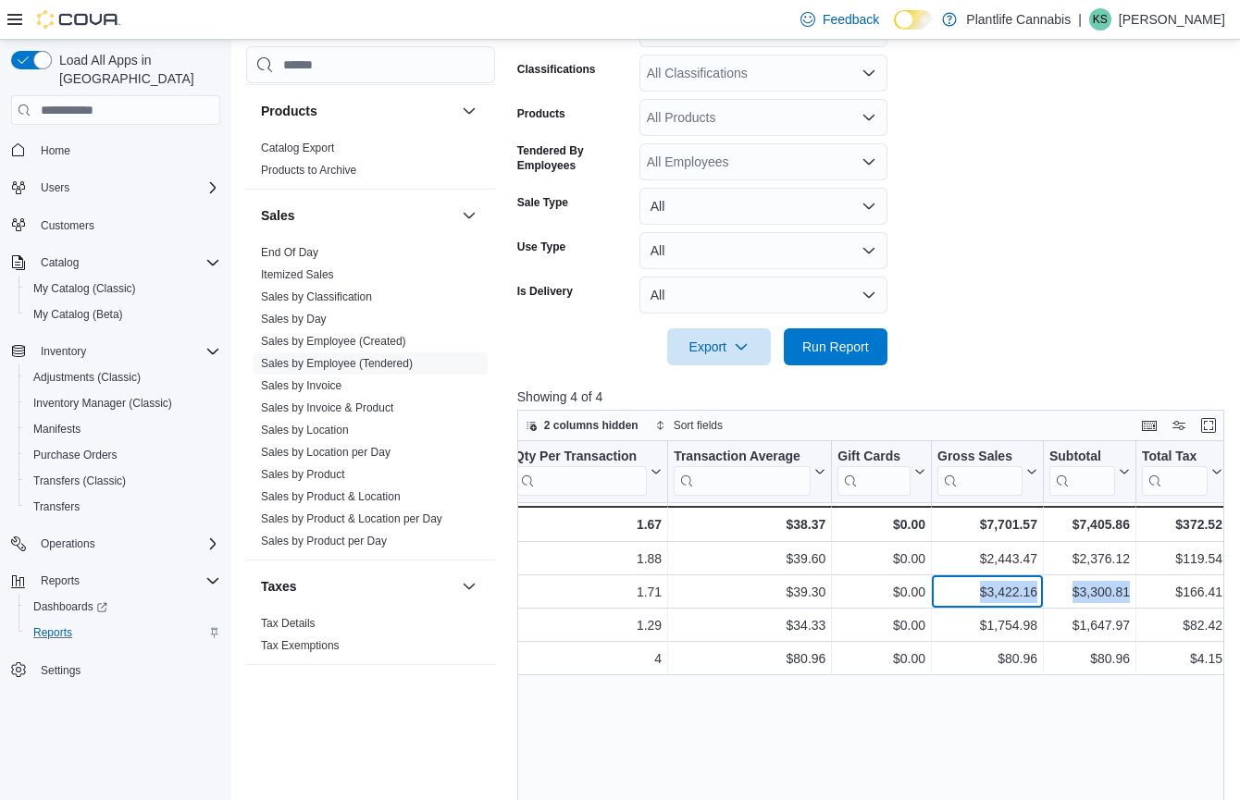
drag, startPoint x: 951, startPoint y: 592, endPoint x: 1247, endPoint y: 584, distance: 296.1
click at [1154, 584] on div "1.71 - Qty Per Transaction, column 6, row 2 1.51 - Items Per Transaction, colum…" at bounding box center [932, 591] width 2335 height 33
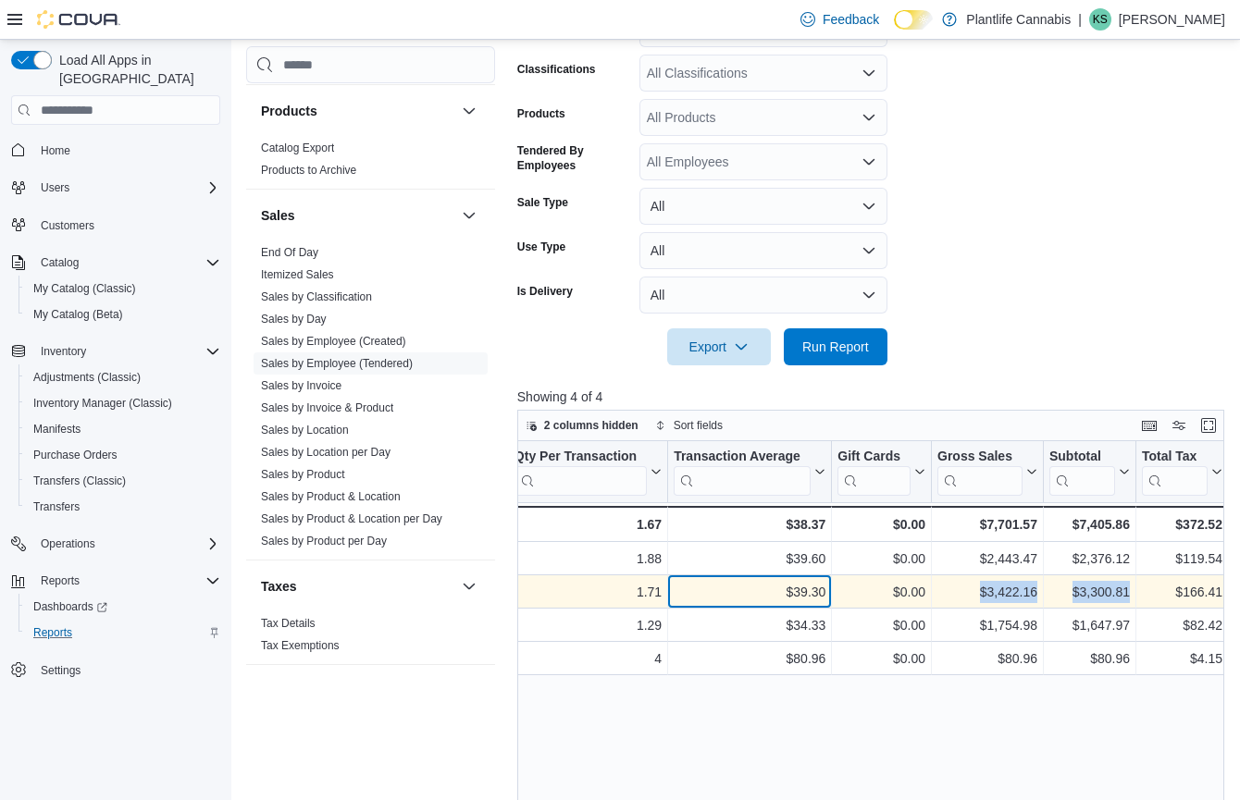
click at [818, 588] on div "$39.30" at bounding box center [749, 592] width 152 height 22
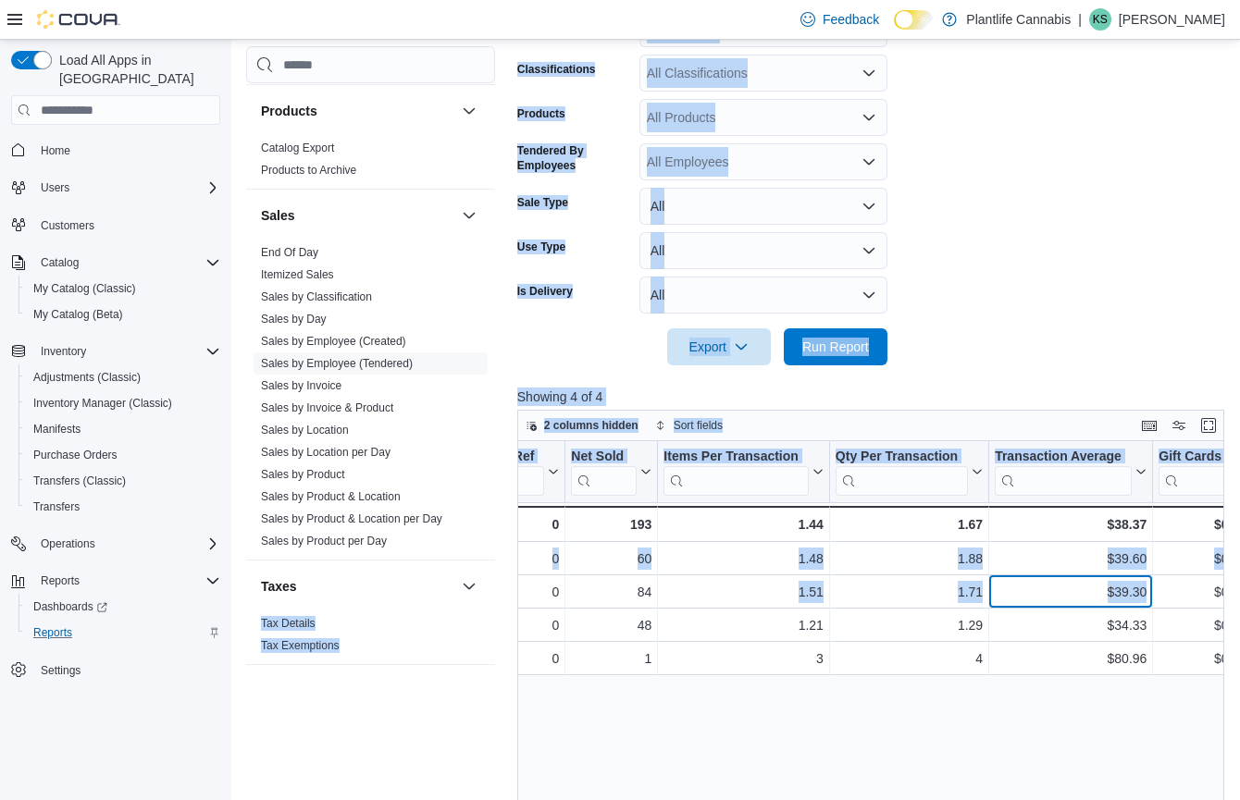
scroll to position [0, 110]
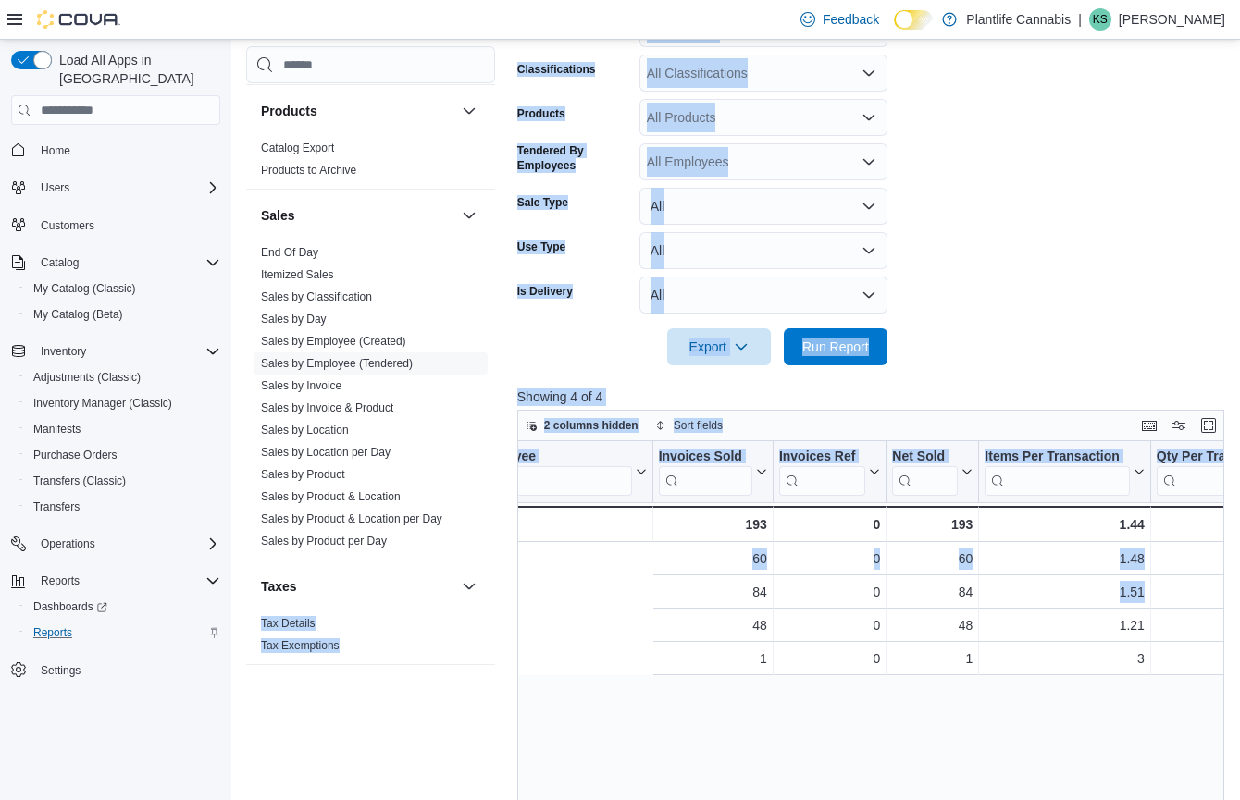
drag, startPoint x: 801, startPoint y: 586, endPoint x: 494, endPoint y: 598, distance: 307.3
click at [488, 598] on div "Cash Management Cash Management Cash Out Details Customer Customer Activity Lis…" at bounding box center [738, 399] width 985 height 1301
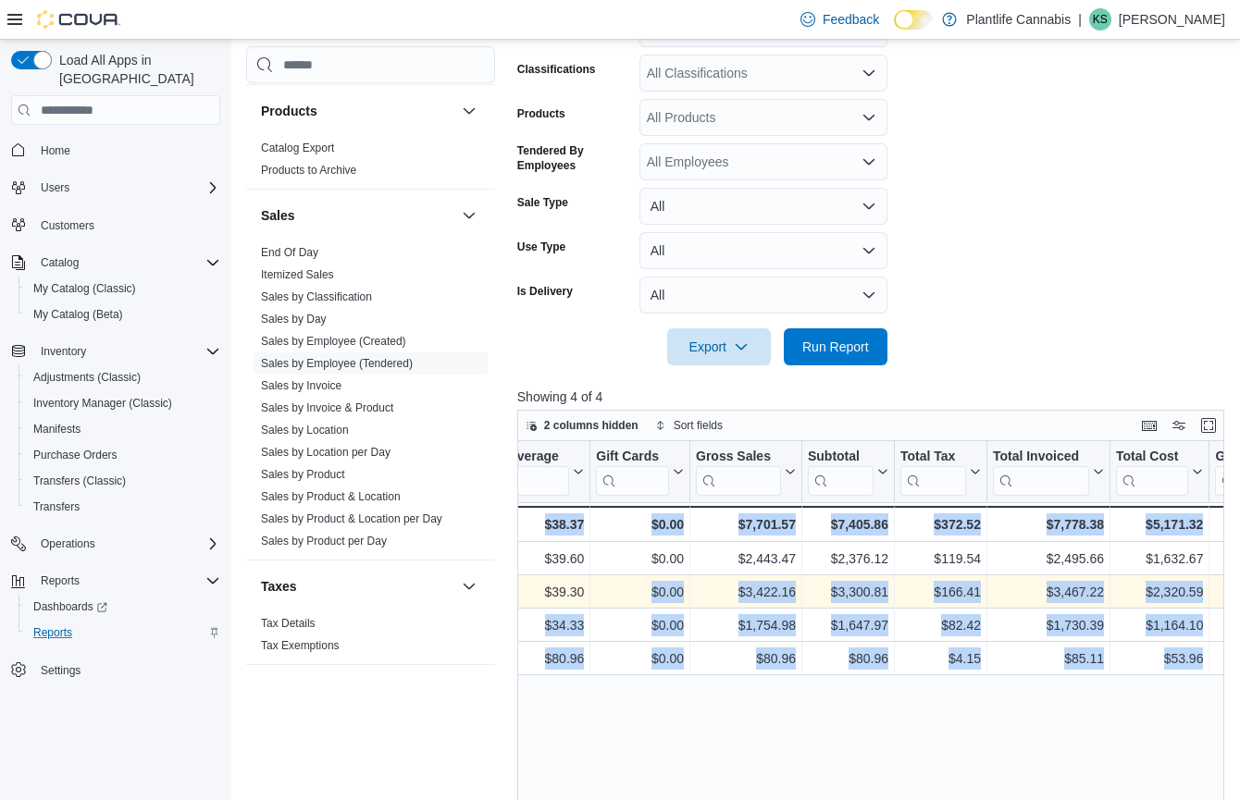
drag, startPoint x: 950, startPoint y: 588, endPoint x: 1264, endPoint y: 583, distance: 313.6
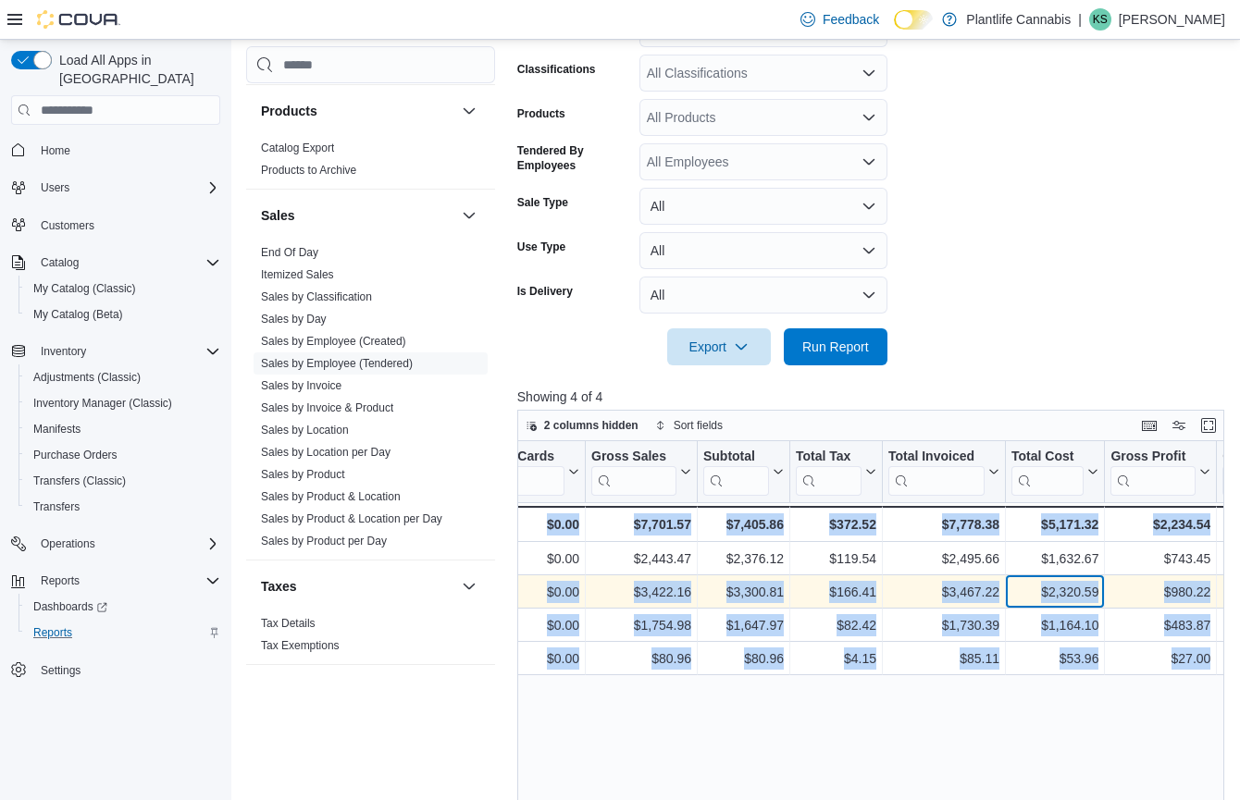
click at [1090, 603] on div "$2,320.59 - Total Cost, column 13, row 2" at bounding box center [1055, 591] width 99 height 33
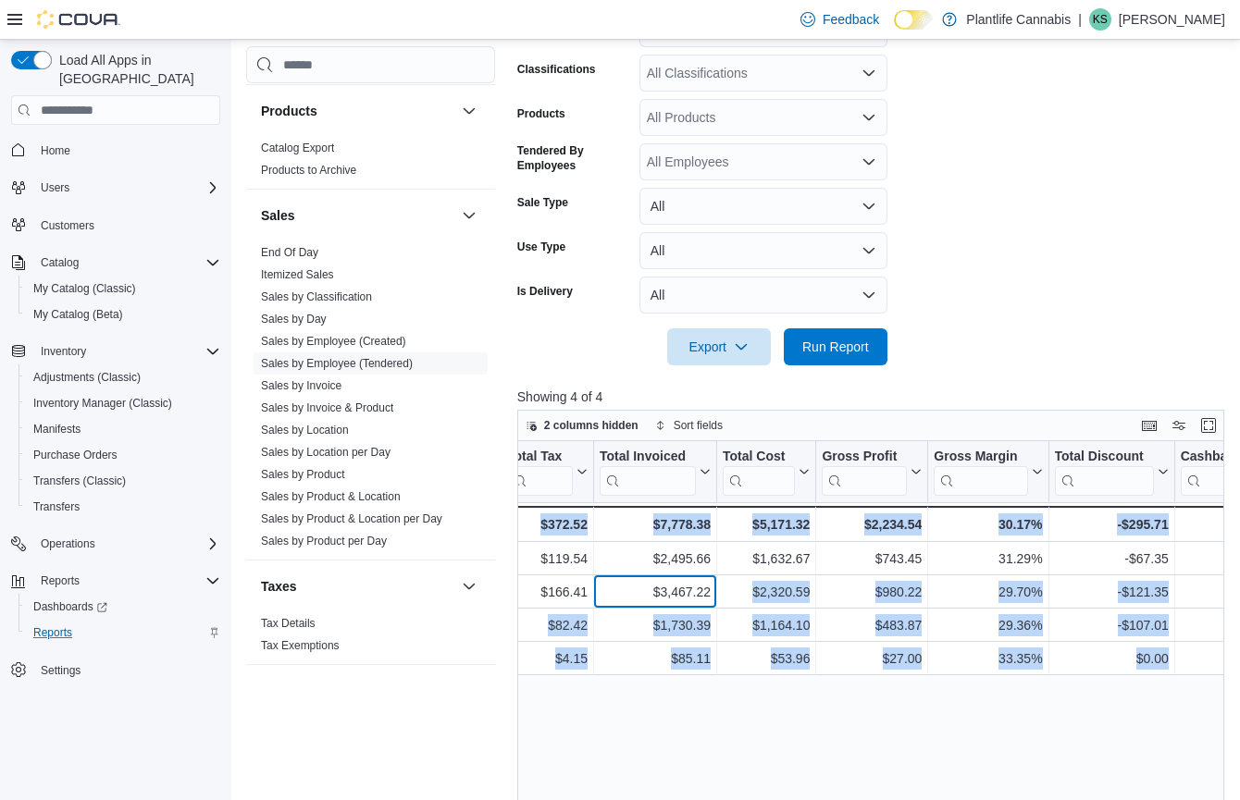
drag, startPoint x: 1000, startPoint y: 600, endPoint x: 1221, endPoint y: 587, distance: 221.5
click at [1221, 587] on div "Tendered Employee Click to view column header actions Invoices Sold Click to vi…" at bounding box center [874, 745] width 714 height 609
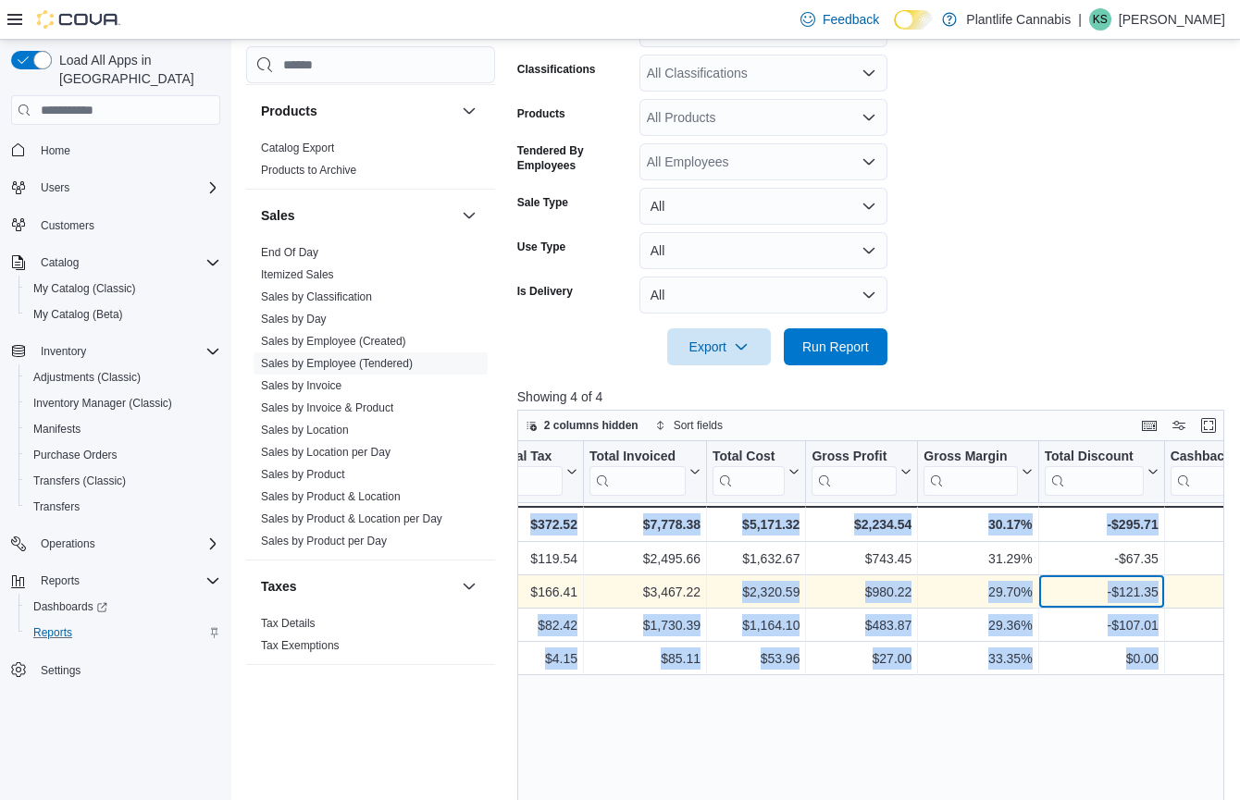
click at [1139, 607] on div "-$121.35 - Total Discount, column 16, row 2" at bounding box center [1101, 591] width 126 height 33
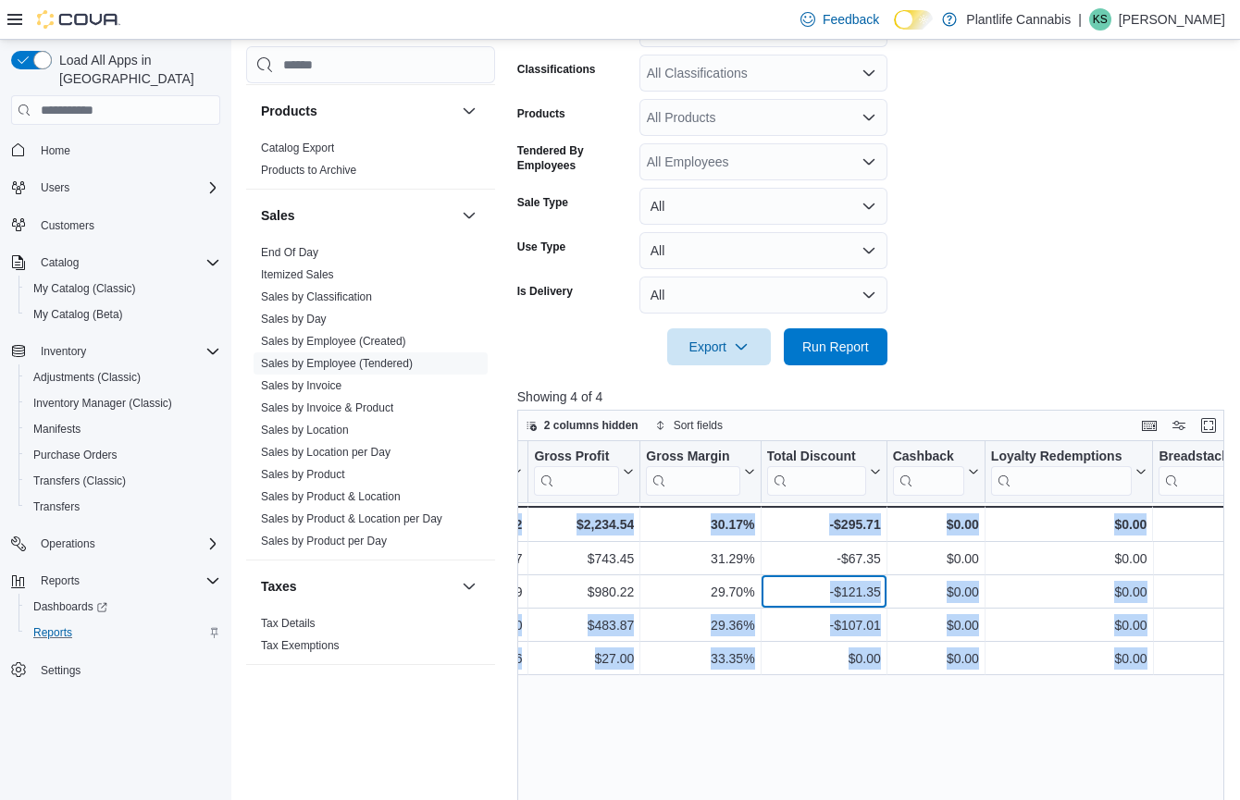
drag, startPoint x: 1140, startPoint y: 590, endPoint x: 1233, endPoint y: 593, distance: 93.5
click at [1231, 593] on div "2 columns hidden Sort fields Tendered Employee Click to view column header acti…" at bounding box center [874, 730] width 714 height 640
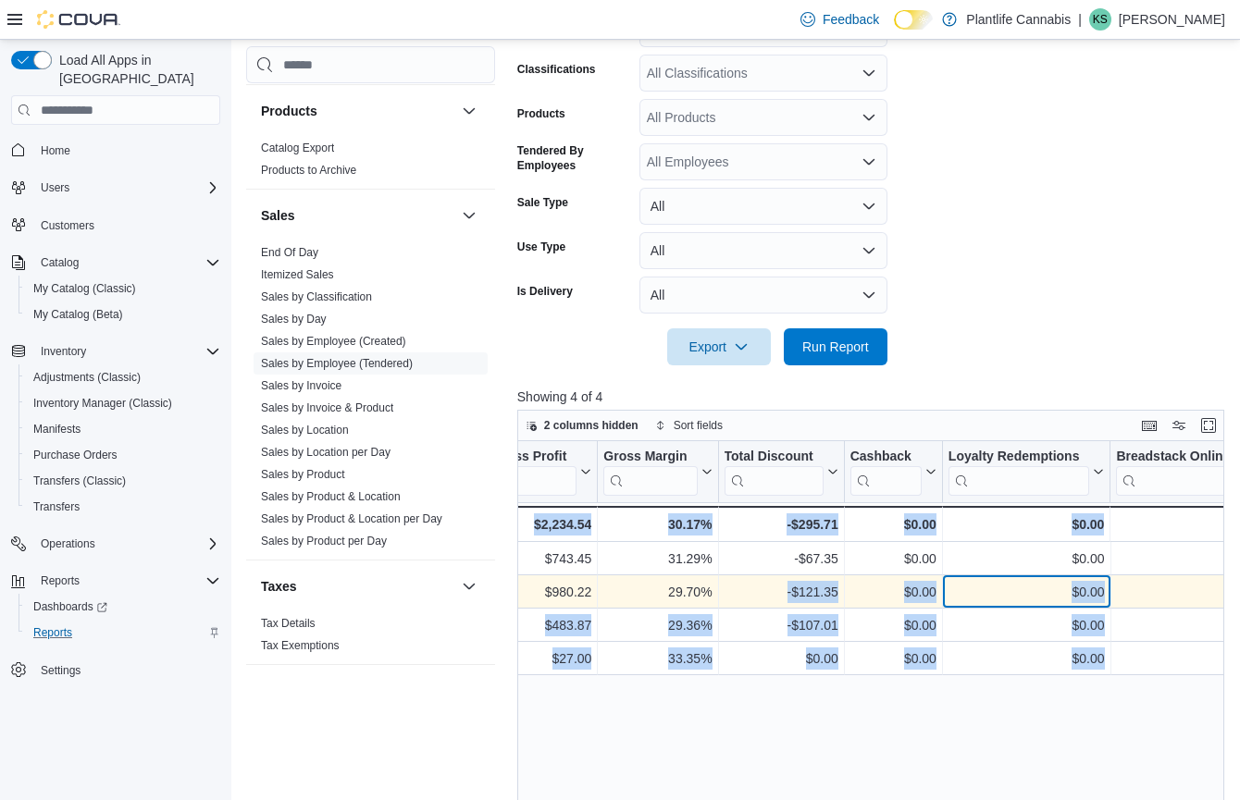
click at [1036, 607] on div "$0.00 - Loyalty Redemptions, column 18, row 2" at bounding box center [1027, 591] width 168 height 33
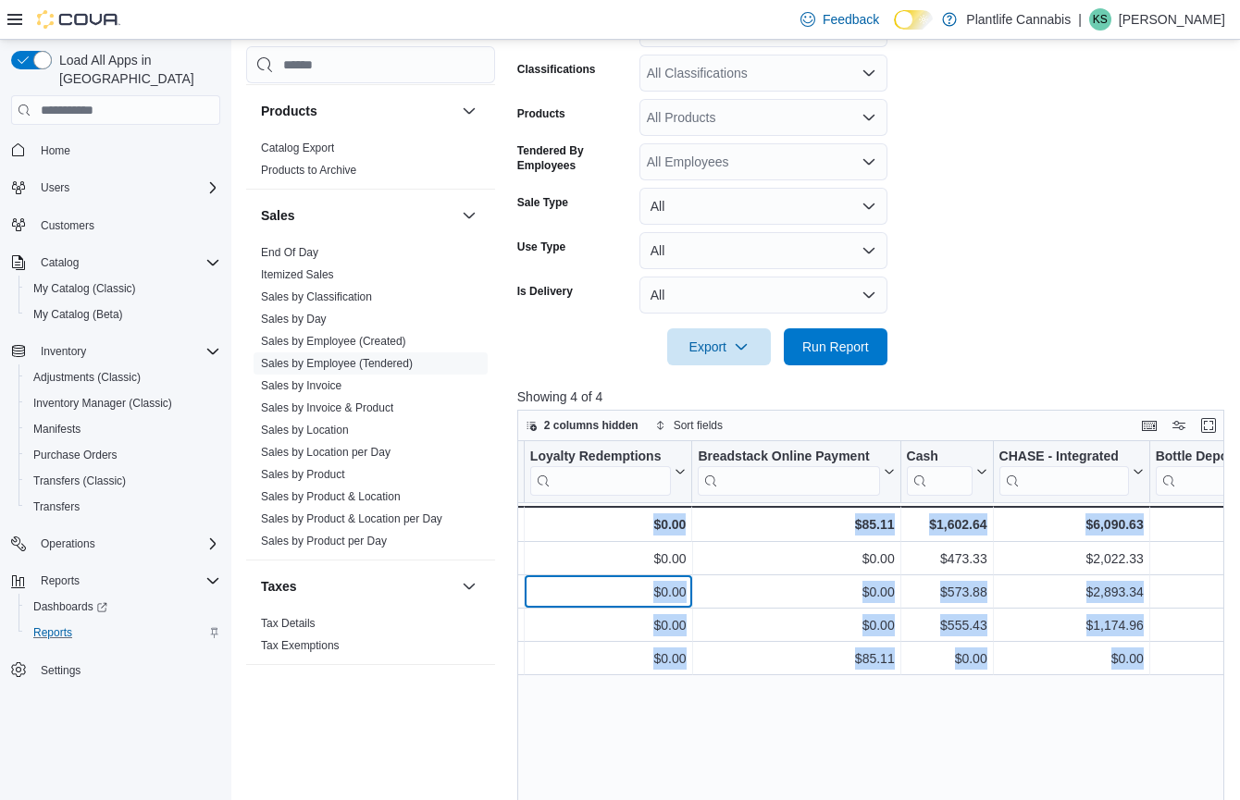
drag, startPoint x: 1067, startPoint y: 593, endPoint x: 1230, endPoint y: 589, distance: 162.8
click at [1230, 589] on div "Tendered Employee Click to view column header actions Invoices Sold Click to vi…" at bounding box center [874, 745] width 714 height 609
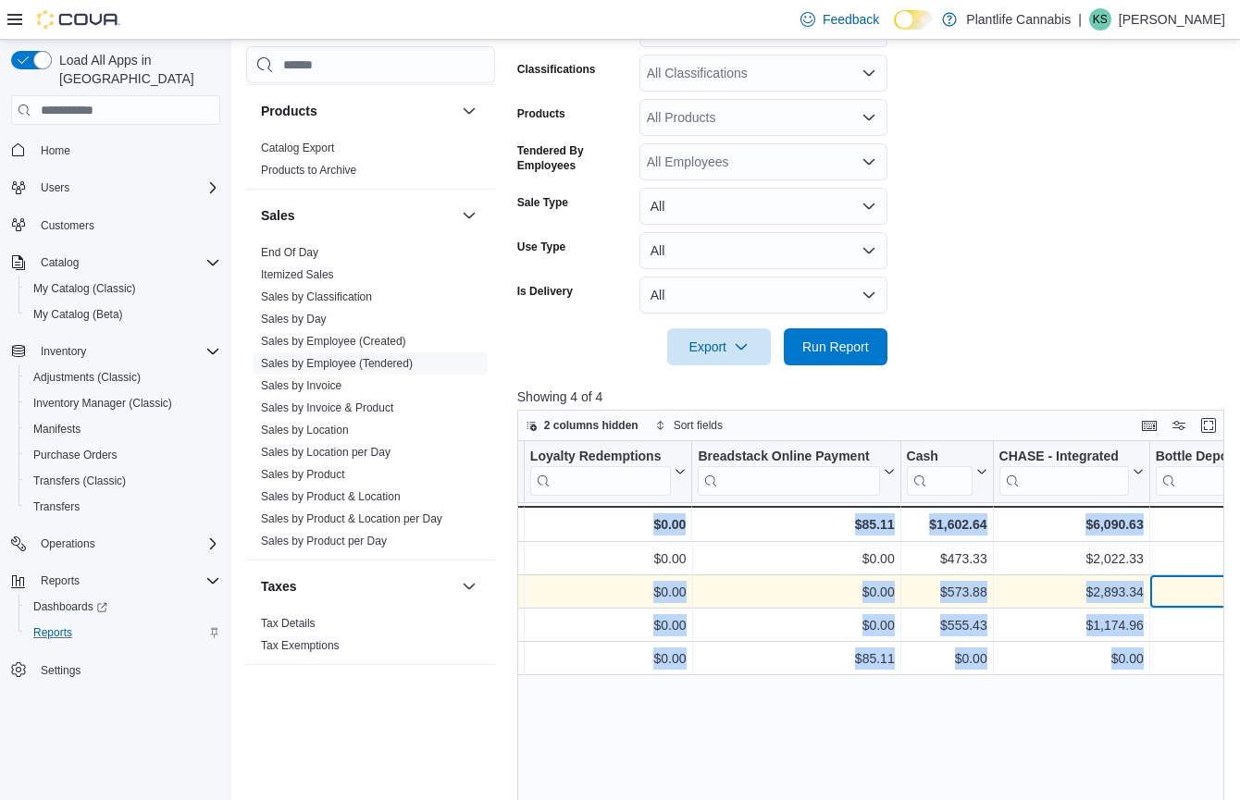
click at [1155, 595] on div "$1.30" at bounding box center [1211, 592] width 113 height 22
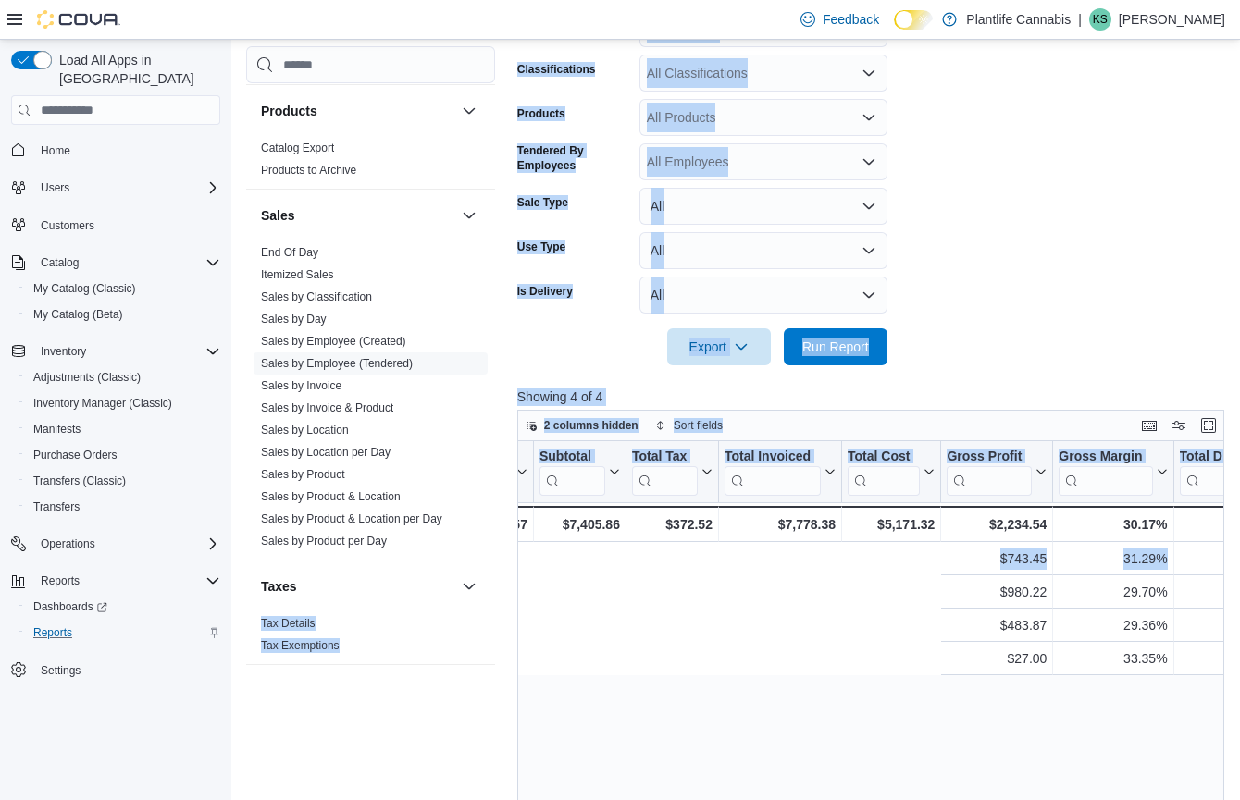
drag, startPoint x: 1029, startPoint y: 586, endPoint x: 500, endPoint y: 607, distance: 528.6
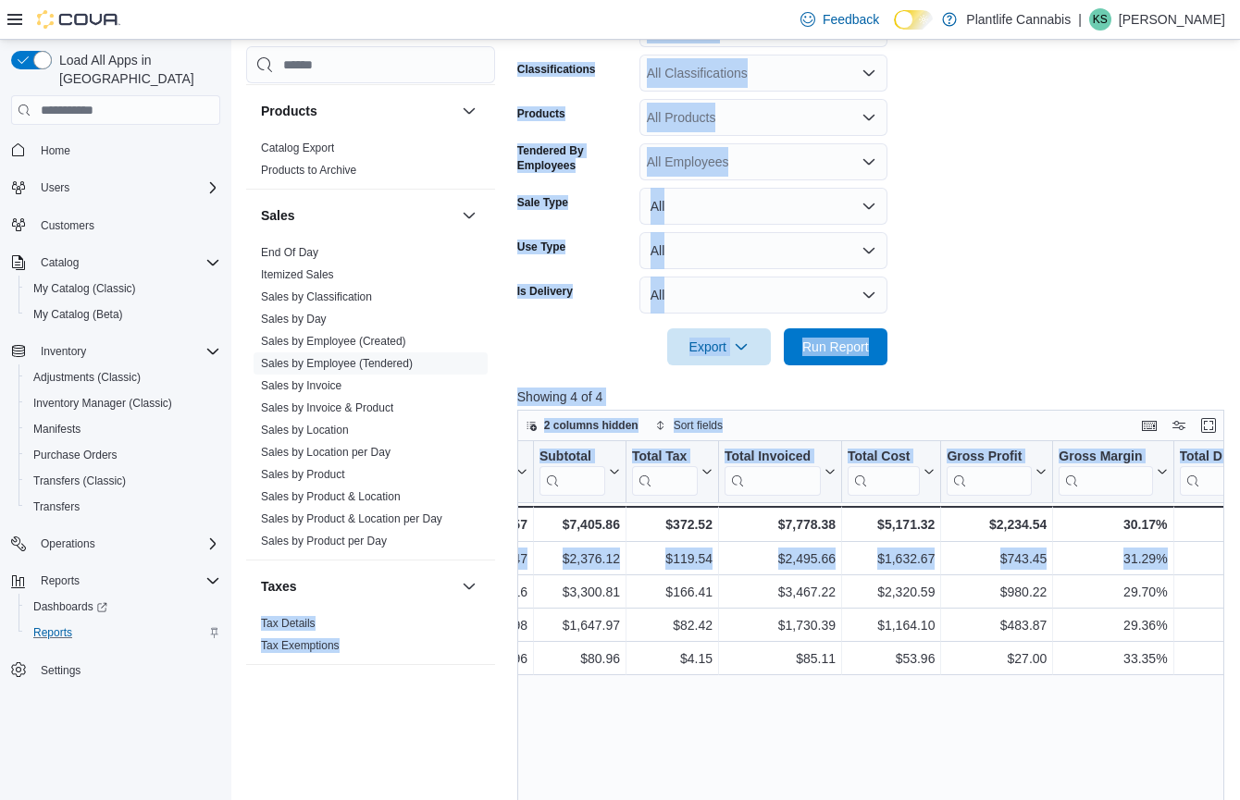
scroll to position [0, 1215]
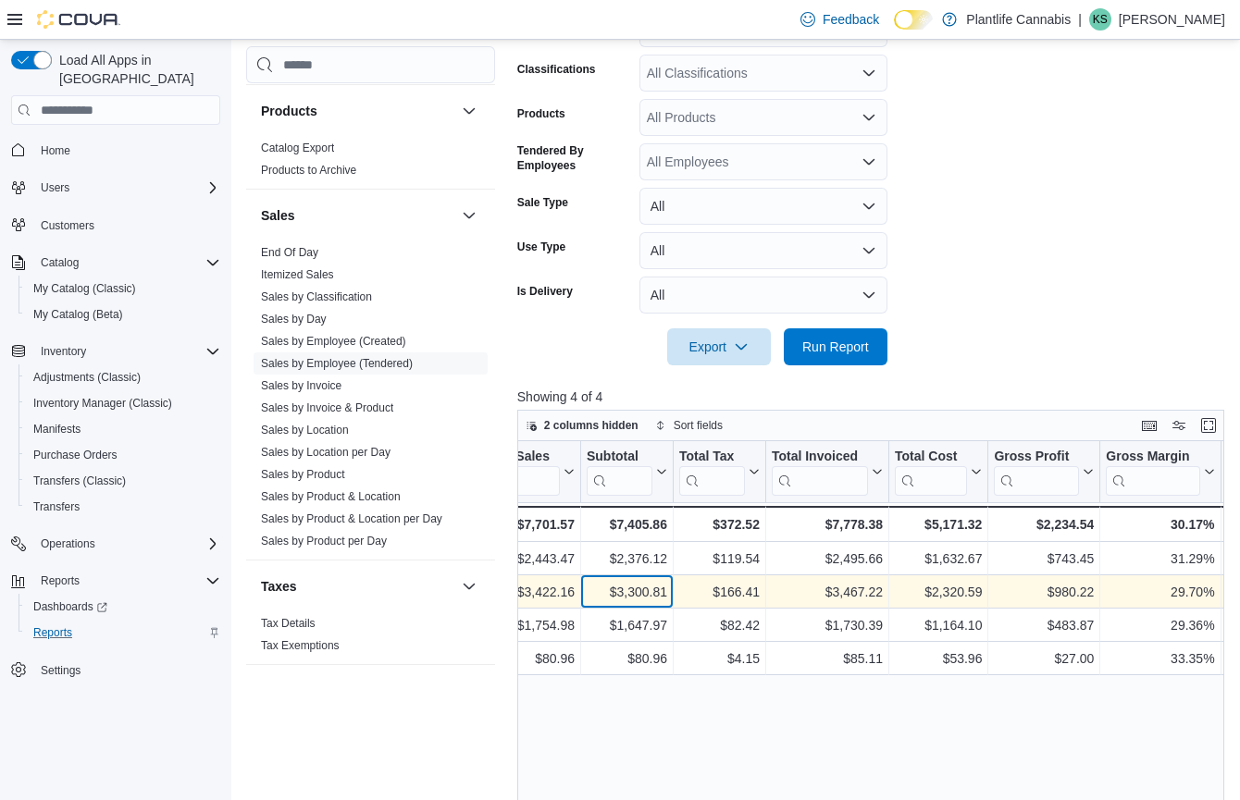
click at [671, 587] on div "$3,300.81 - Subtotal, column 10, row 2" at bounding box center [627, 591] width 93 height 33
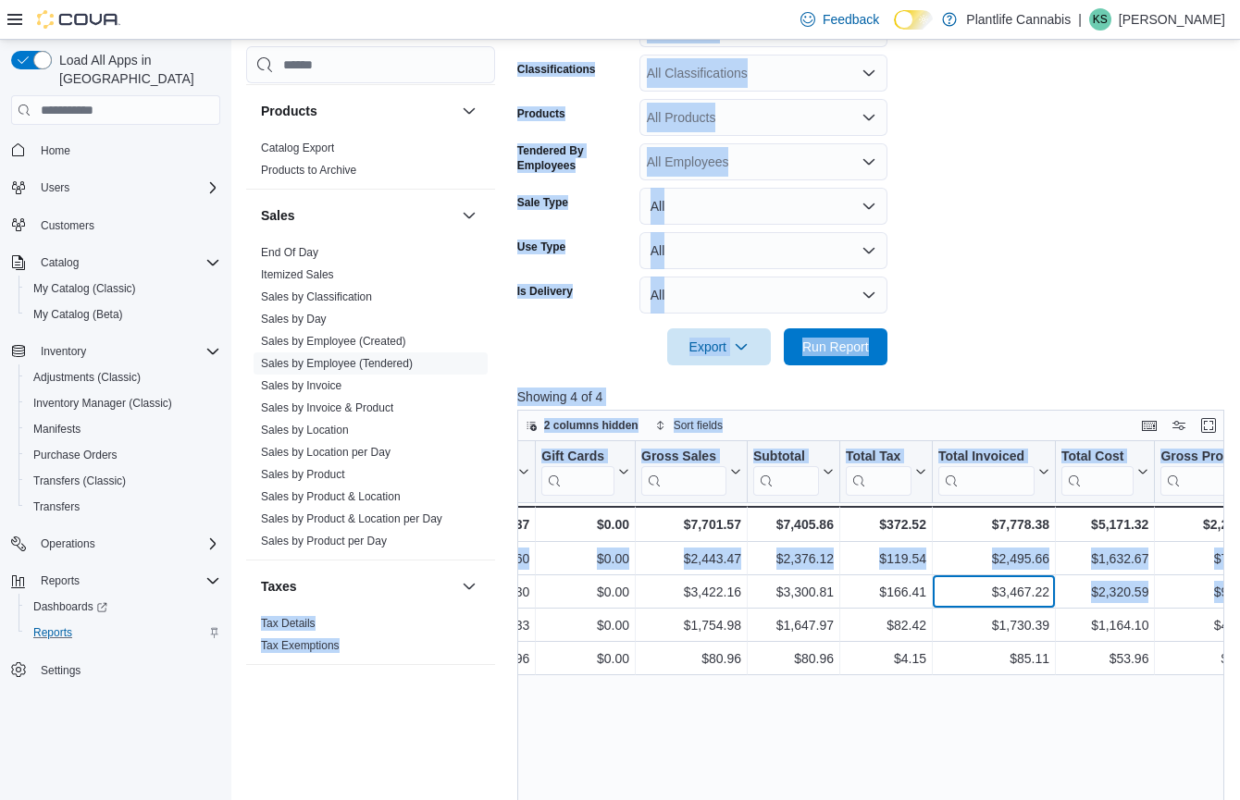
scroll to position [0, 632]
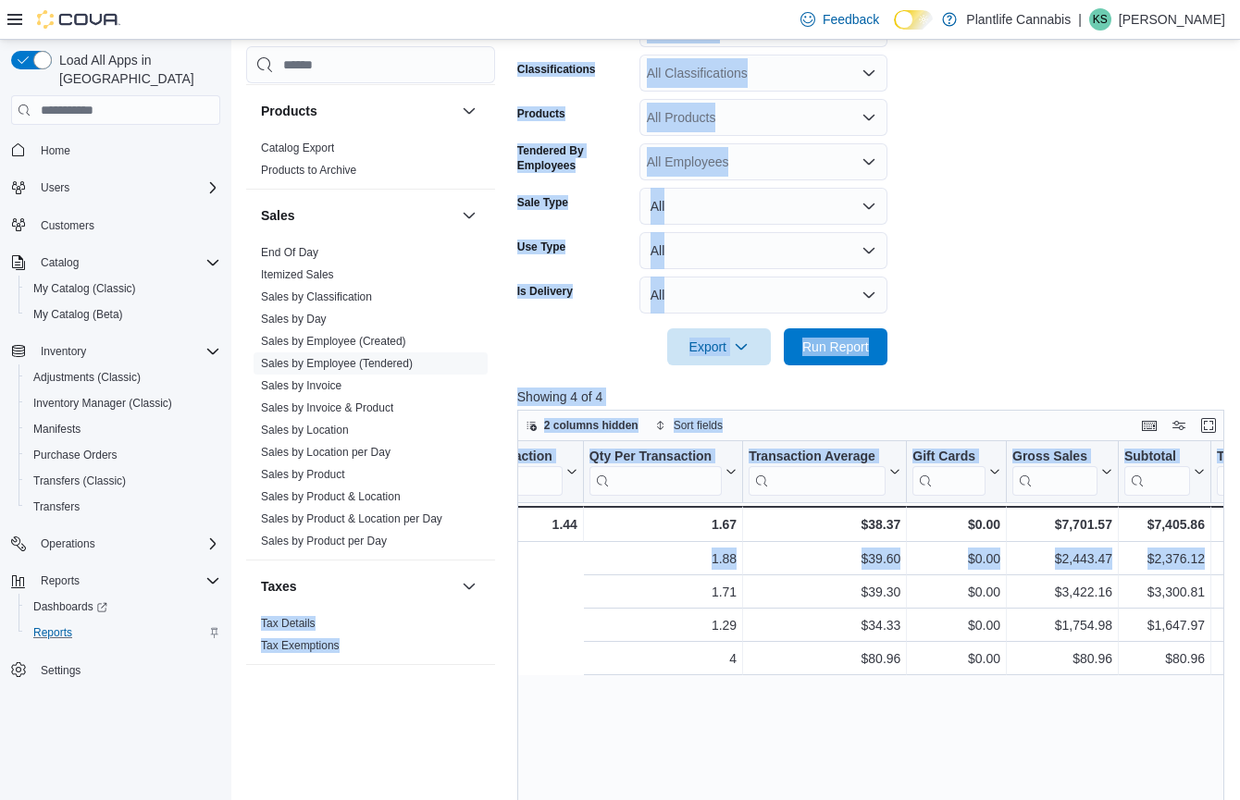
drag, startPoint x: 780, startPoint y: 586, endPoint x: 541, endPoint y: 587, distance: 238.7
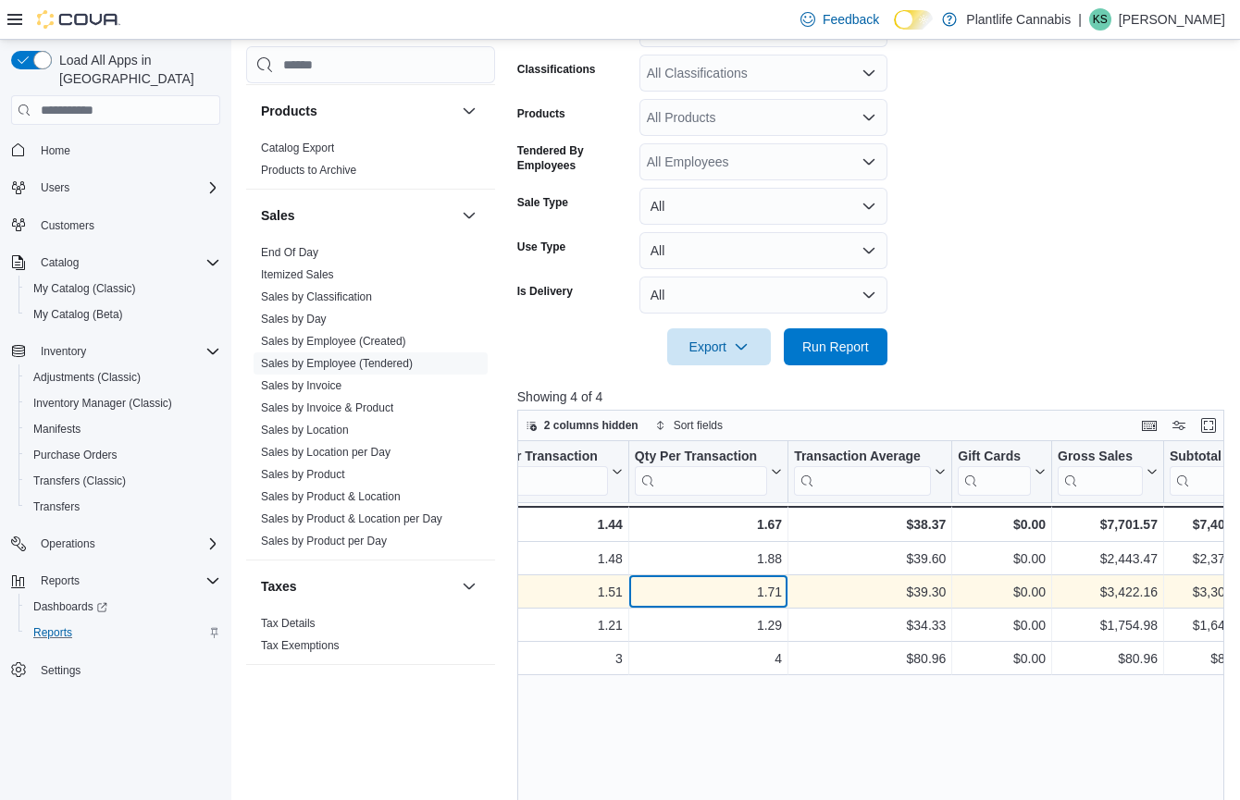
drag, startPoint x: 630, startPoint y: 581, endPoint x: 644, endPoint y: 595, distance: 19.6
click at [630, 581] on div "1.71 - Qty Per Transaction, column 6, row 2" at bounding box center [708, 591] width 159 height 33
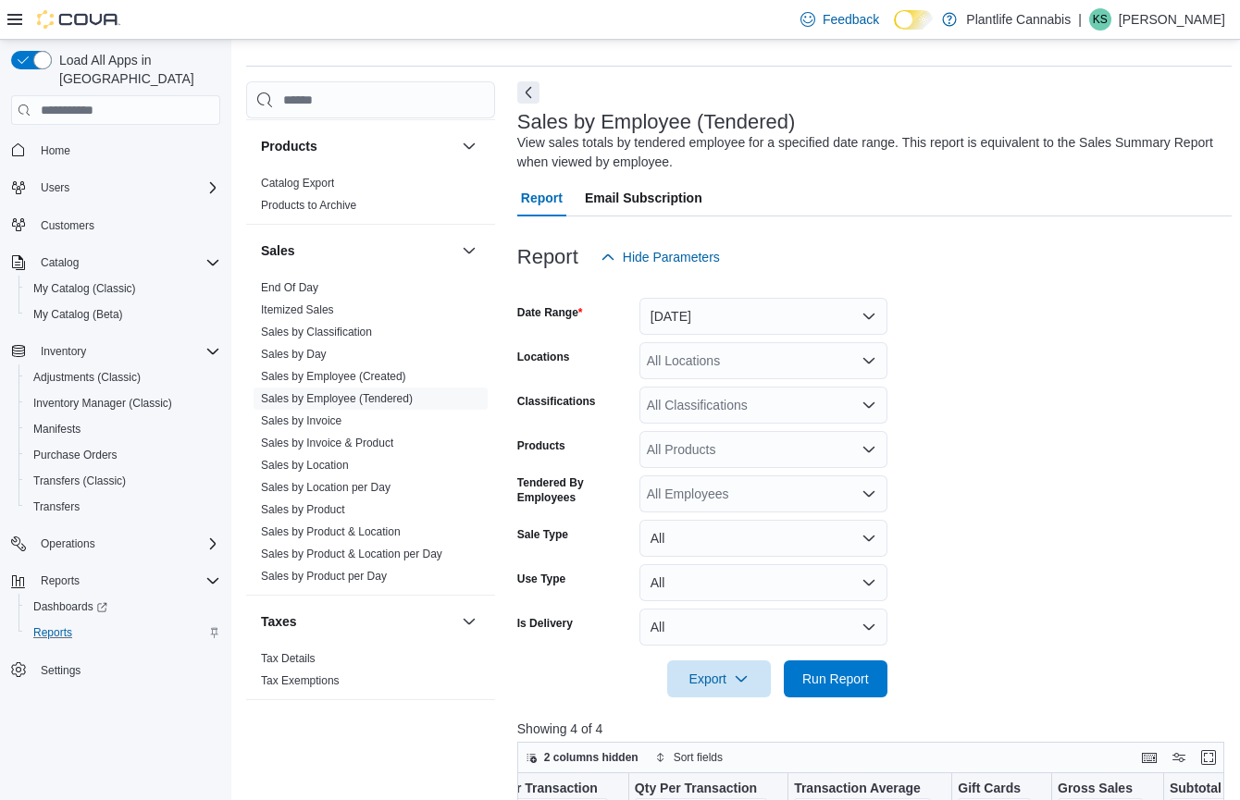
scroll to position [0, 0]
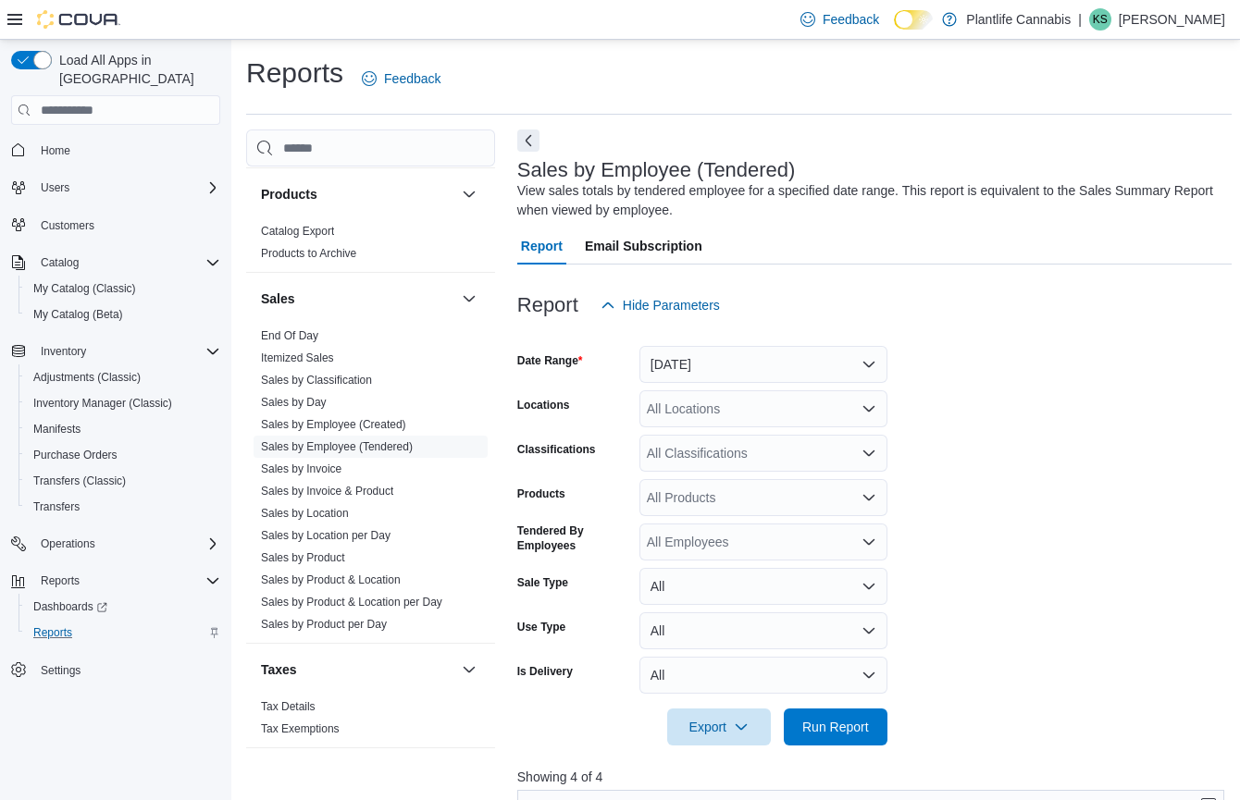
click at [761, 456] on div "All Classifications" at bounding box center [763, 453] width 248 height 37
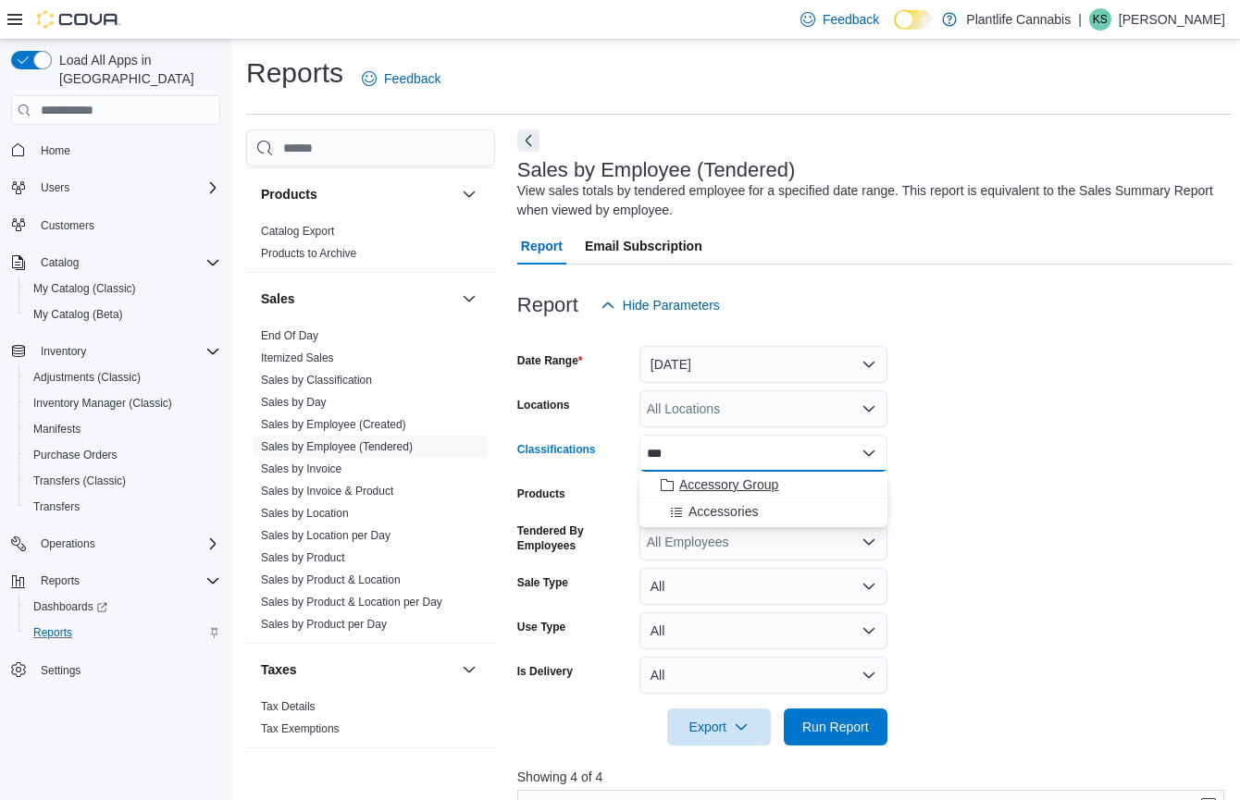
type input "***"
click at [757, 494] on button "Accessory Group" at bounding box center [763, 485] width 248 height 27
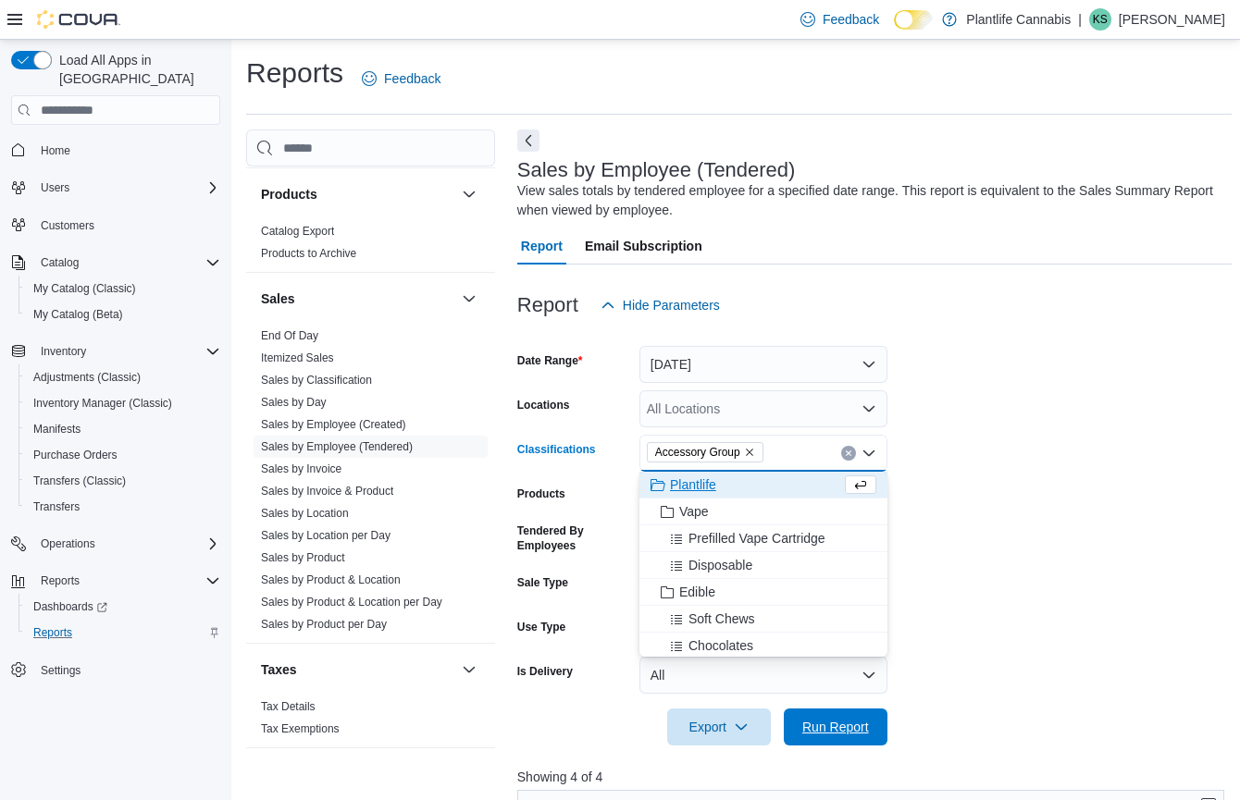
click at [833, 720] on span "Run Report" at bounding box center [835, 727] width 67 height 19
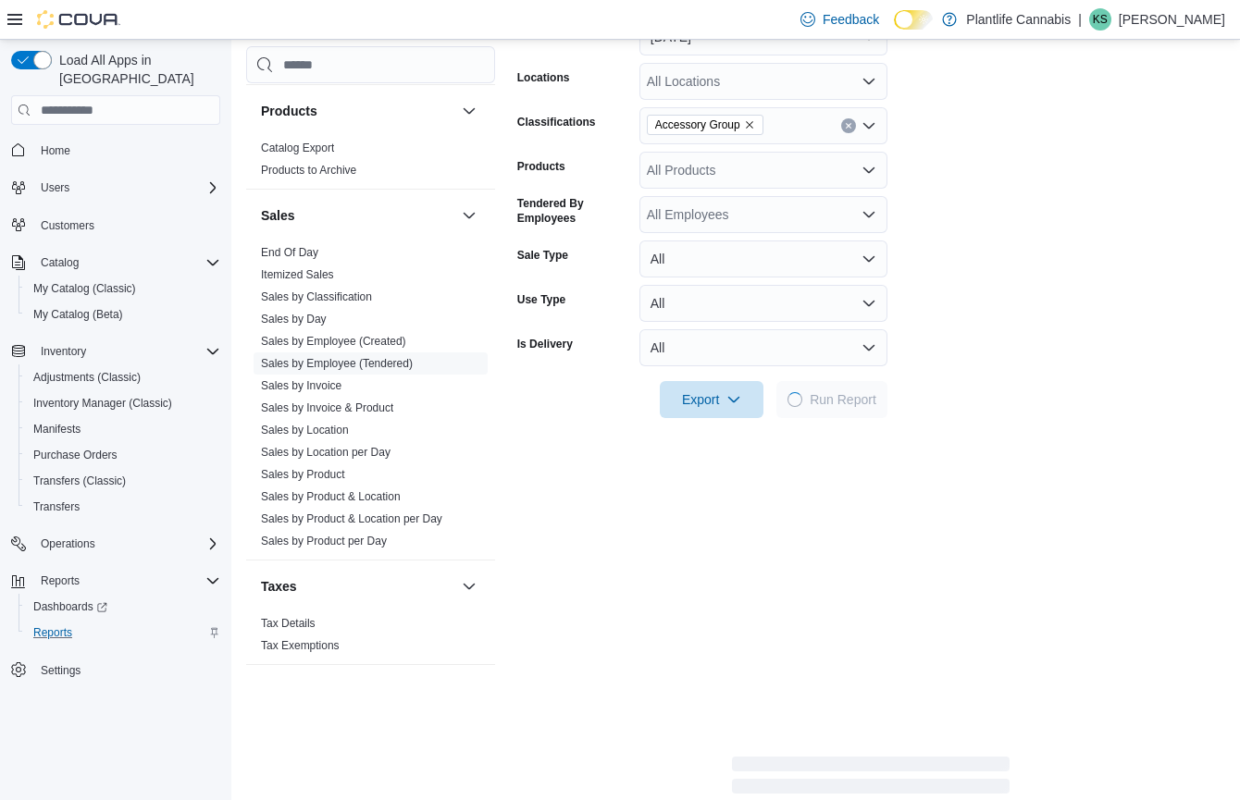
scroll to position [397, 0]
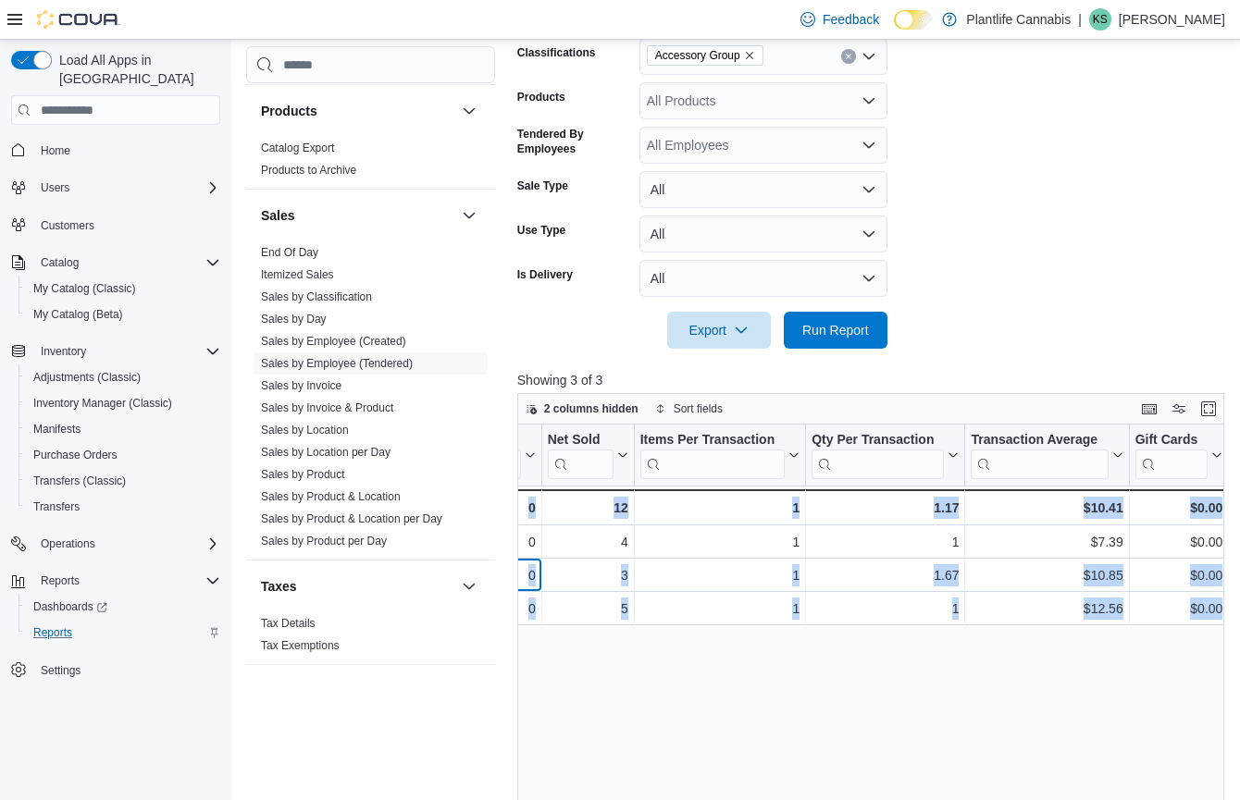
drag, startPoint x: 897, startPoint y: 563, endPoint x: 1117, endPoint y: 583, distance: 221.0
click at [1231, 557] on div "2 columns hidden Sort fields Tendered Employee Click to view column header acti…" at bounding box center [874, 713] width 714 height 640
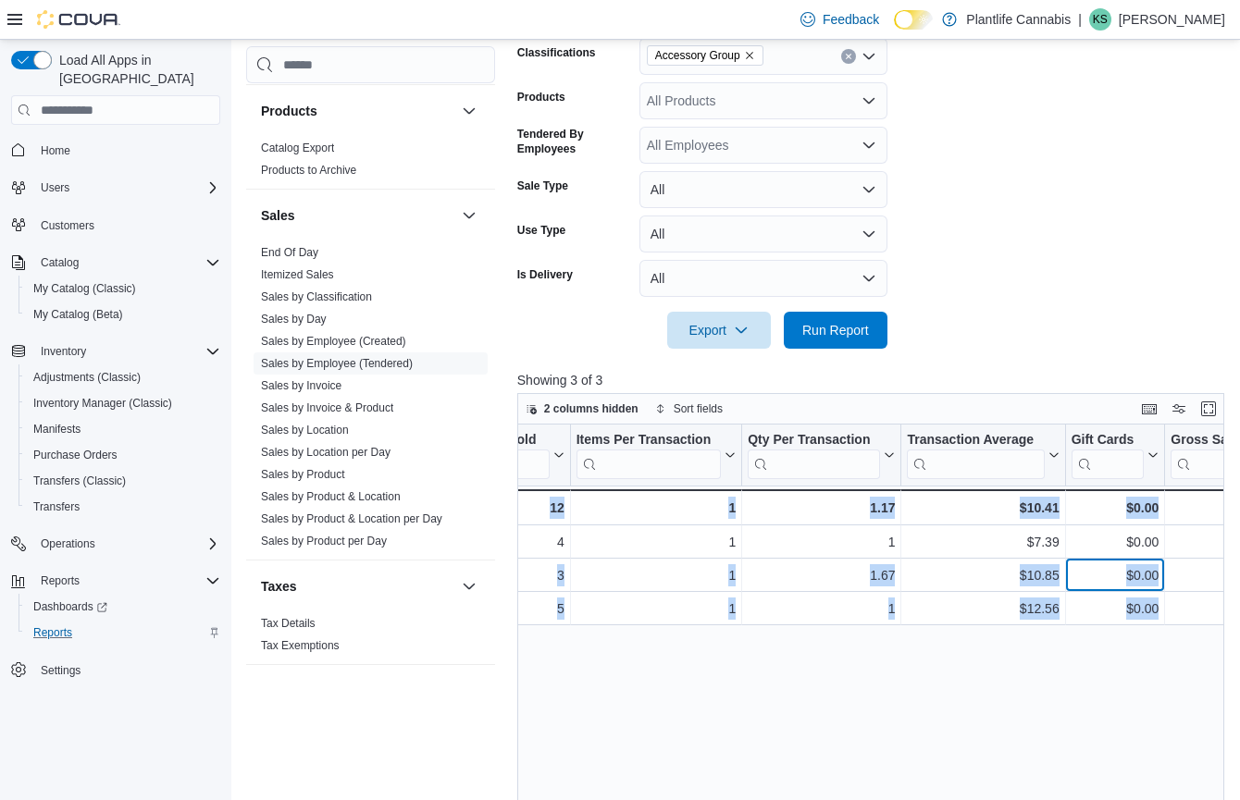
click at [1117, 583] on div "$0.00" at bounding box center [1114, 575] width 88 height 22
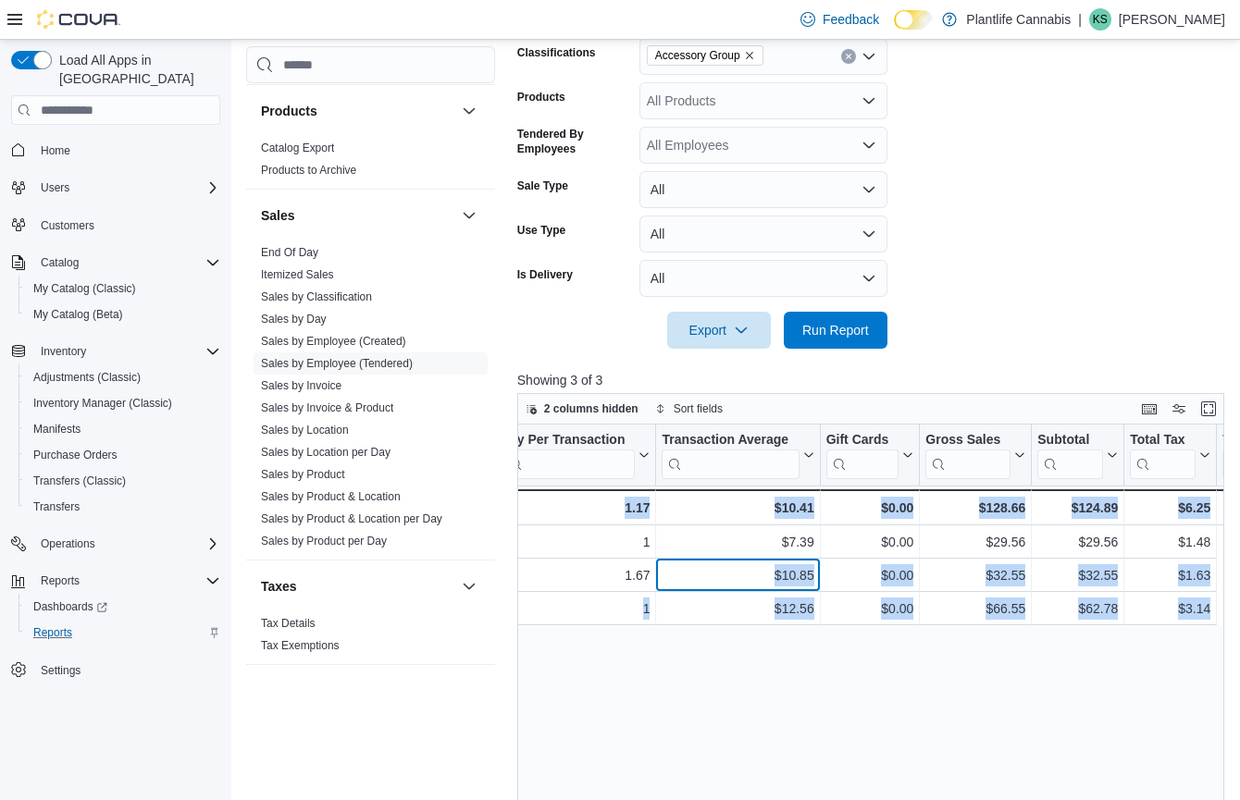
drag, startPoint x: 986, startPoint y: 574, endPoint x: 1233, endPoint y: 571, distance: 247.0
click at [1231, 572] on div "2 columns hidden Sort fields Tendered Employee Click to view column header acti…" at bounding box center [874, 713] width 714 height 640
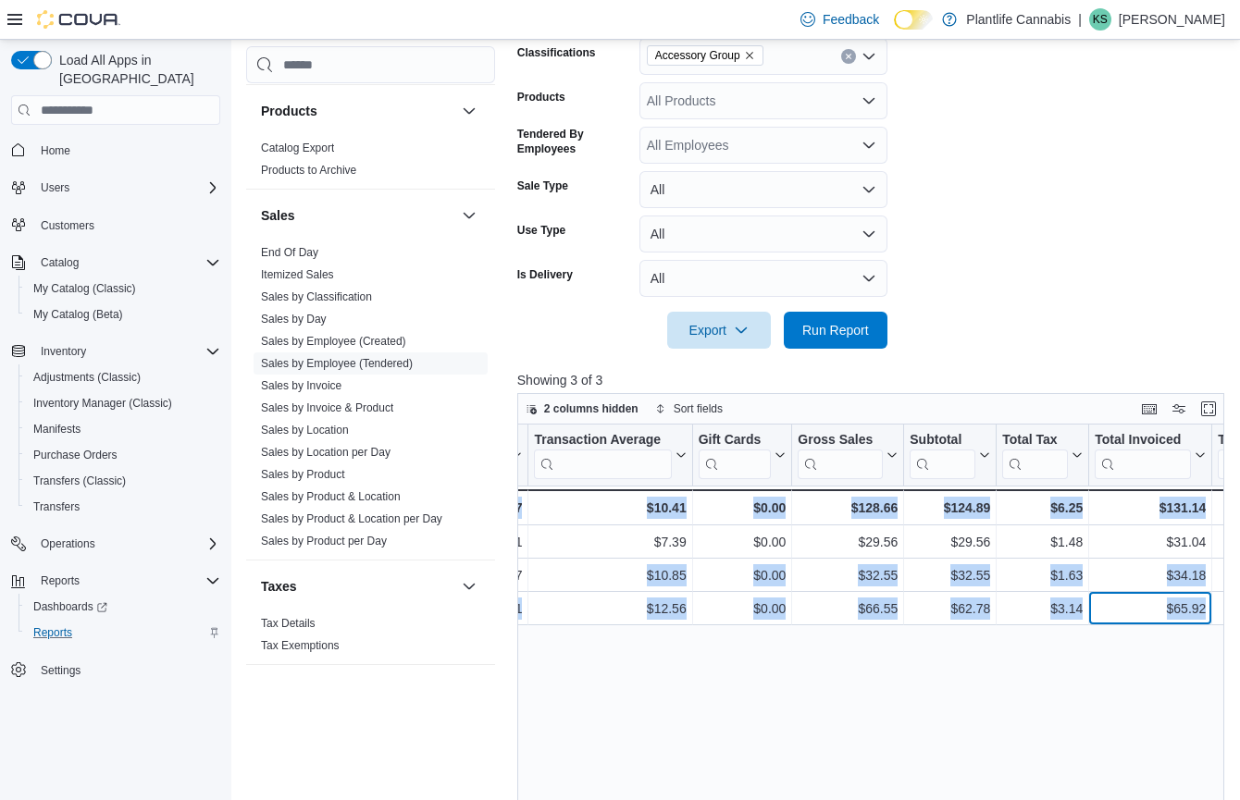
click at [1144, 592] on div "$65.92 - Total Invoiced, column 12, row 3" at bounding box center [1150, 608] width 123 height 33
